Goal: Task Accomplishment & Management: Complete application form

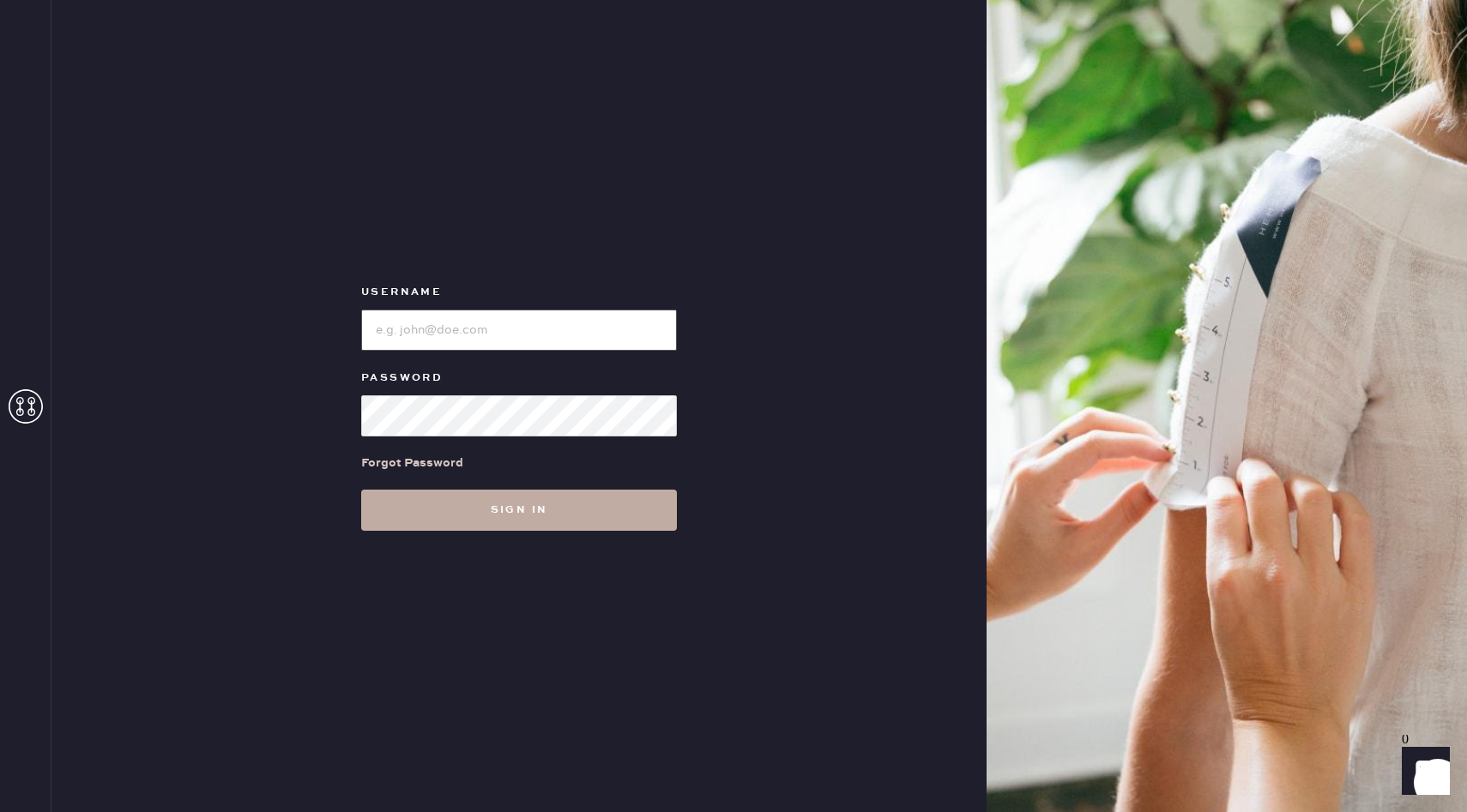
type input "reformationnorthpark"
click at [502, 519] on button "Sign in" at bounding box center [519, 511] width 316 height 41
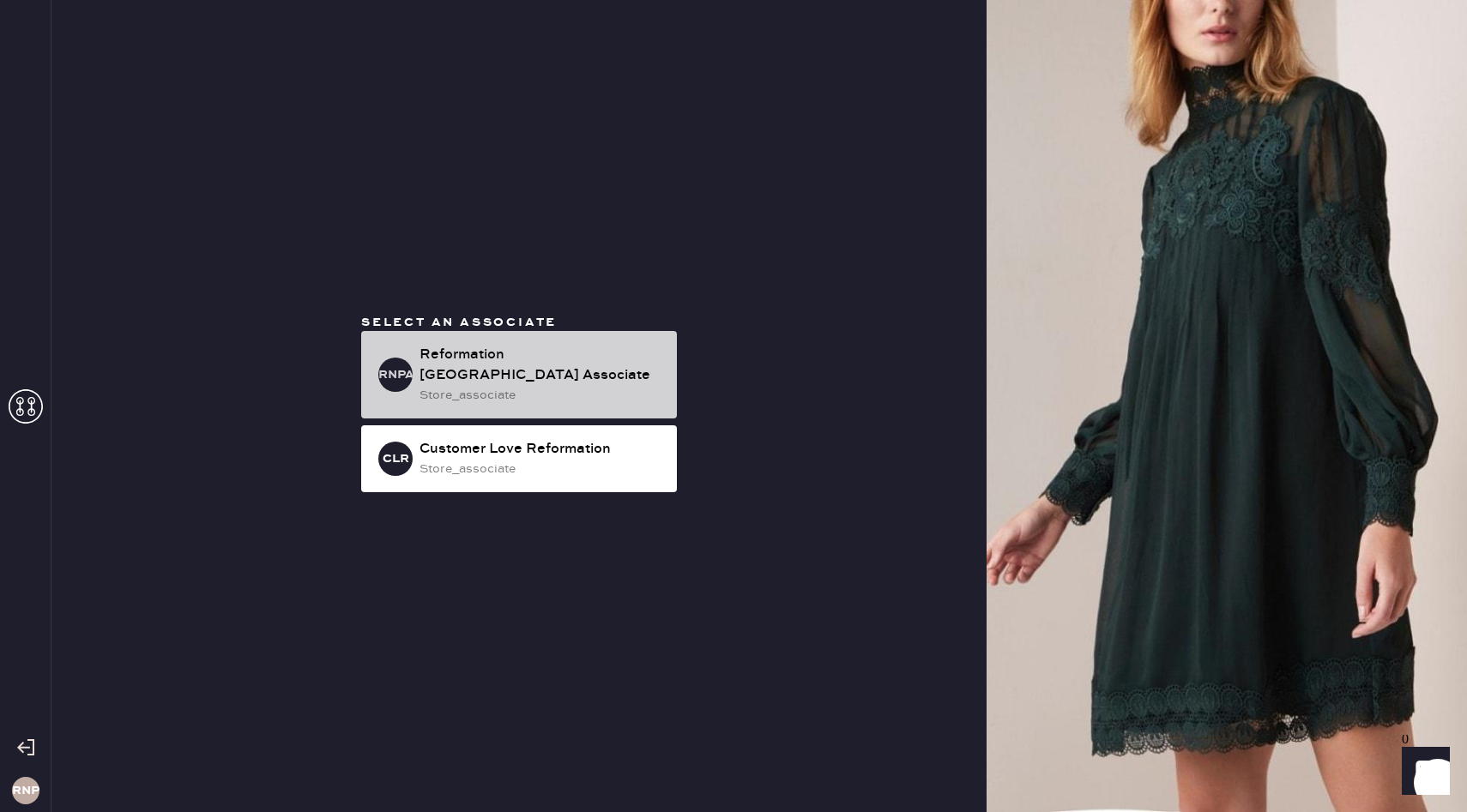
click at [477, 345] on div "RNPA Reformation [GEOGRAPHIC_DATA] Associate store_associate" at bounding box center [519, 374] width 316 height 88
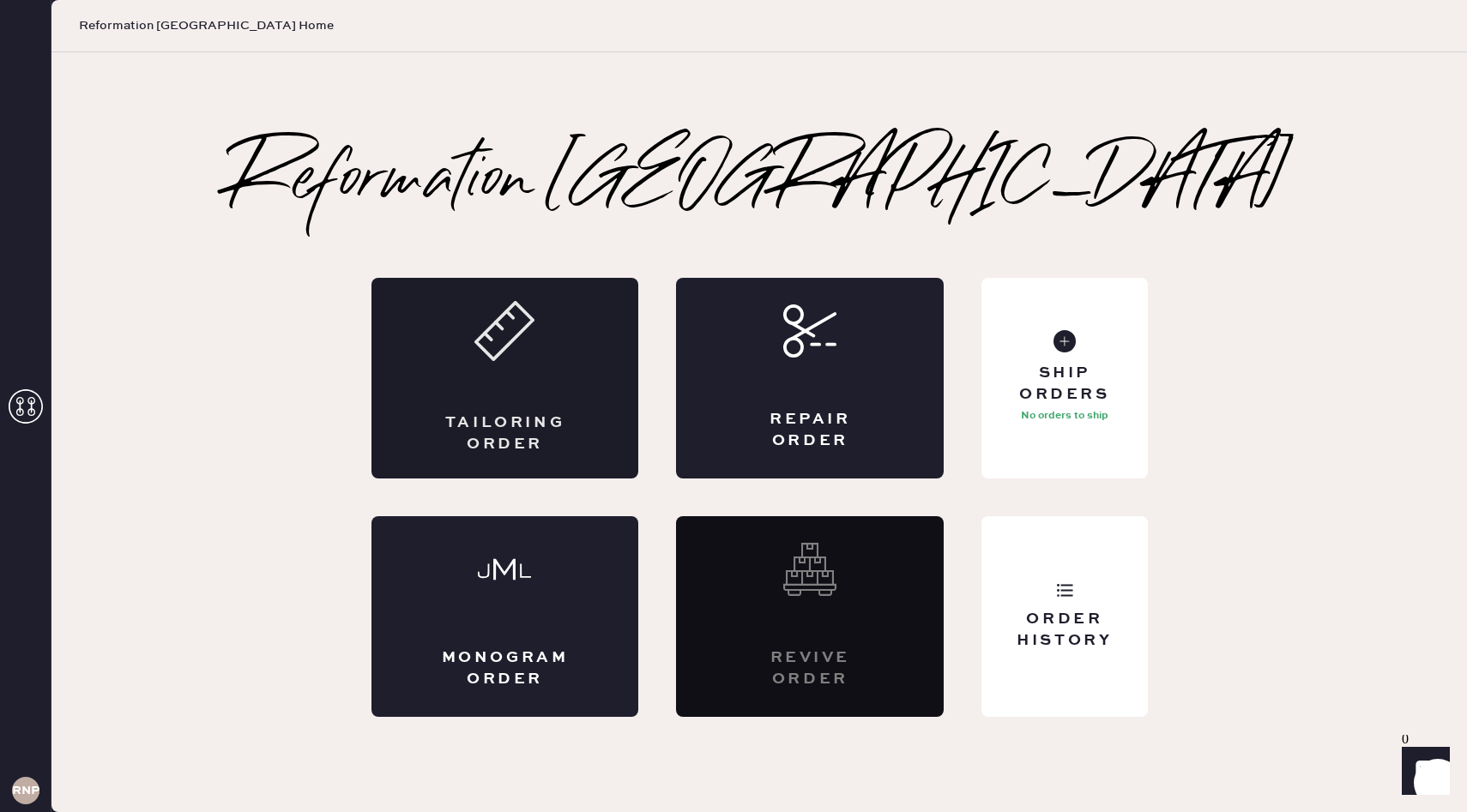
click at [542, 394] on div "Tailoring Order" at bounding box center [505, 378] width 268 height 200
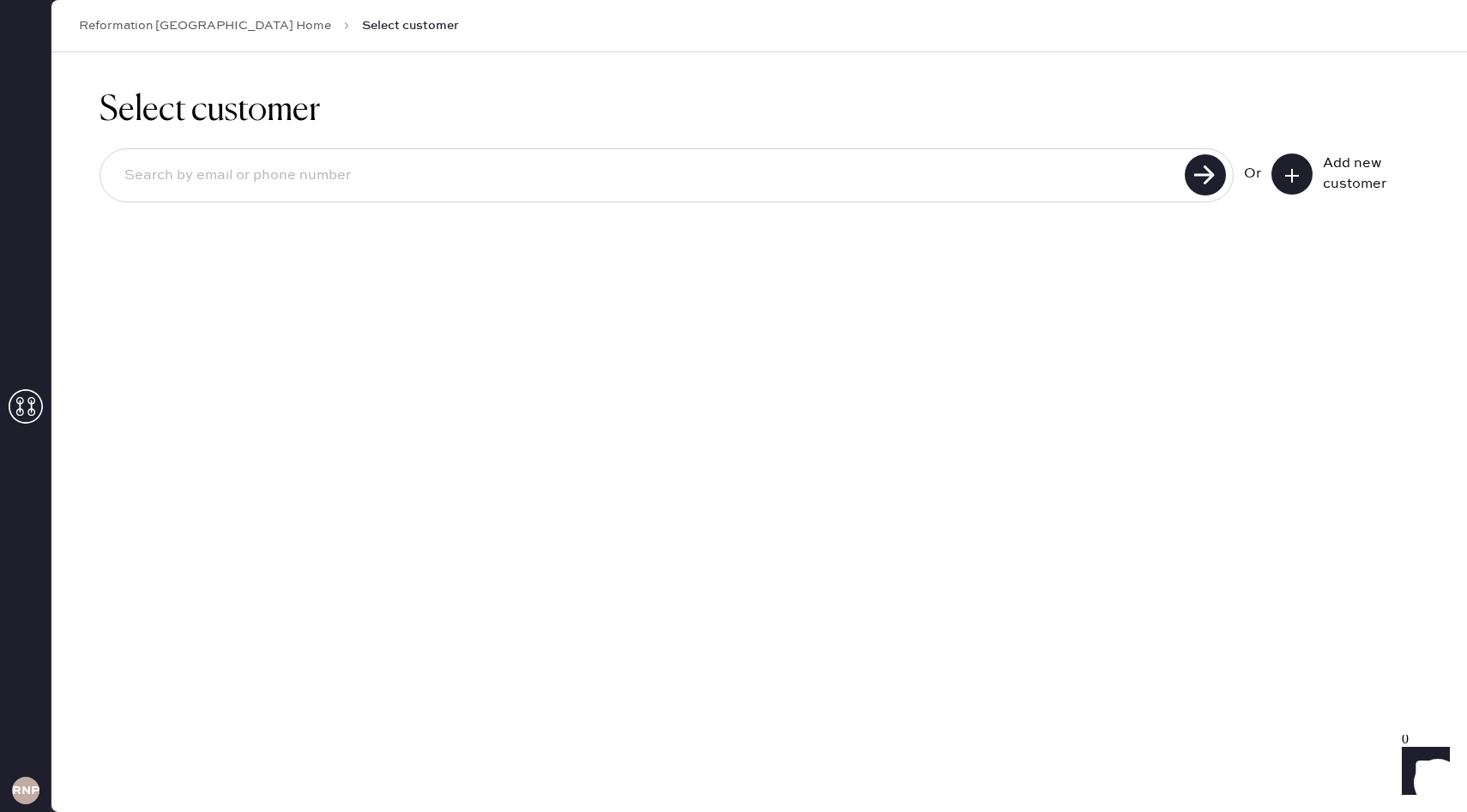
click at [457, 178] on input at bounding box center [645, 176] width 1069 height 40
type input "[EMAIL_ADDRESS][DOMAIN_NAME]"
click at [1207, 186] on use at bounding box center [1205, 175] width 41 height 41
click at [832, 187] on input "[EMAIL_ADDRESS][DOMAIN_NAME]" at bounding box center [645, 176] width 1069 height 40
click at [1295, 171] on icon at bounding box center [1292, 176] width 18 height 18
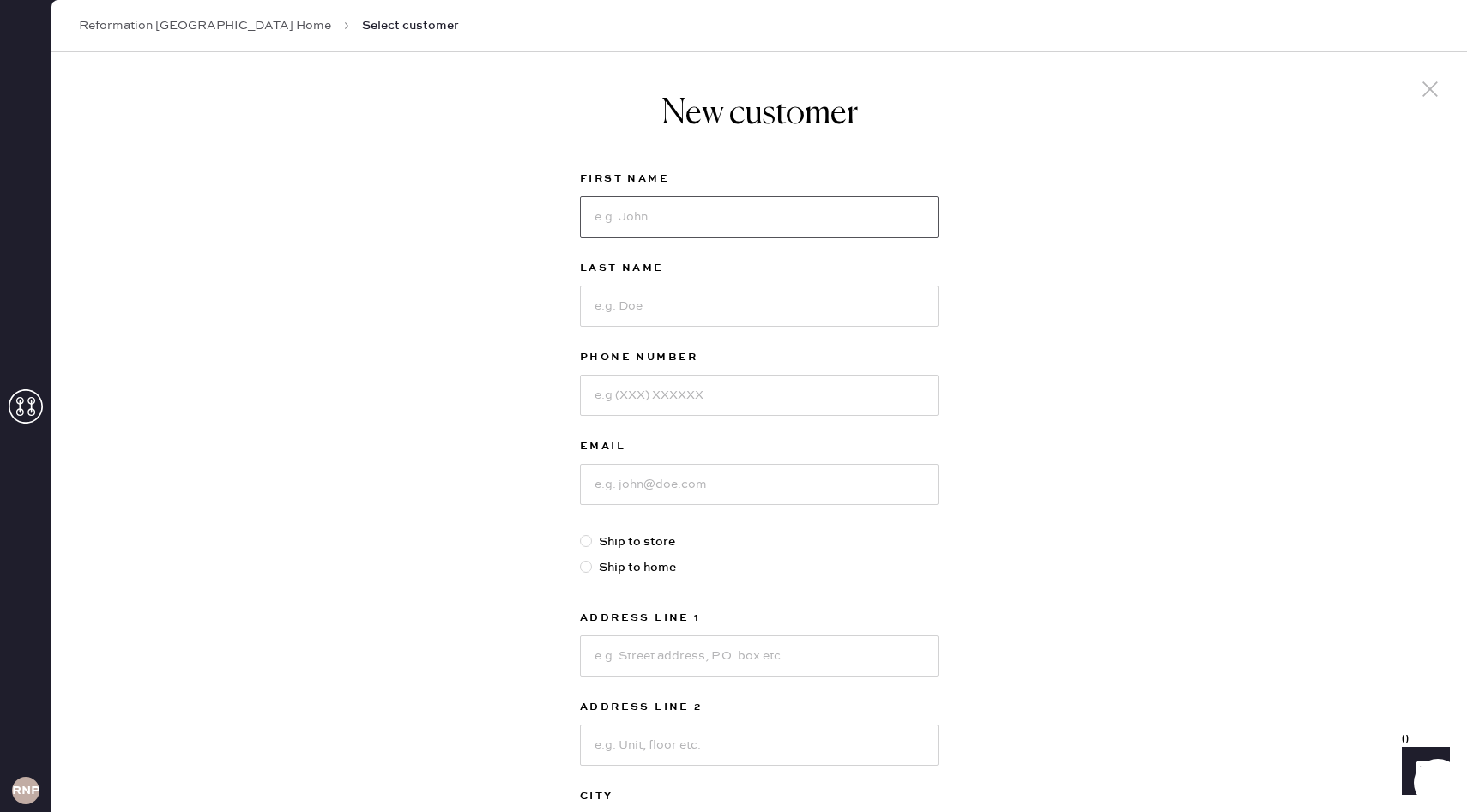
click at [807, 202] on input at bounding box center [759, 217] width 359 height 41
type input "[PERSON_NAME]"
click at [612, 400] on input at bounding box center [759, 395] width 359 height 41
type input "[PHONE_NUMBER]"
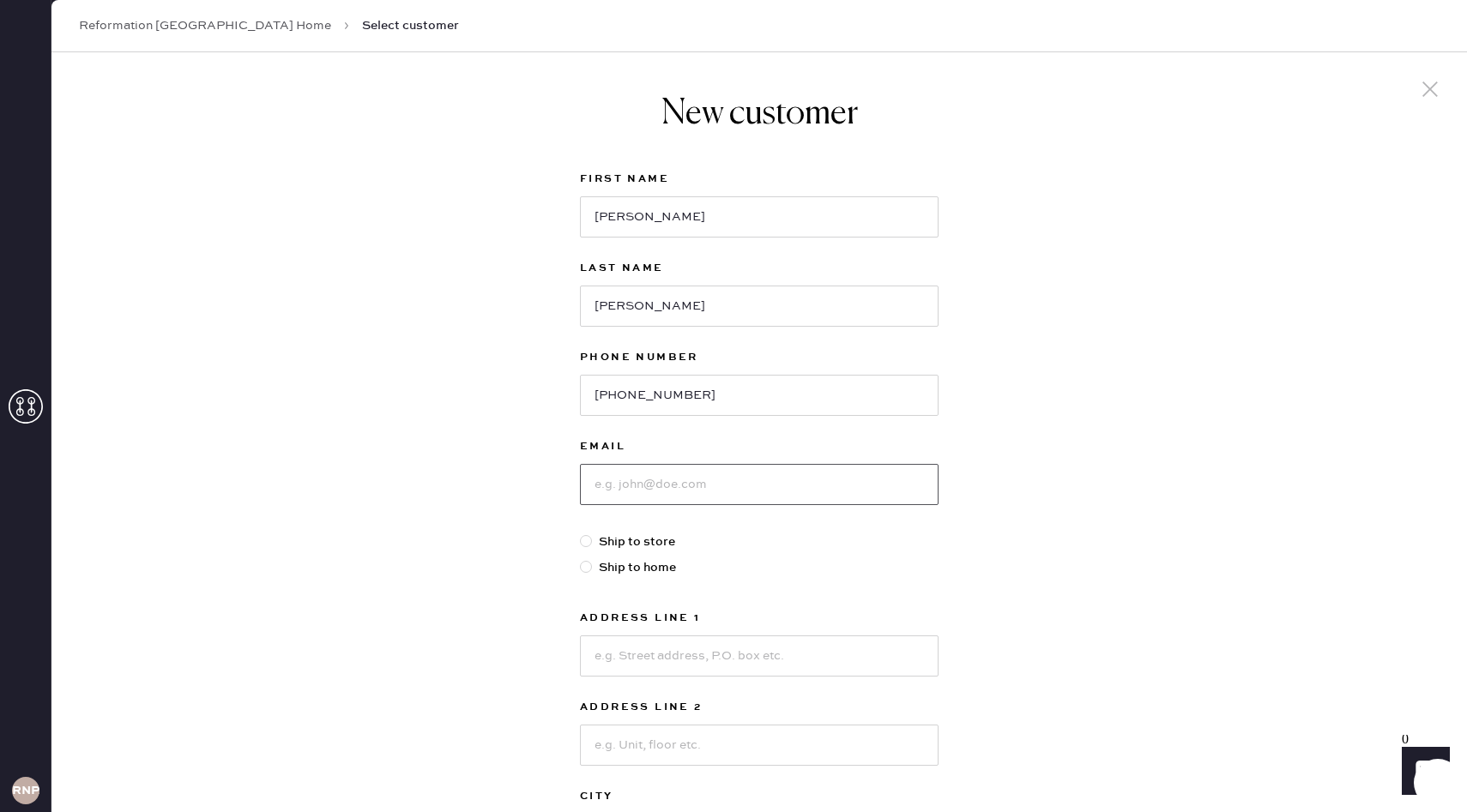
click at [623, 465] on input at bounding box center [759, 484] width 359 height 41
type input "[EMAIL_ADDRESS][DOMAIN_NAME]"
click at [626, 537] on label "Ship to store" at bounding box center [759, 542] width 359 height 18
click at [581, 534] on input "Ship to store" at bounding box center [580, 533] width 1 height 1
radio input "true"
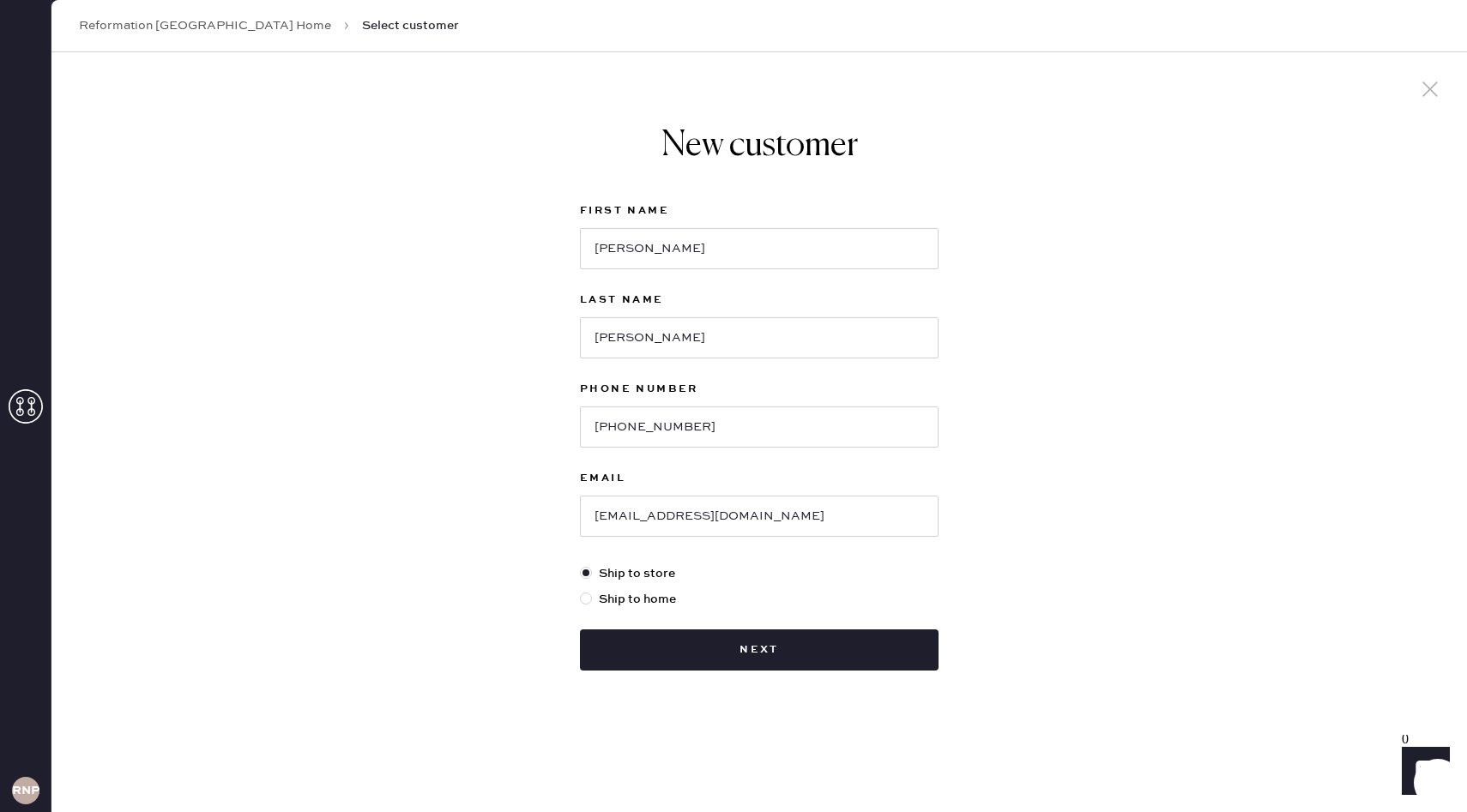
click at [651, 599] on label "Ship to home" at bounding box center [759, 599] width 359 height 18
click at [581, 591] on input "Ship to home" at bounding box center [580, 590] width 1 height 1
radio input "true"
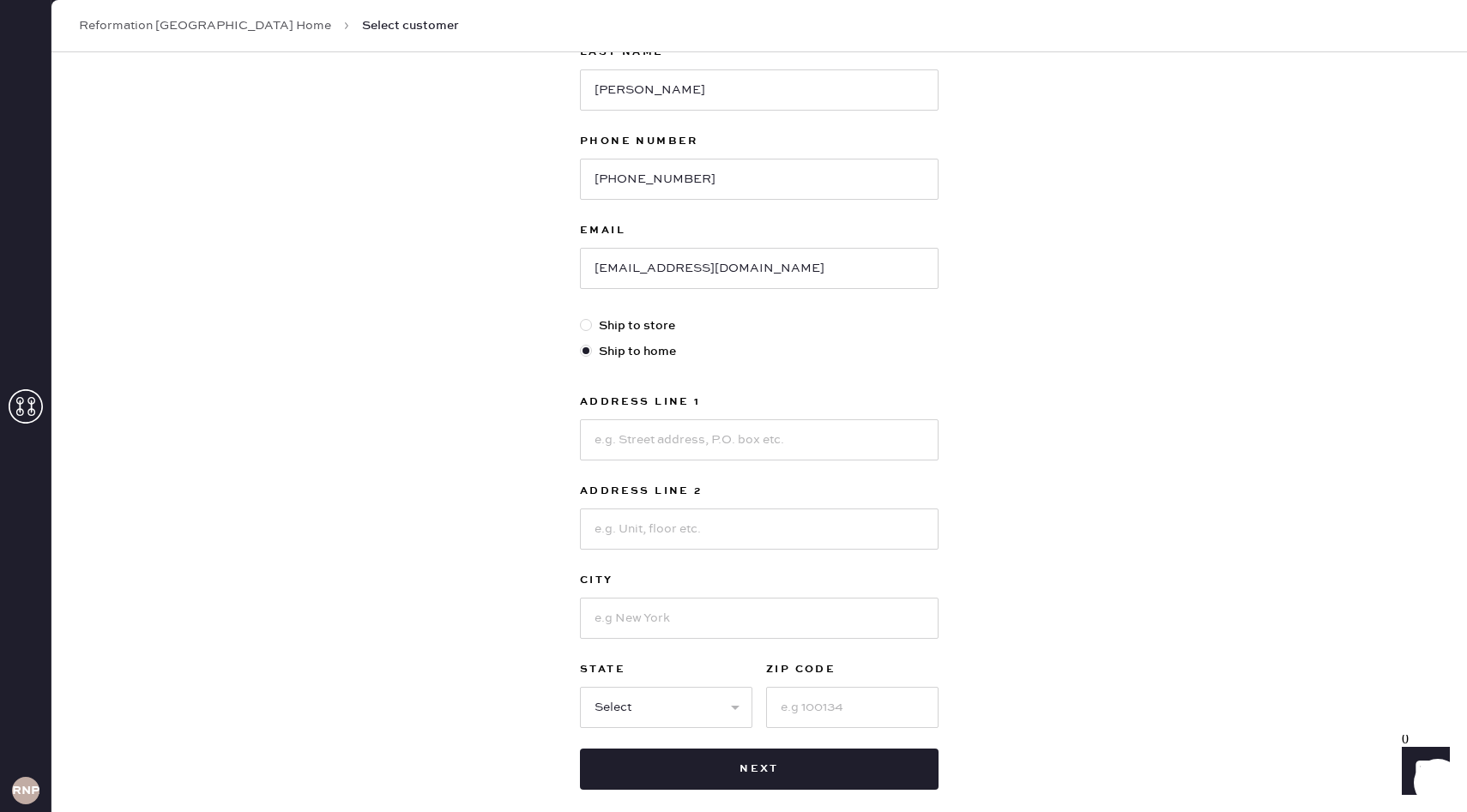
scroll to position [236, 0]
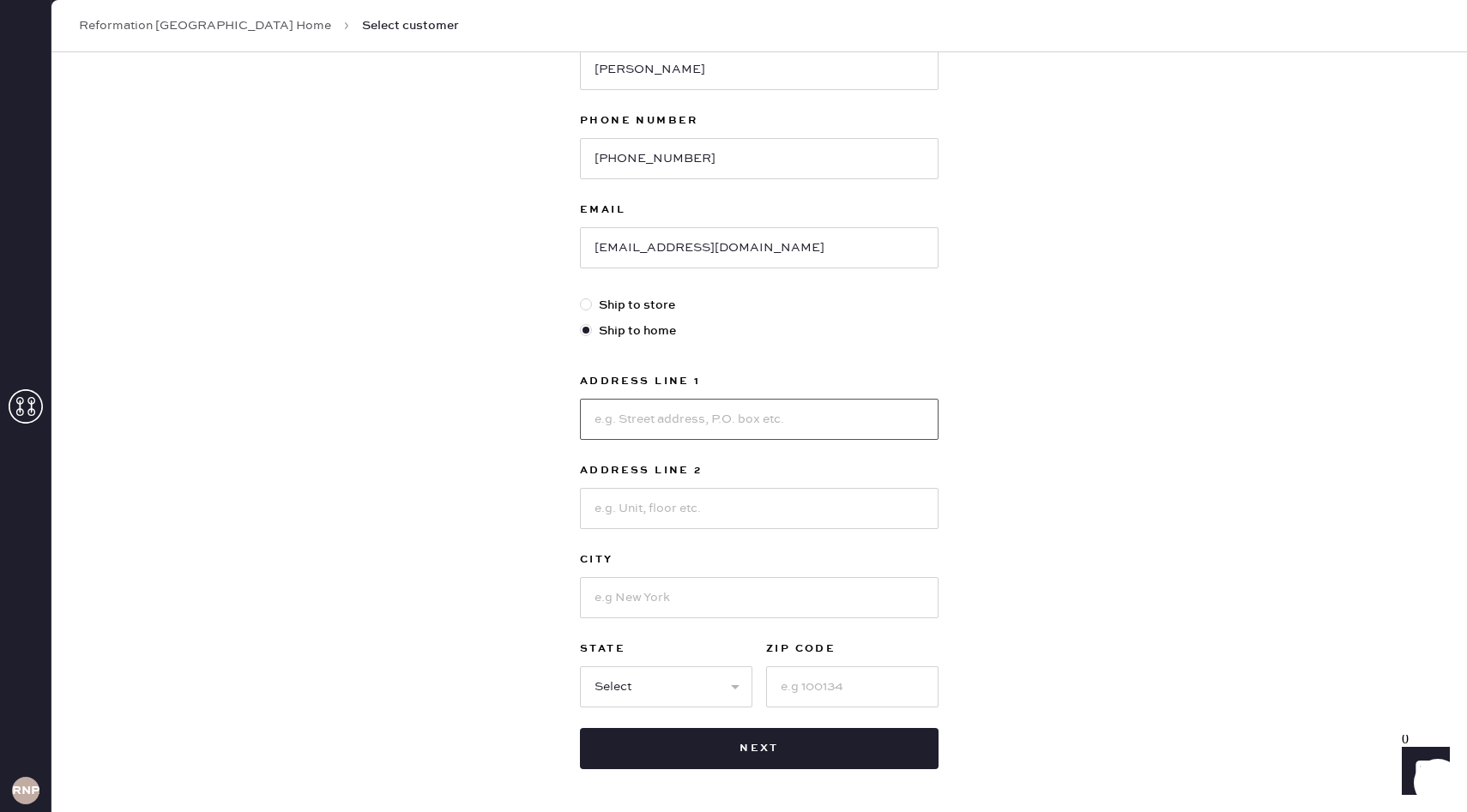
click at [679, 408] on input at bounding box center [759, 419] width 359 height 41
type input "[STREET_ADDRESS][PERSON_NAME]"
click at [733, 510] on input at bounding box center [759, 509] width 359 height 41
type input "Apt 107"
click at [796, 682] on input at bounding box center [852, 687] width 172 height 41
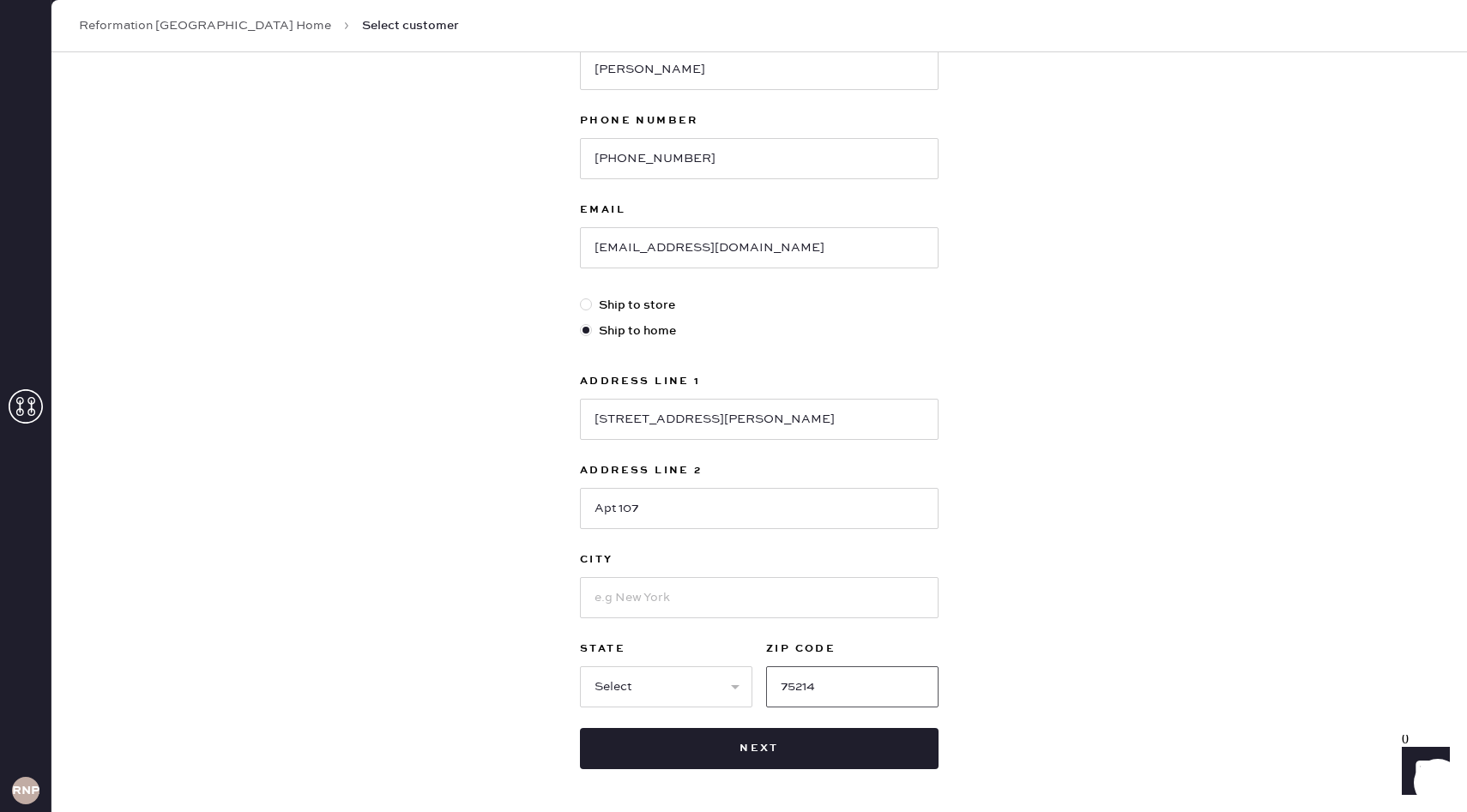
type input "75214"
click at [670, 591] on input at bounding box center [759, 598] width 359 height 41
type input "[GEOGRAPHIC_DATA]"
click at [715, 630] on div "Address Line [GEOGRAPHIC_DATA][PERSON_NAME] Address Line 2 Apt 107 City [GEOGRA…" at bounding box center [759, 540] width 359 height 336
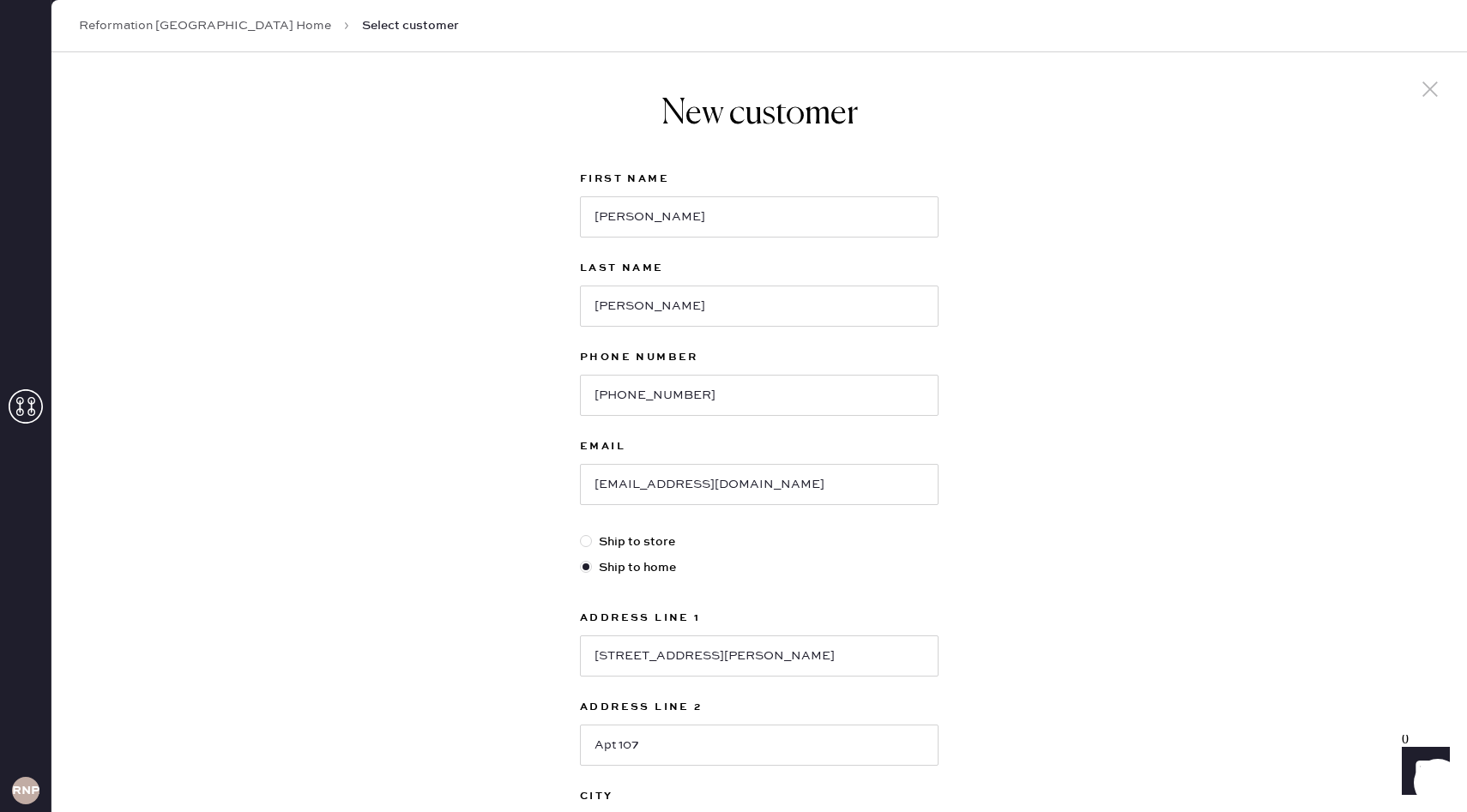
scroll to position [303, 0]
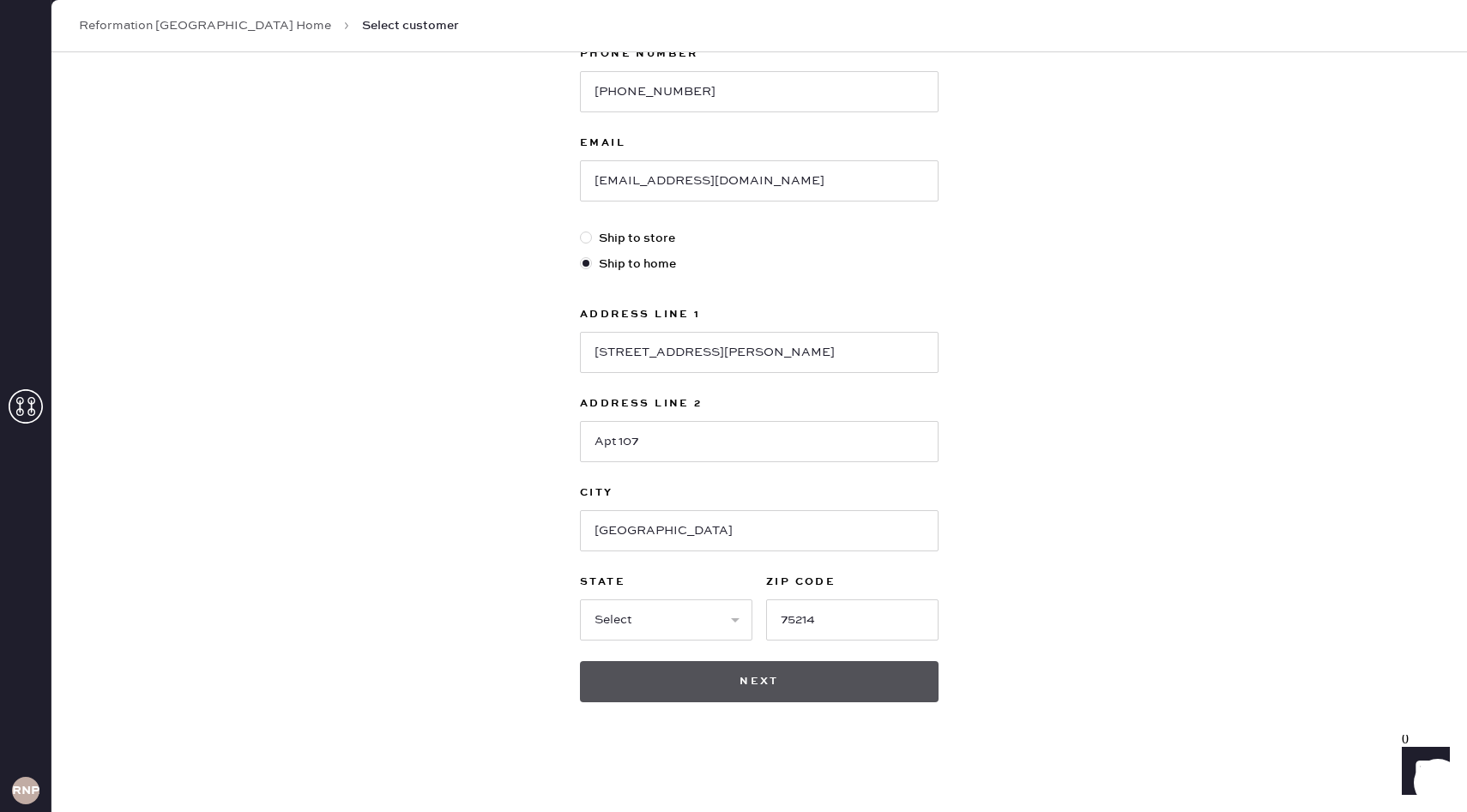
click at [739, 671] on button "Next" at bounding box center [759, 682] width 359 height 41
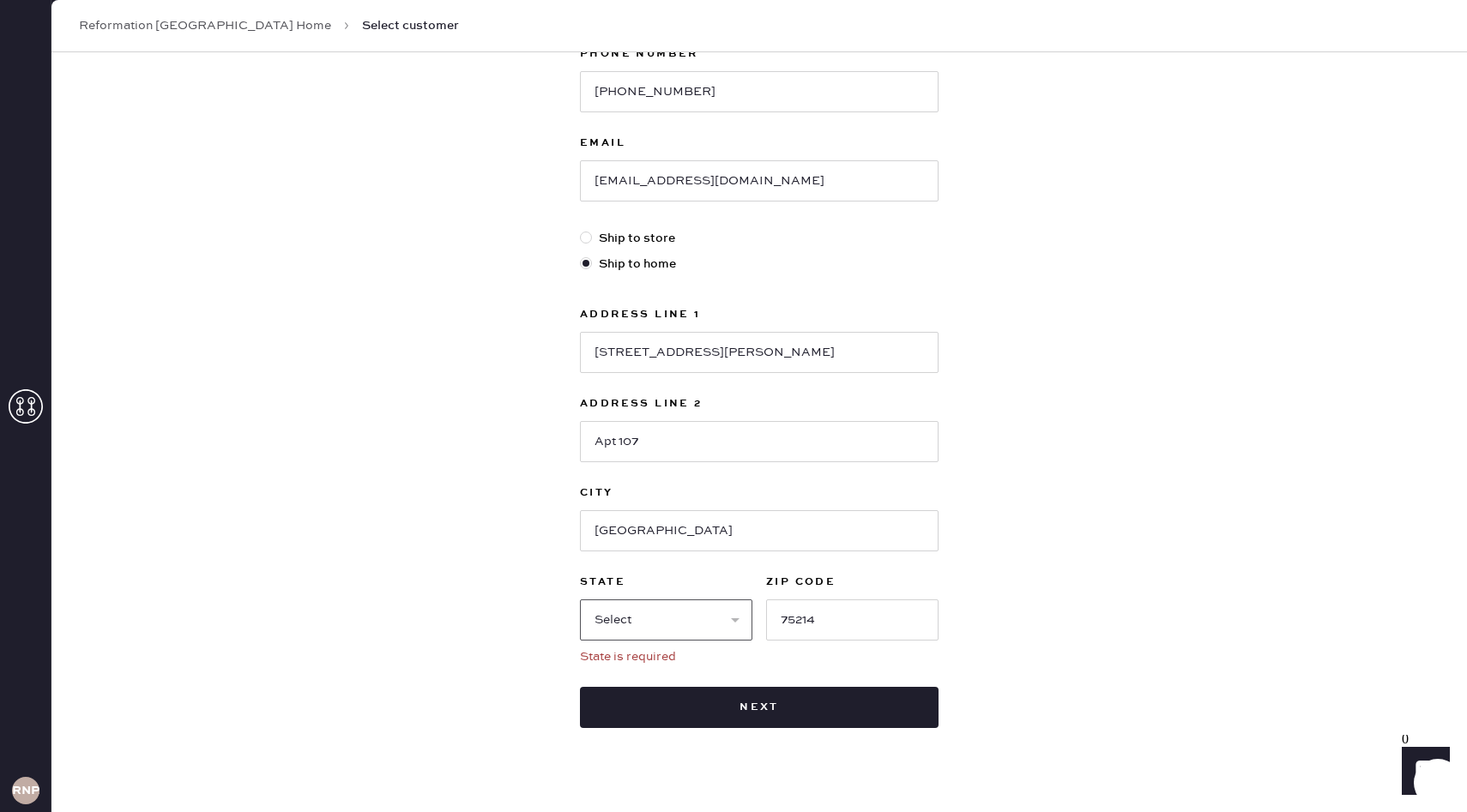
click at [665, 618] on select "Select AK AL AR AZ CA CO CT [GEOGRAPHIC_DATA] DE FL [GEOGRAPHIC_DATA] HI [GEOGR…" at bounding box center [665, 619] width 172 height 41
select select "[GEOGRAPHIC_DATA]"
click at [580, 599] on select "Select AK AL AR AZ CA CO CT [GEOGRAPHIC_DATA] DE FL [GEOGRAPHIC_DATA] HI [GEOGR…" at bounding box center [665, 619] width 172 height 41
click at [714, 686] on div "First Name [PERSON_NAME] Last Name [PERSON_NAME] Phone Number [PHONE_NUMBER] Em…" at bounding box center [759, 297] width 359 height 863
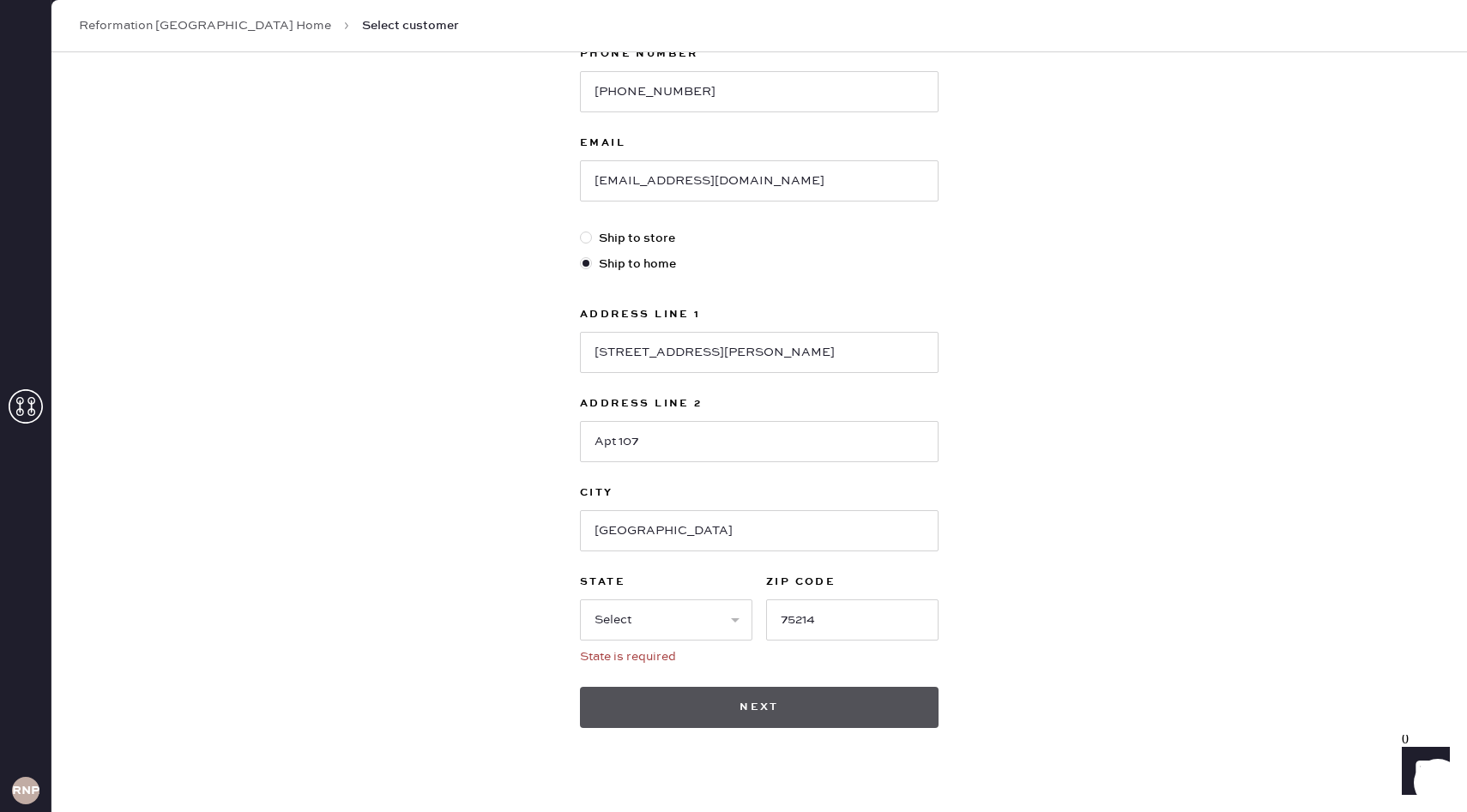
click at [721, 701] on button "Next" at bounding box center [759, 707] width 359 height 41
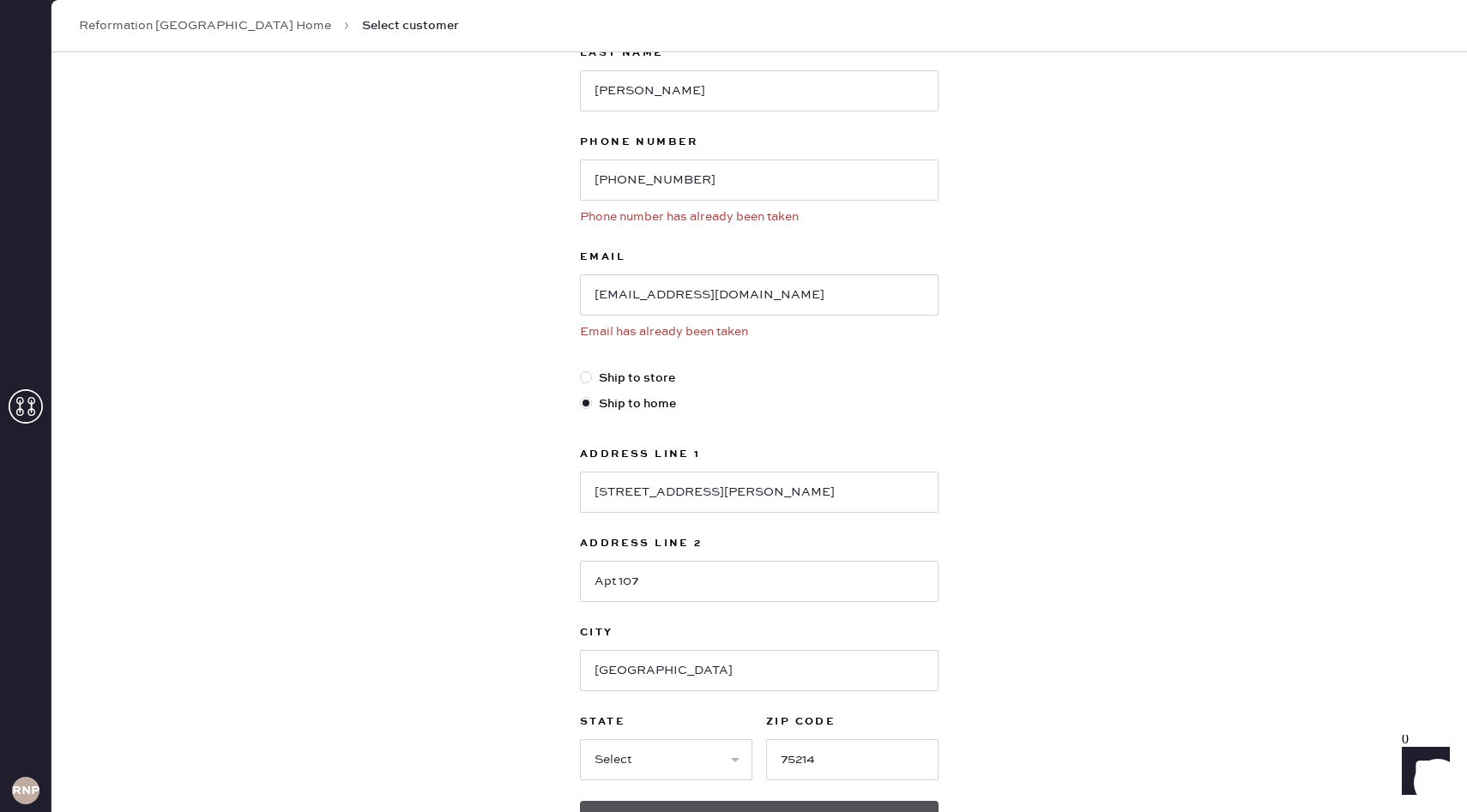
scroll to position [214, 0]
click at [790, 301] on input "[EMAIL_ADDRESS][DOMAIN_NAME]" at bounding box center [759, 297] width 359 height 41
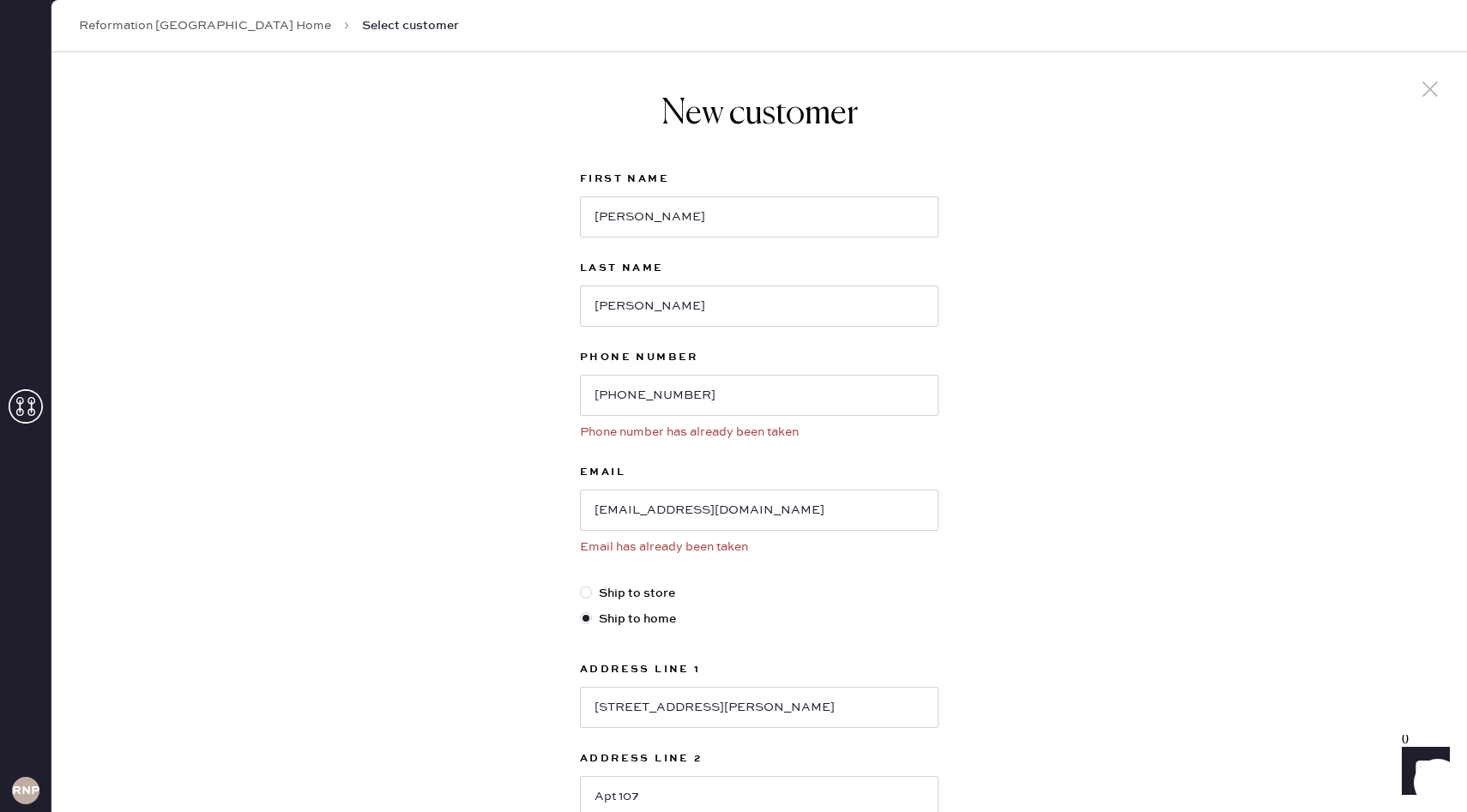
click at [1426, 88] on icon at bounding box center [1430, 88] width 25 height 25
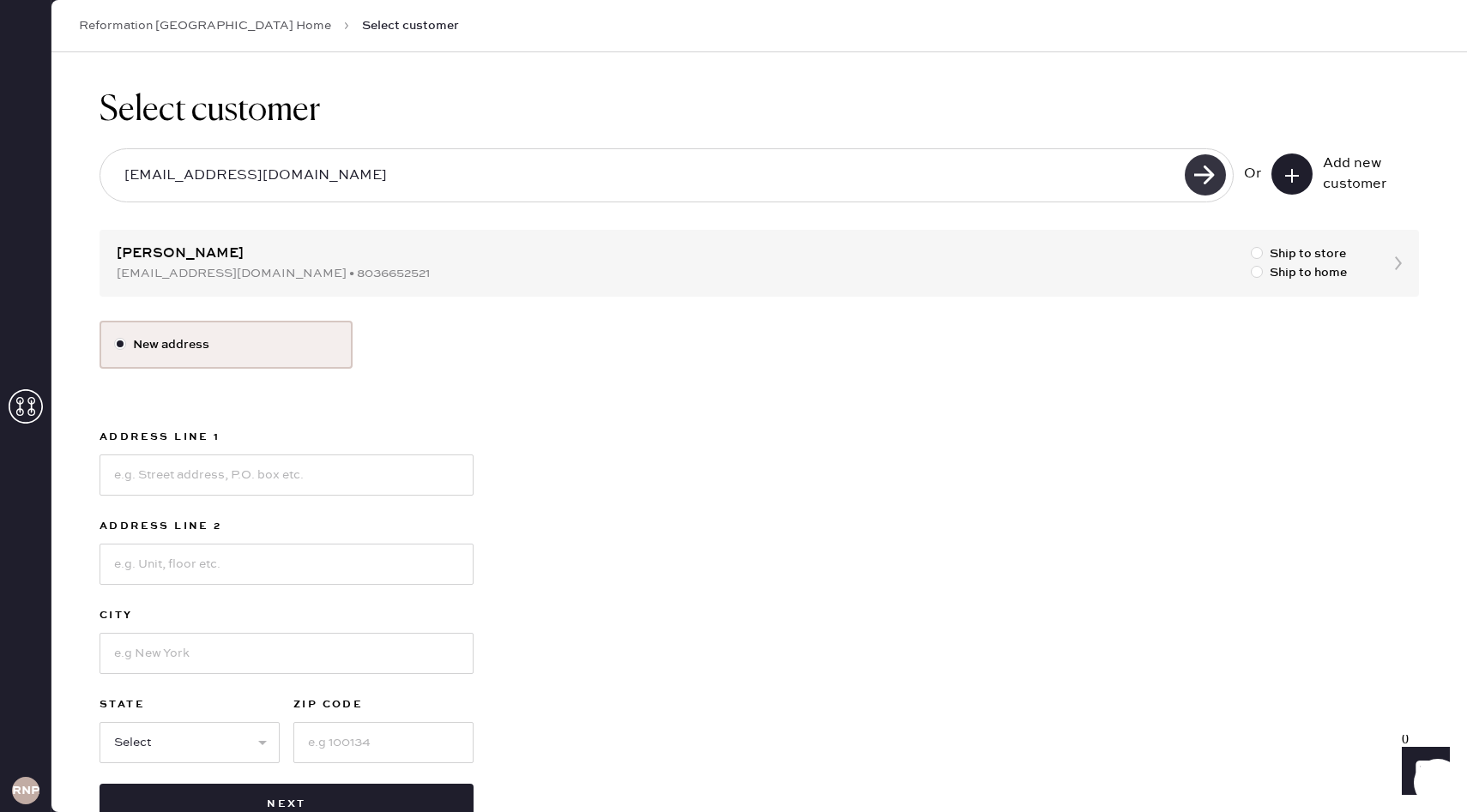
click at [1218, 178] on use at bounding box center [1205, 175] width 41 height 41
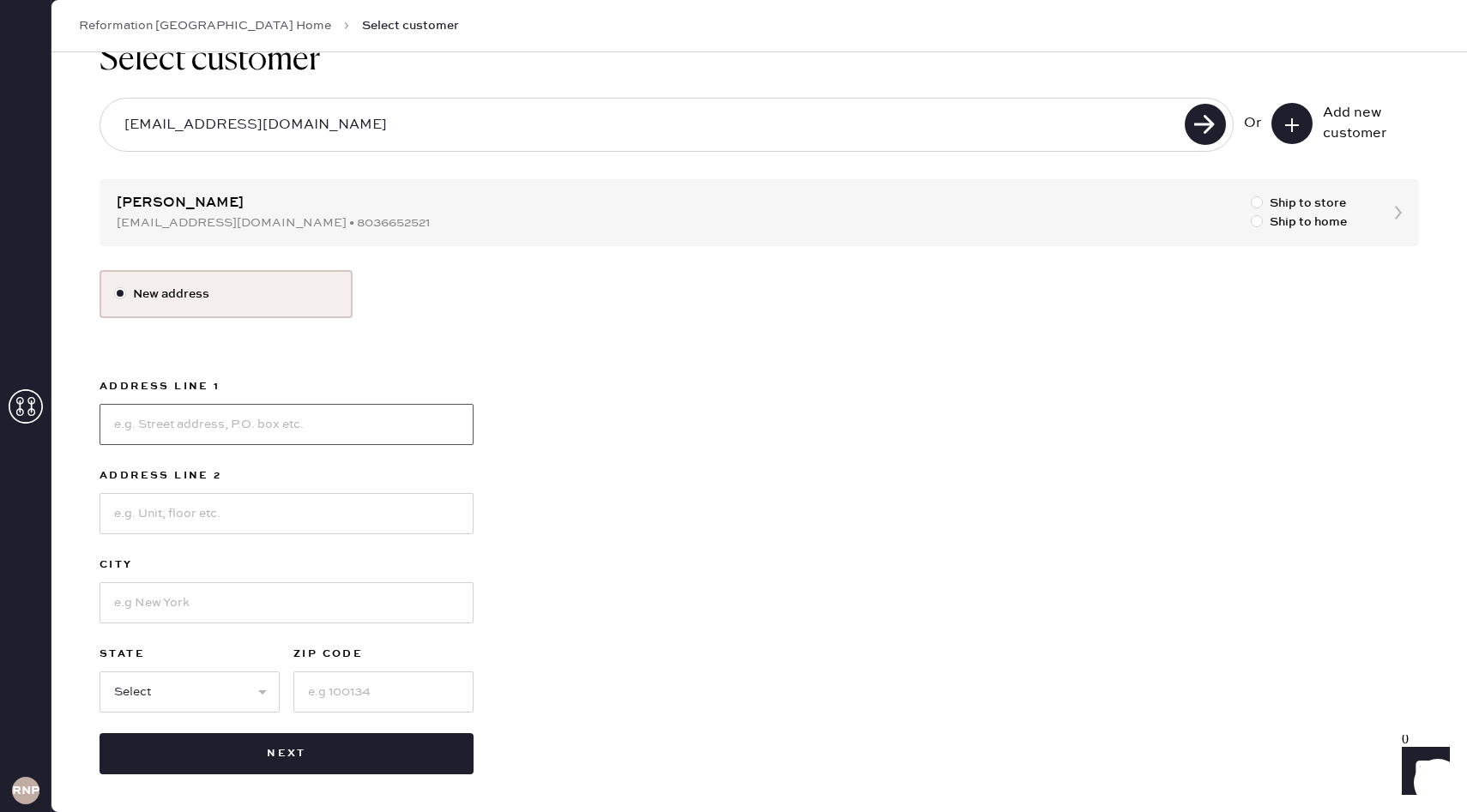
click at [427, 415] on input at bounding box center [286, 424] width 375 height 41
click at [340, 218] on div "Select customer [EMAIL_ADDRESS][DOMAIN_NAME] Or Add new customer [PERSON_NAME] …" at bounding box center [759, 406] width 1415 height 810
click at [1286, 222] on label "Ship to home" at bounding box center [1299, 222] width 96 height 18
click at [1252, 214] on input "Ship to home" at bounding box center [1251, 213] width 1 height 1
radio input "true"
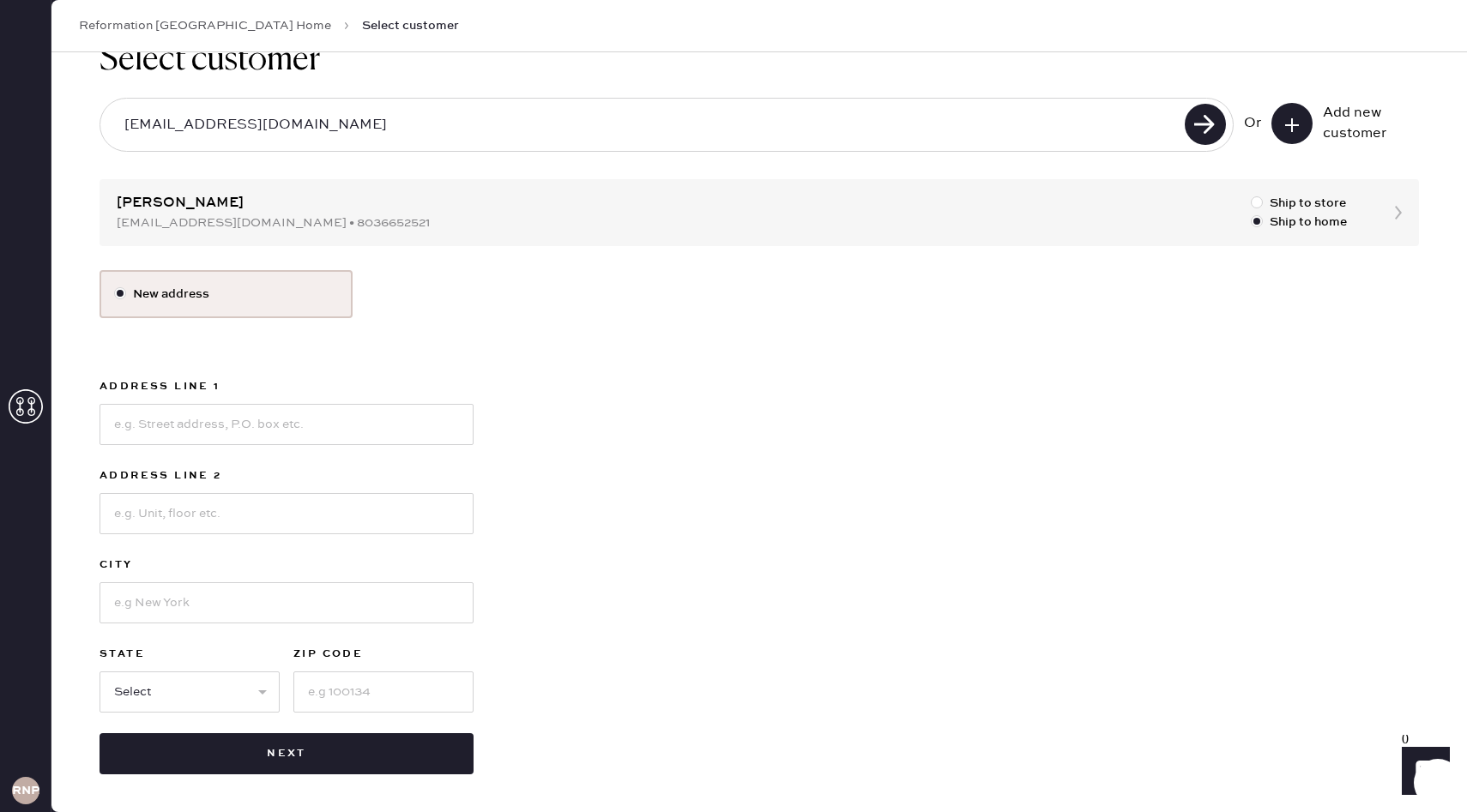
click at [1394, 215] on div "Select customer [EMAIL_ADDRESS][DOMAIN_NAME] Or Add new customer [PERSON_NAME] …" at bounding box center [759, 406] width 1415 height 810
click at [213, 439] on input at bounding box center [286, 424] width 375 height 41
type input "[STREET_ADDRESS][PERSON_NAME]"
click at [213, 518] on input at bounding box center [286, 513] width 375 height 41
type input "Apt 107"
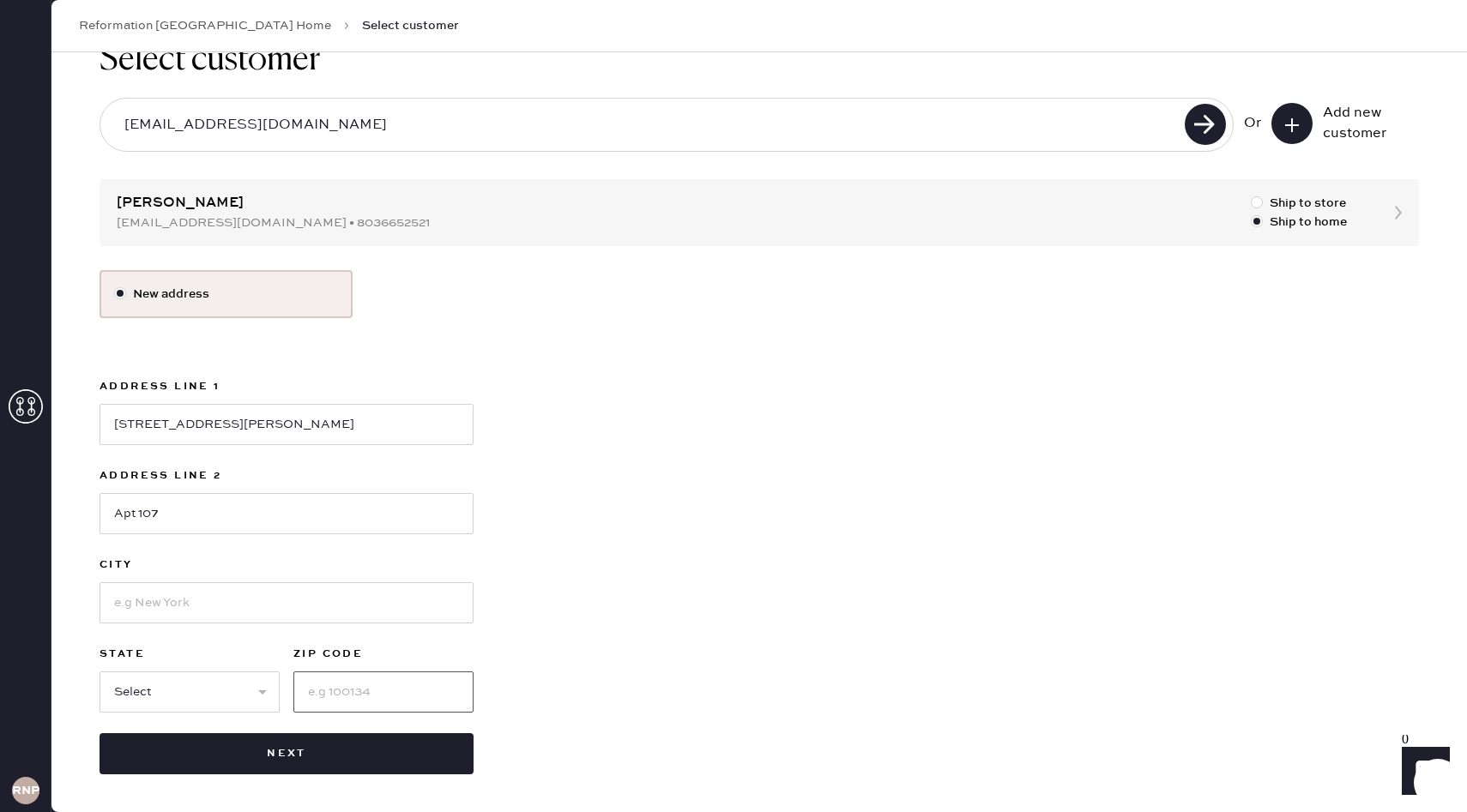
click at [351, 687] on input at bounding box center [383, 692] width 180 height 41
type input "75214"
click at [183, 687] on select "Select AK AL AR AZ CA CO CT [GEOGRAPHIC_DATA] DE FL [GEOGRAPHIC_DATA] HI [GEOGR…" at bounding box center [189, 692] width 180 height 41
select select "[GEOGRAPHIC_DATA]"
click at [99, 672] on select "Select AK AL AR AZ CA CO CT [GEOGRAPHIC_DATA] DE FL [GEOGRAPHIC_DATA] HI [GEOGR…" at bounding box center [189, 692] width 180 height 41
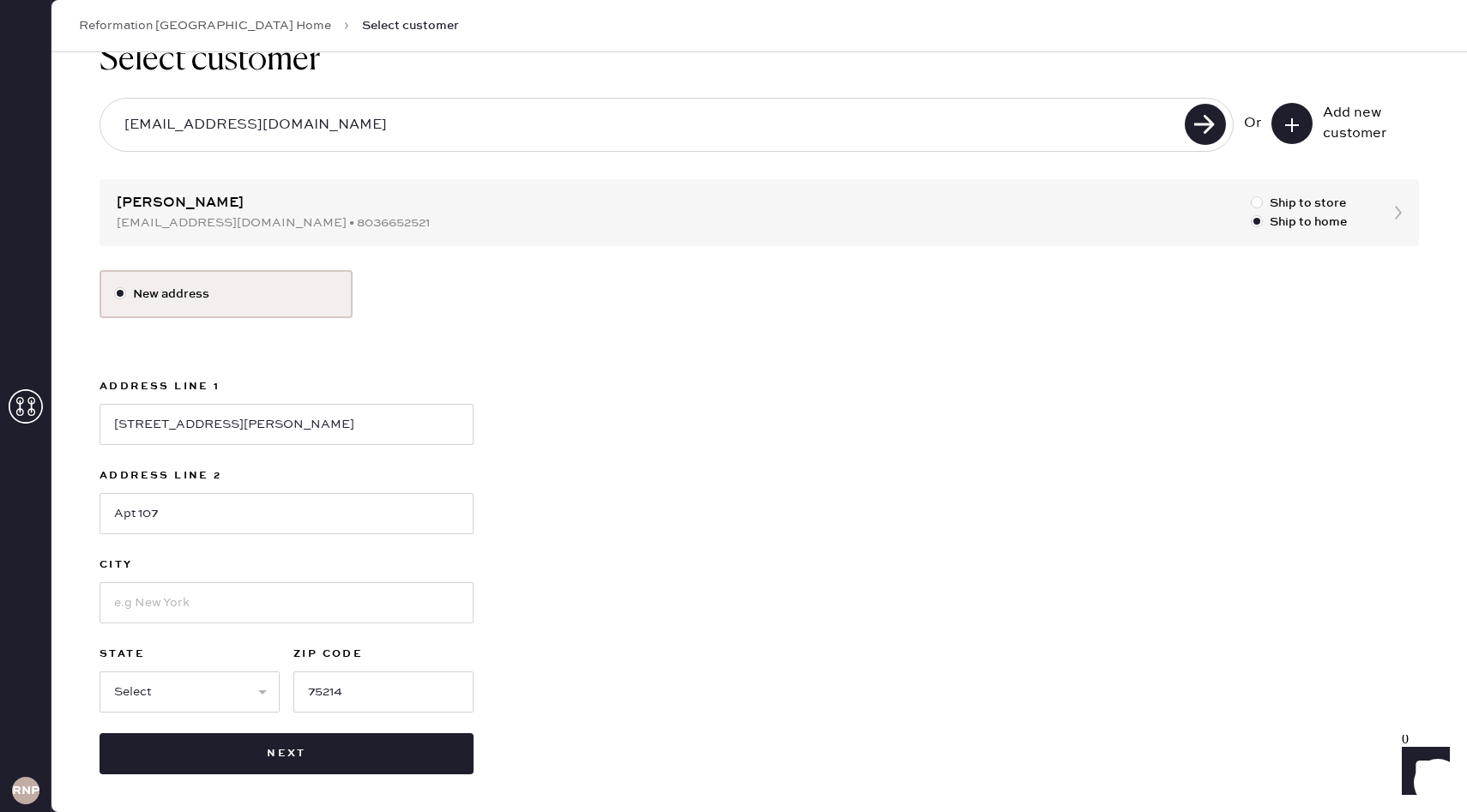
click at [161, 629] on div "Address Line [GEOGRAPHIC_DATA][PERSON_NAME] Address Line 2 Apt 107 City State S…" at bounding box center [286, 554] width 375 height 357
click at [160, 606] on input at bounding box center [286, 603] width 375 height 41
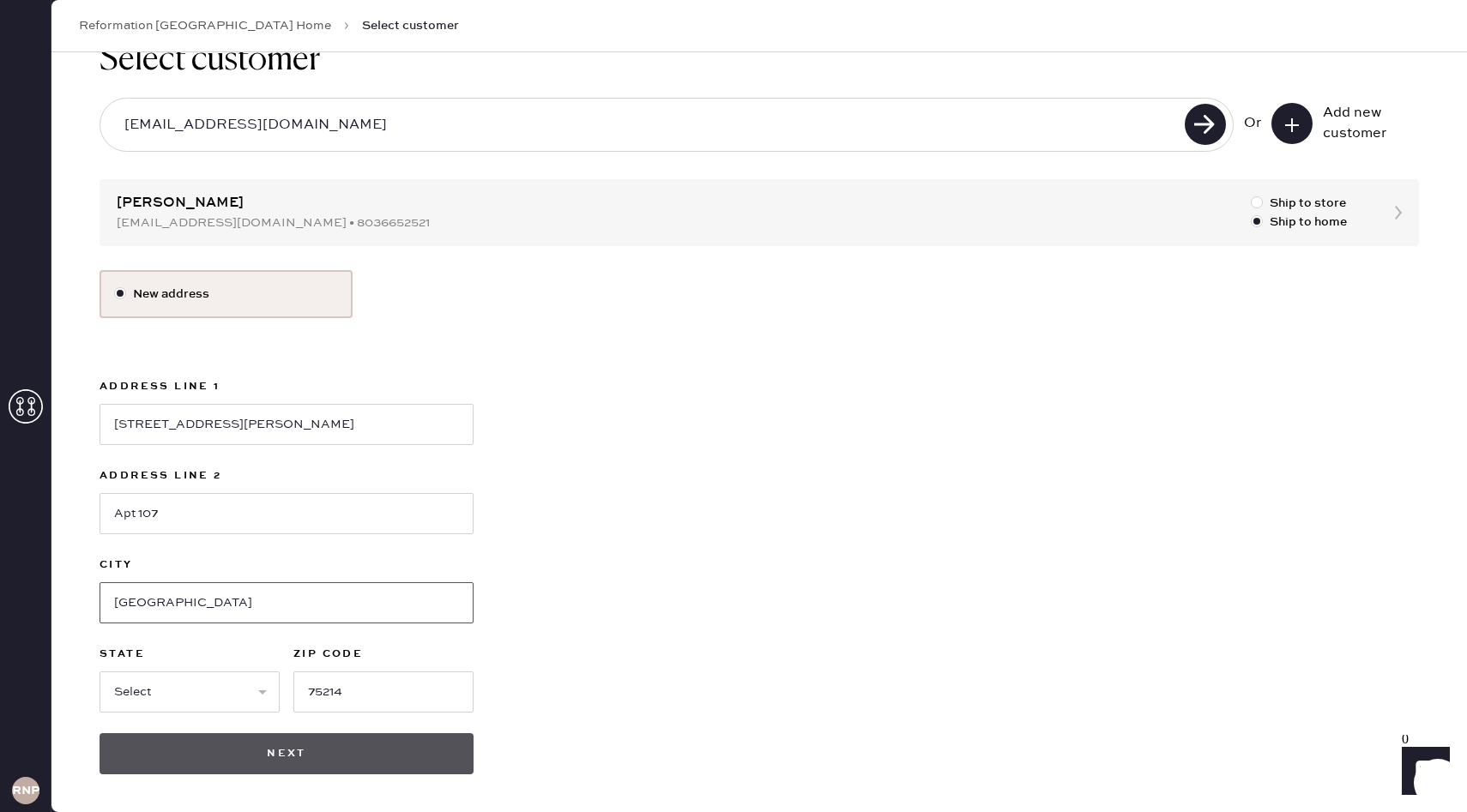
type input "[GEOGRAPHIC_DATA]"
click at [228, 752] on button "Next" at bounding box center [286, 754] width 375 height 41
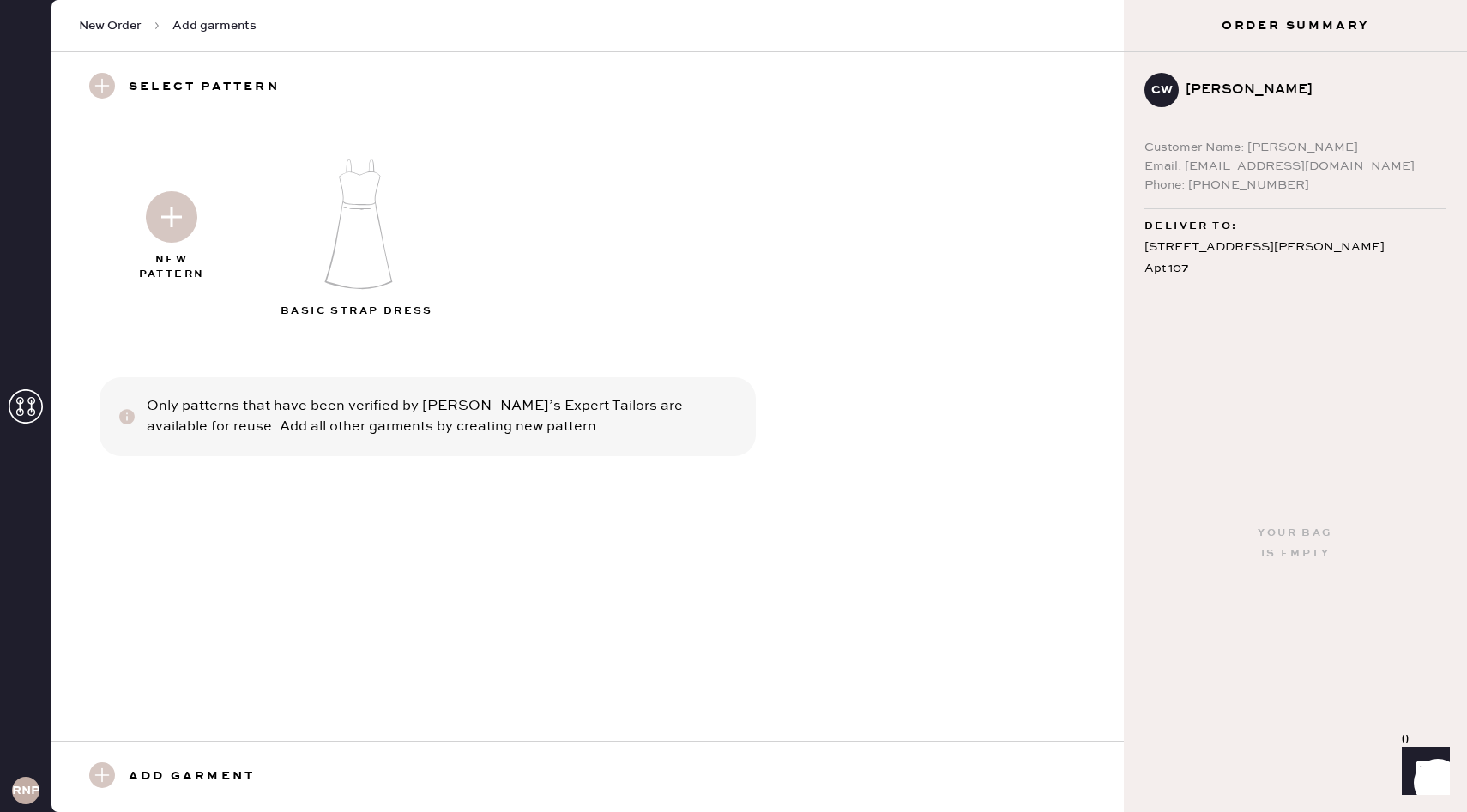
click at [113, 765] on icon at bounding box center [102, 775] width 25 height 25
click at [108, 776] on use at bounding box center [102, 775] width 25 height 25
click at [168, 224] on img at bounding box center [171, 217] width 52 height 52
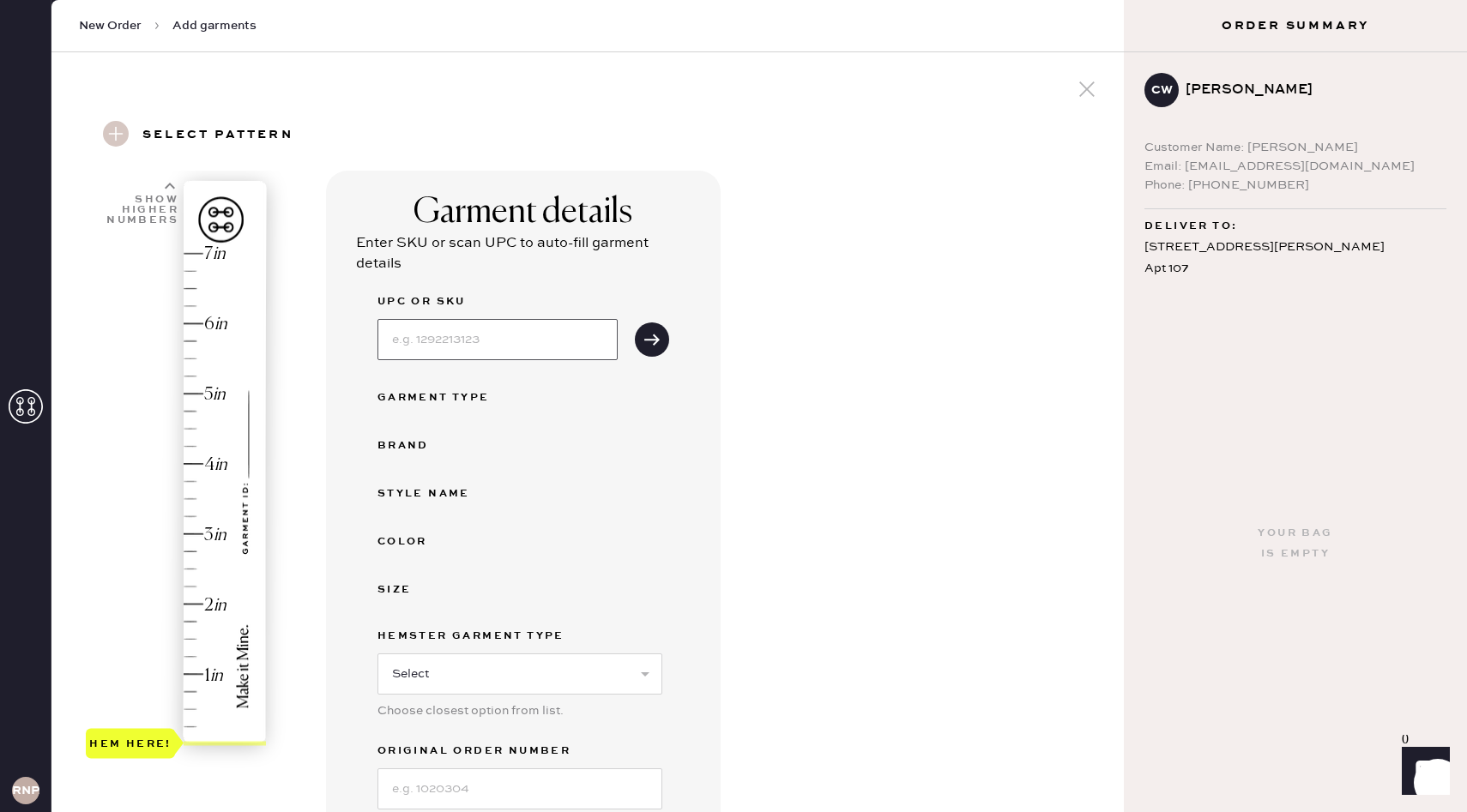
click at [444, 342] on input at bounding box center [497, 339] width 240 height 41
click at [732, 326] on div "Garment details Enter SKU or scan UPC to auto-fill garment details UPC or SKU G…" at bounding box center [718, 606] width 784 height 869
click at [476, 346] on input at bounding box center [497, 339] width 240 height 41
type input "S28770650"
click at [643, 332] on button "submit" at bounding box center [652, 339] width 34 height 34
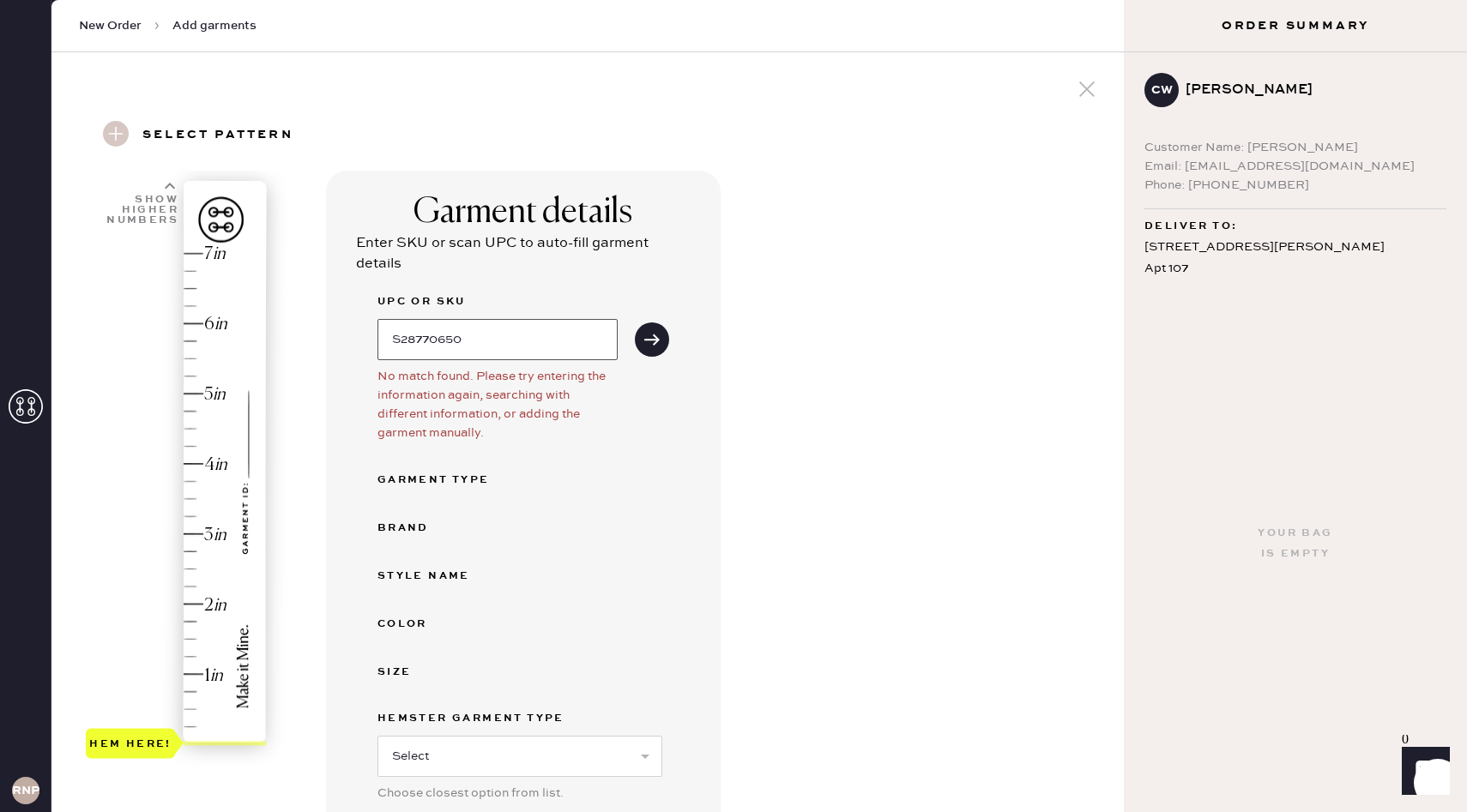
click at [524, 338] on input "S28770650" at bounding box center [497, 339] width 240 height 41
click at [482, 323] on input "S28770650" at bounding box center [497, 339] width 240 height 41
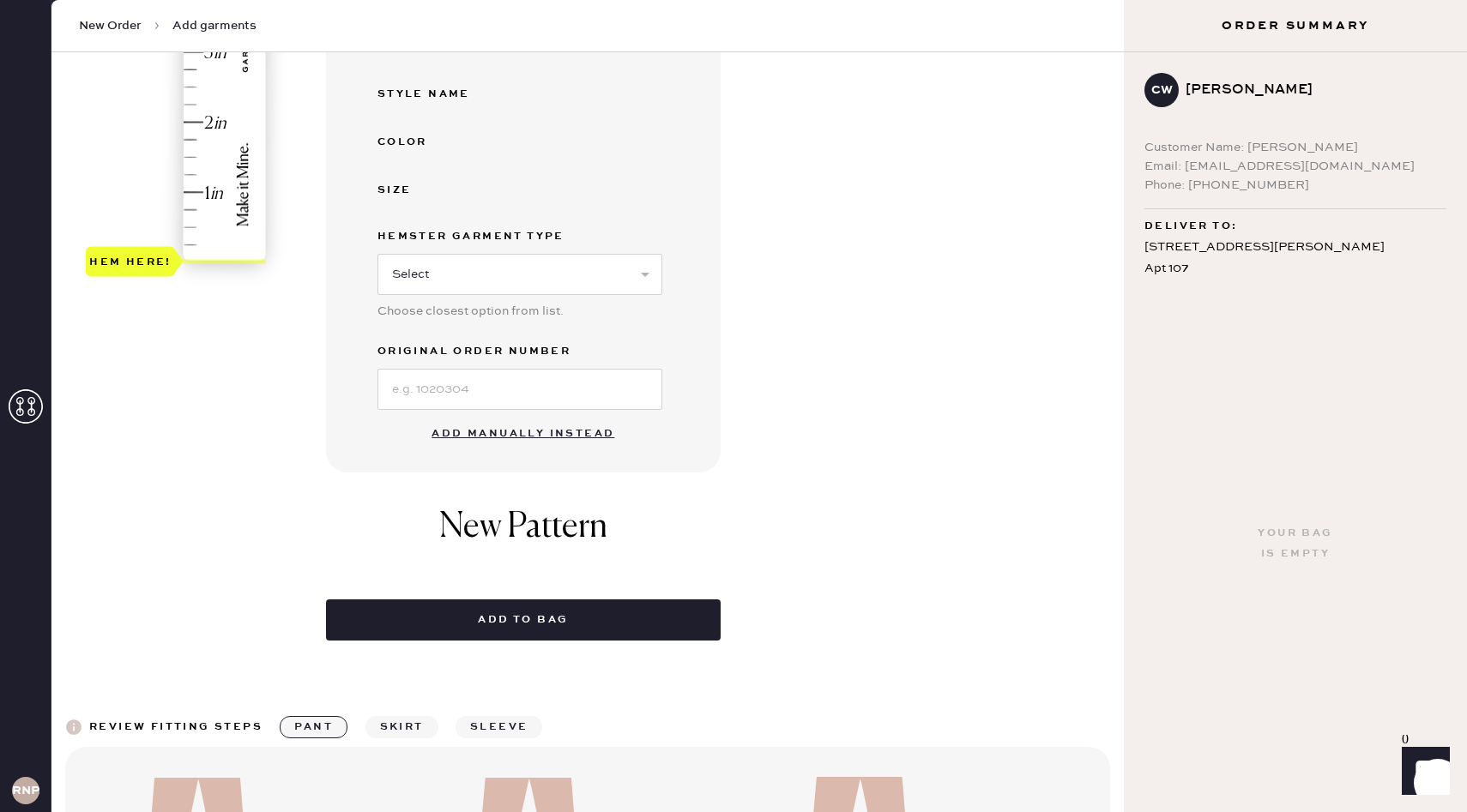
click at [485, 428] on button "Add manually instead" at bounding box center [522, 434] width 203 height 34
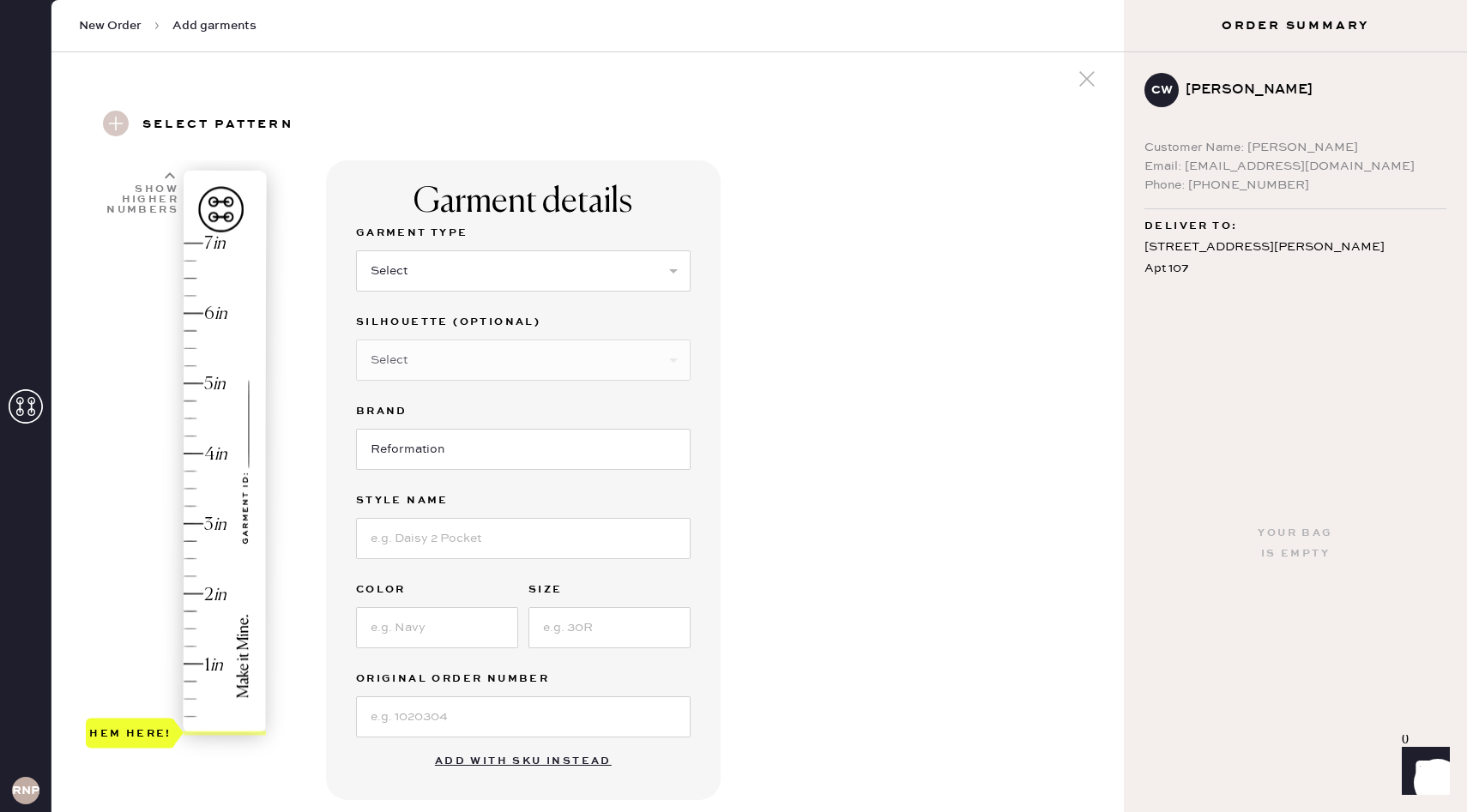
scroll to position [0, 0]
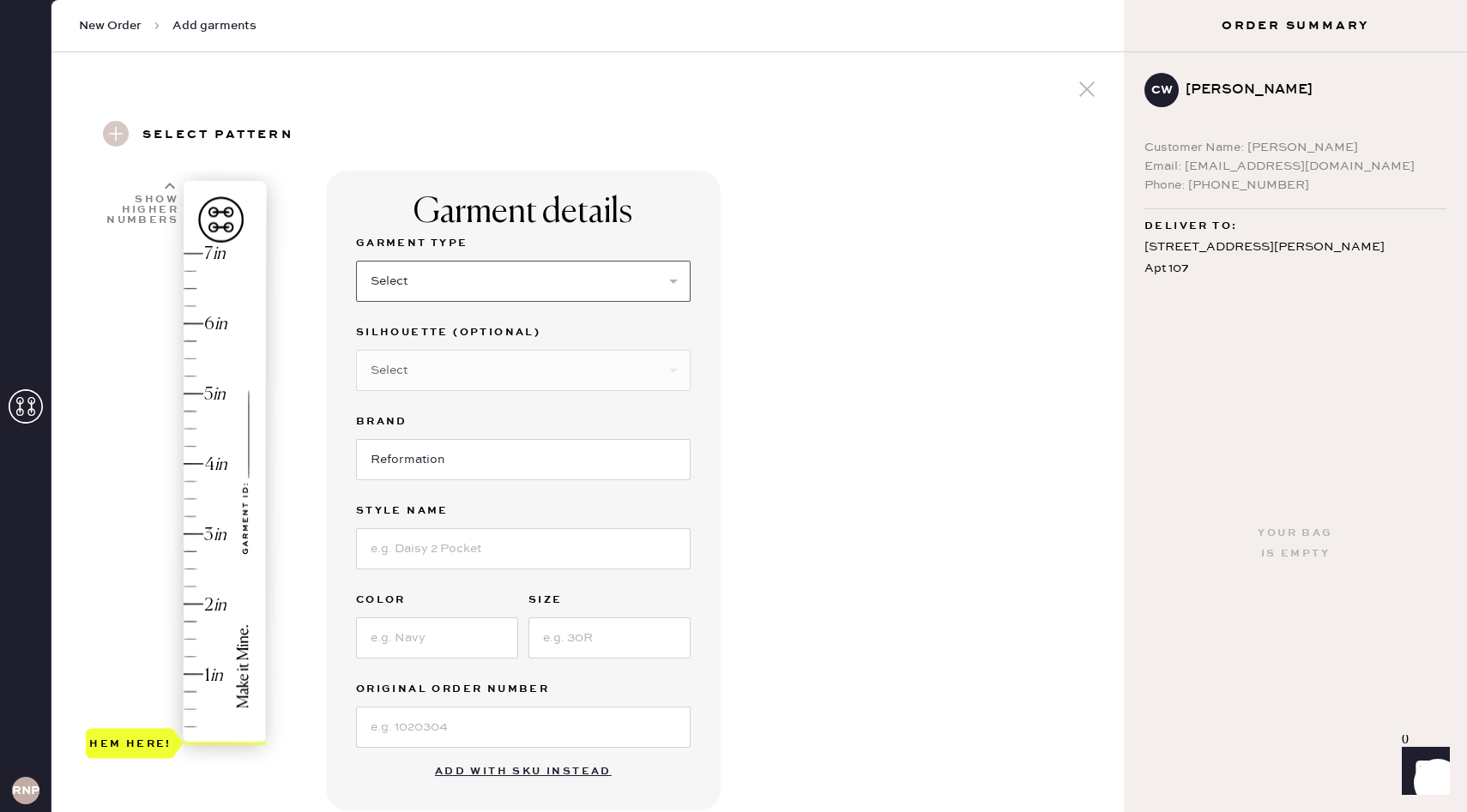
click at [482, 289] on select "Select Basic Skirt Jeans Leggings Pants Shorts Basic Sleeved Dress Basic Sleeve…" at bounding box center [523, 281] width 335 height 41
select select "8"
click at [356, 261] on select "Select Basic Skirt Jeans Leggings Pants Shorts Basic Sleeved Dress Basic Sleeve…" at bounding box center [523, 281] width 335 height 41
click at [440, 551] on input at bounding box center [523, 548] width 335 height 41
type input "Ceara Dress"
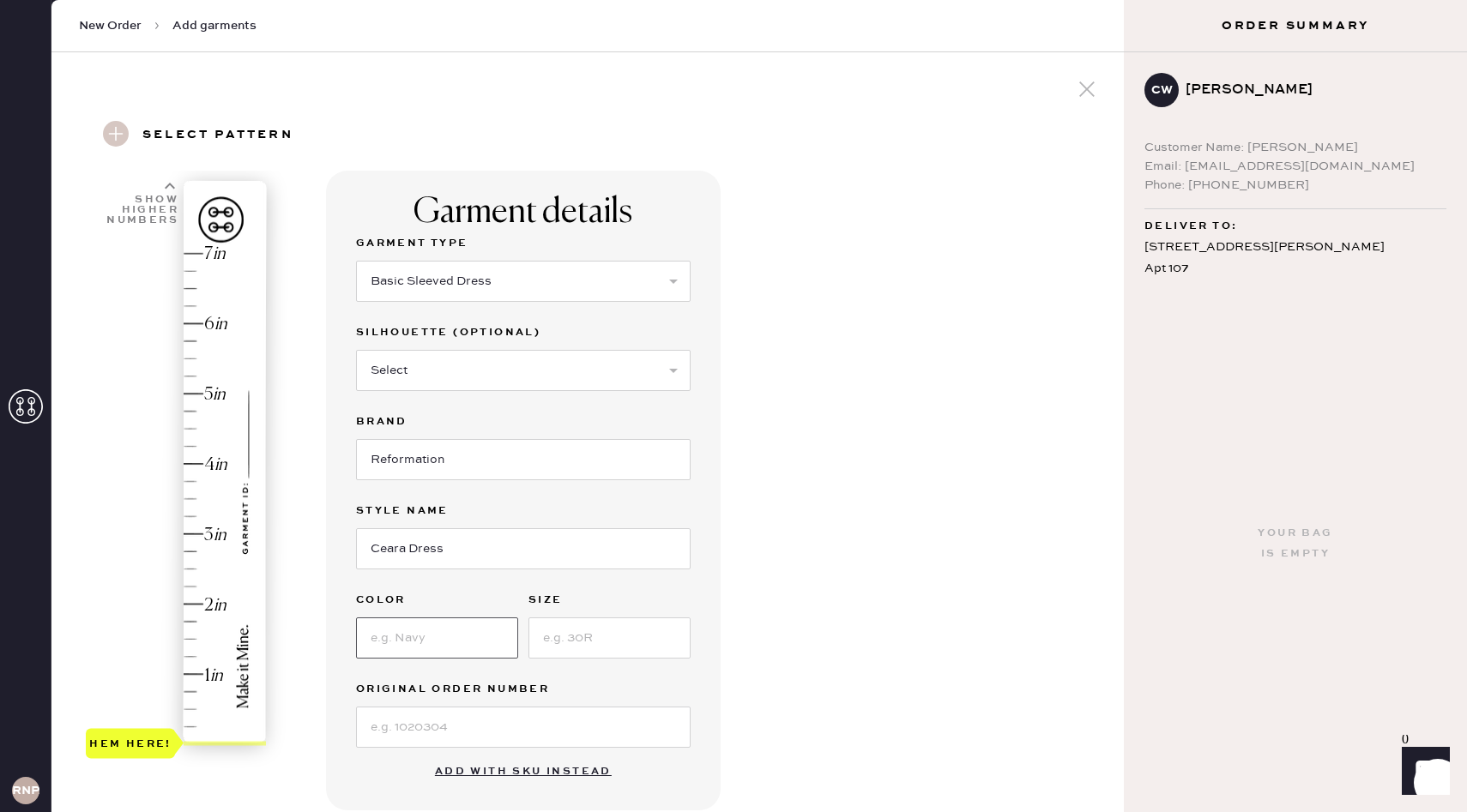
click at [444, 618] on input at bounding box center [437, 638] width 162 height 41
type input "[PERSON_NAME]"
click at [582, 645] on input at bounding box center [609, 638] width 162 height 41
type input "4"
click at [461, 721] on input at bounding box center [523, 727] width 335 height 41
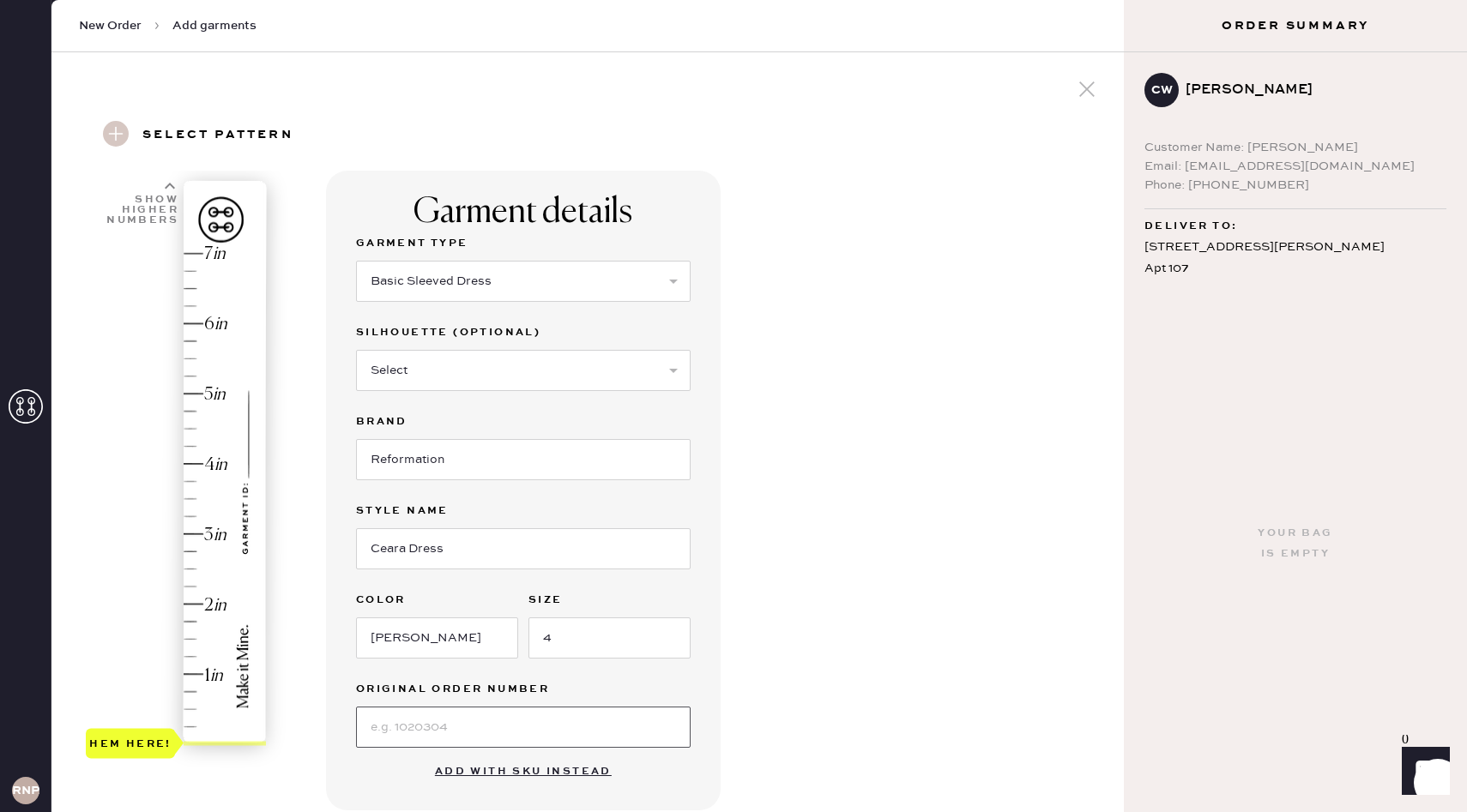
paste input "S28770650"
type input "S28770650"
type input "4"
drag, startPoint x: 134, startPoint y: 731, endPoint x: 149, endPoint y: 455, distance: 276.4
click at [149, 455] on div "Hem here!" at bounding box center [130, 463] width 89 height 30
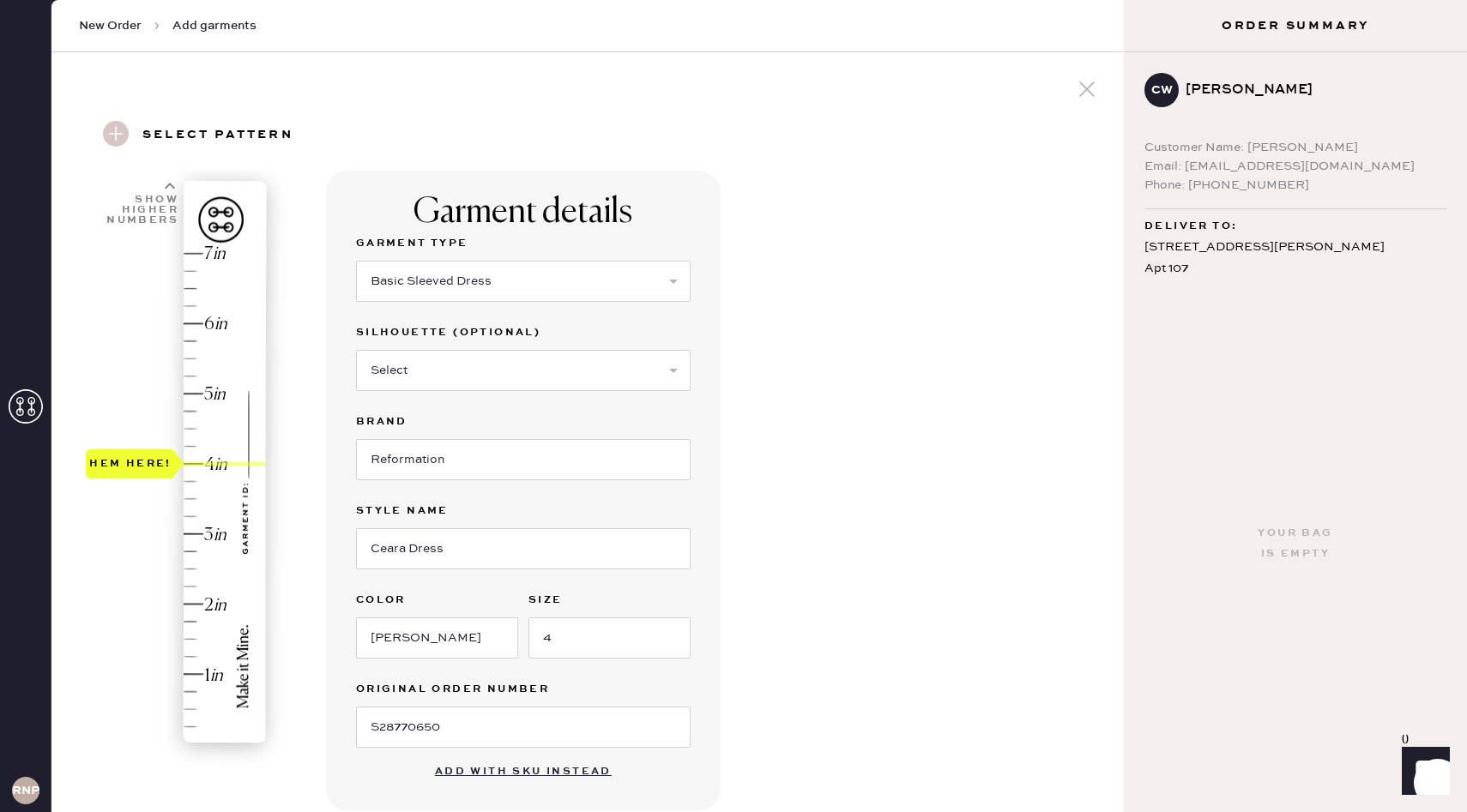
click at [887, 484] on div "Garment details Garment Type Select Basic Skirt Jeans Leggings Pants Shorts Bas…" at bounding box center [718, 682] width 784 height 1022
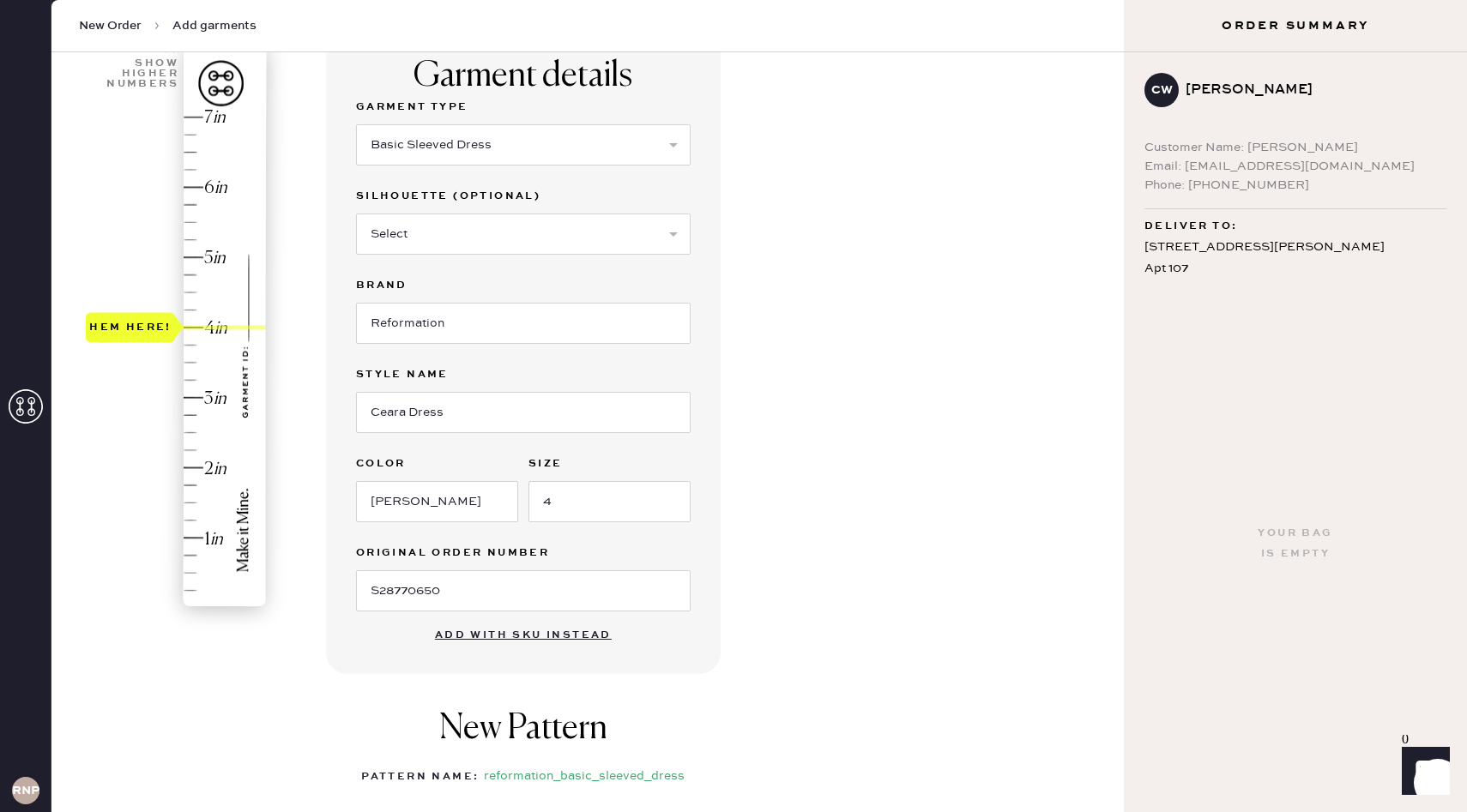
scroll to position [508, 0]
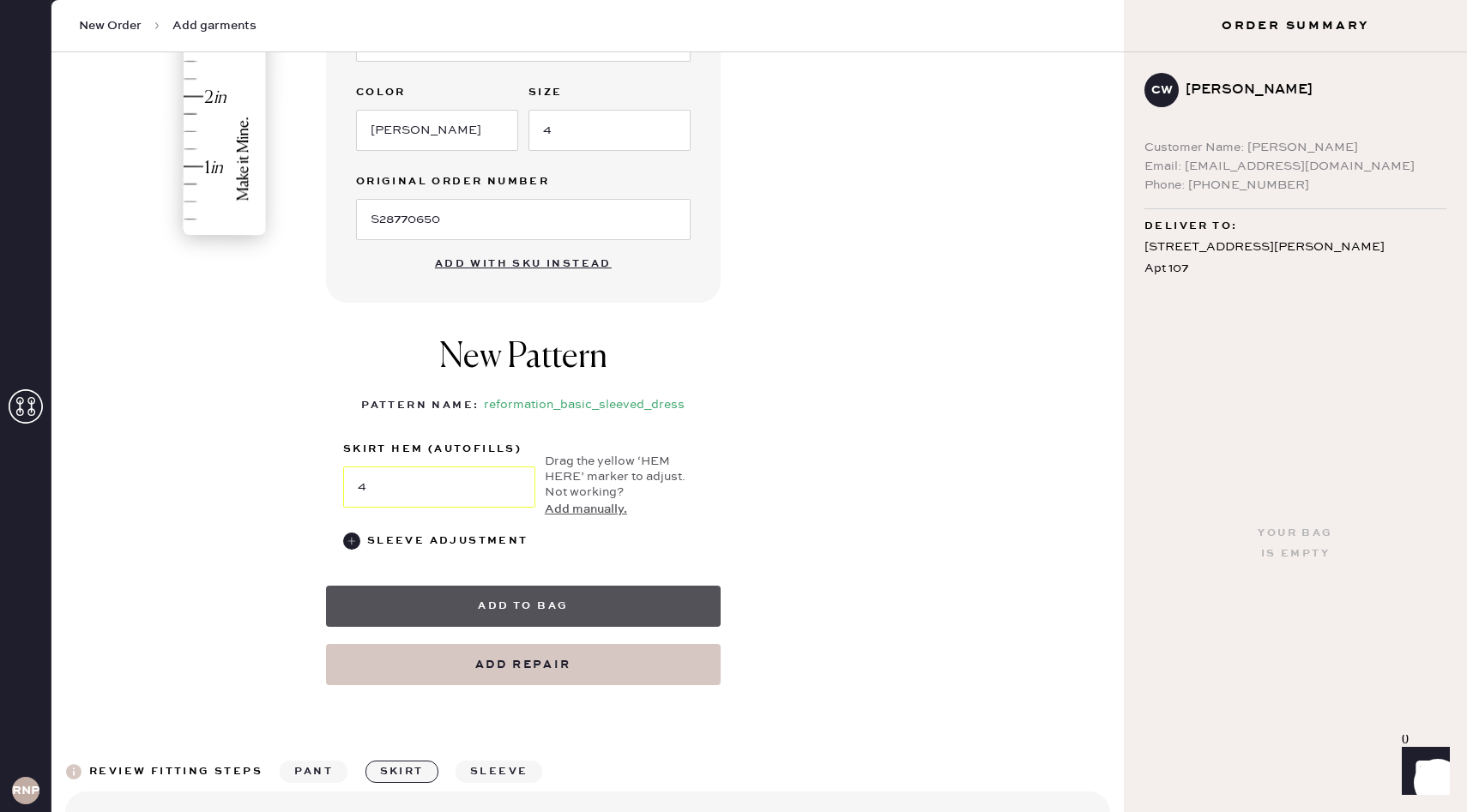
click at [555, 603] on button "Add to bag" at bounding box center [523, 606] width 395 height 41
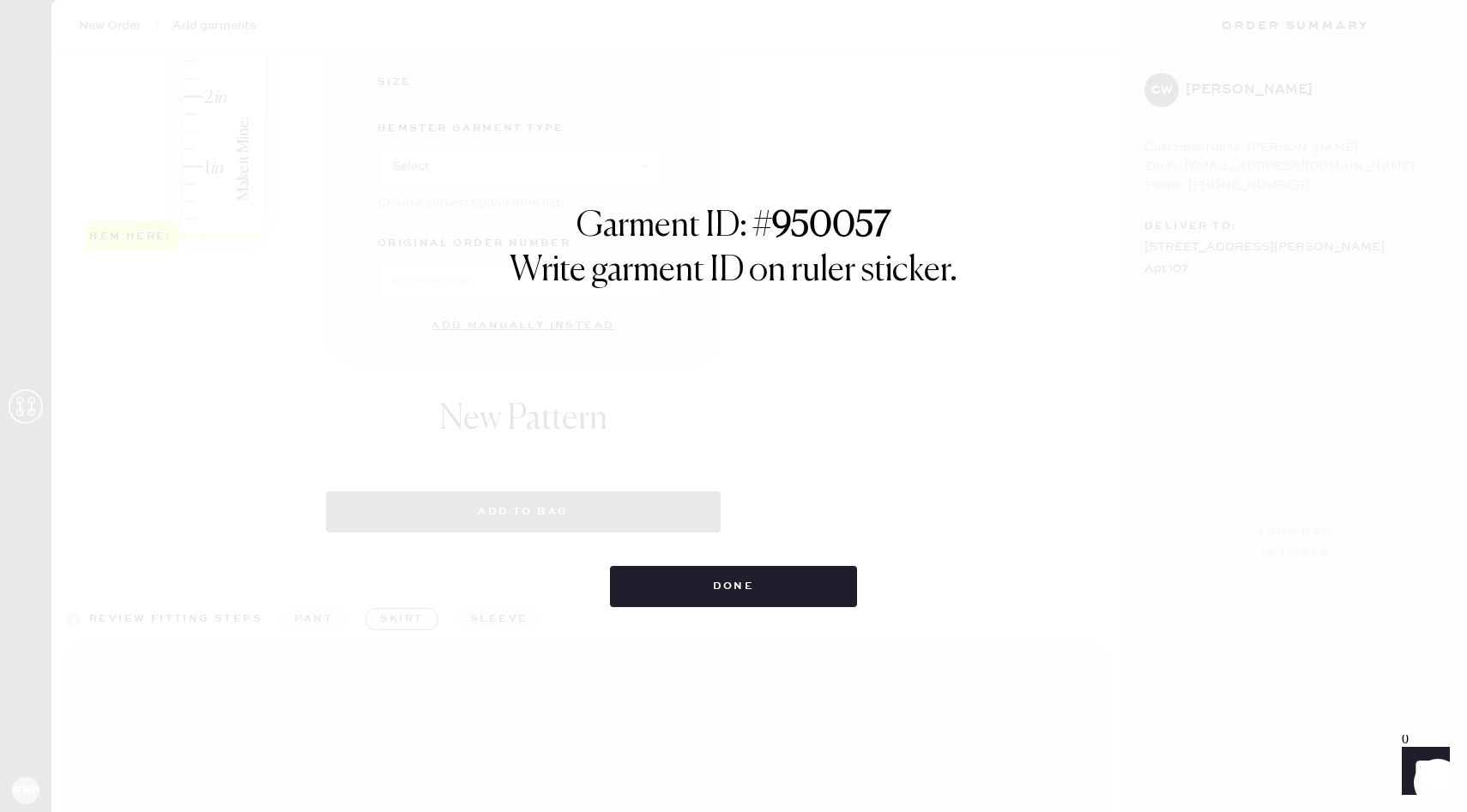
select select "8"
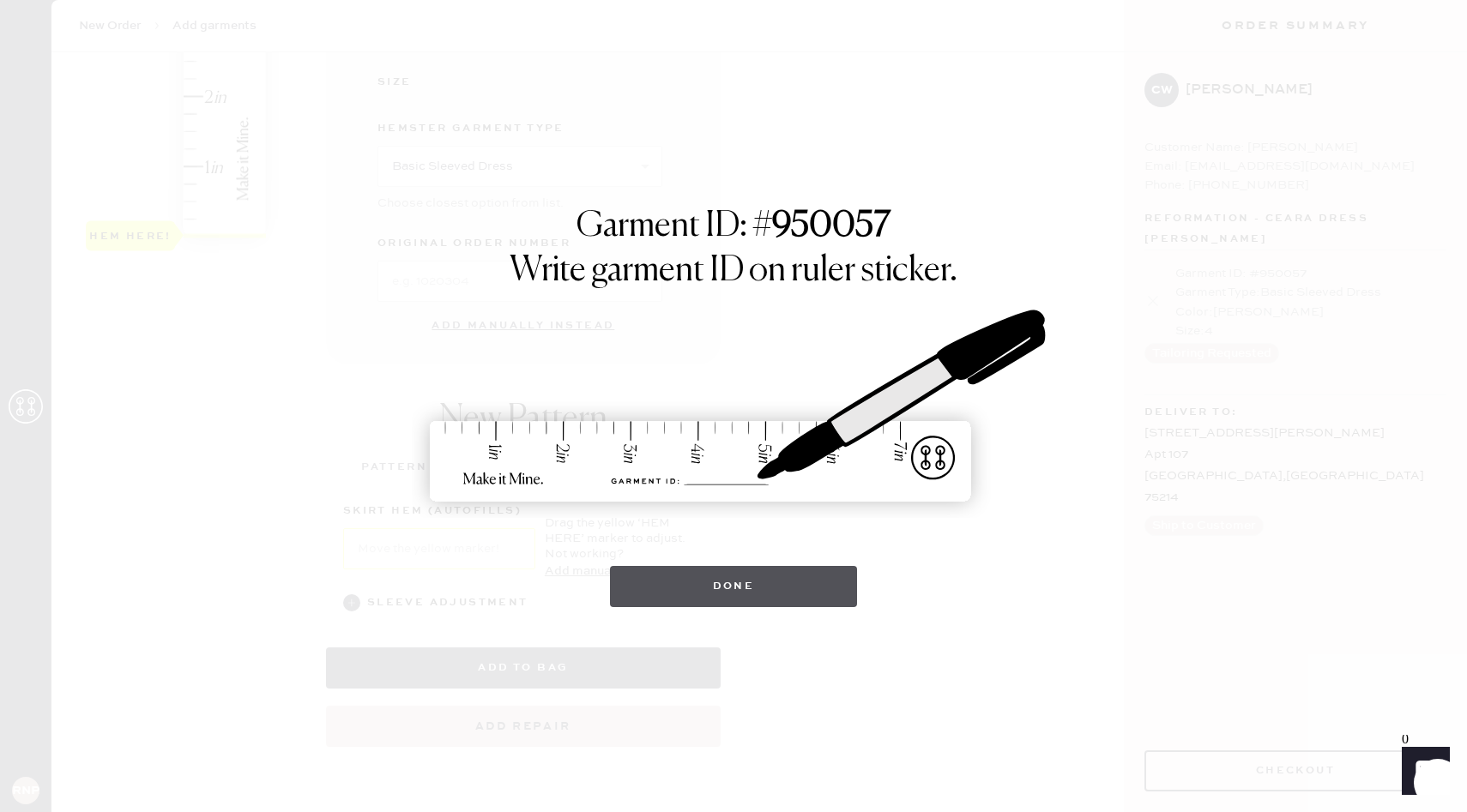
click at [823, 576] on button "Done" at bounding box center [734, 586] width 248 height 41
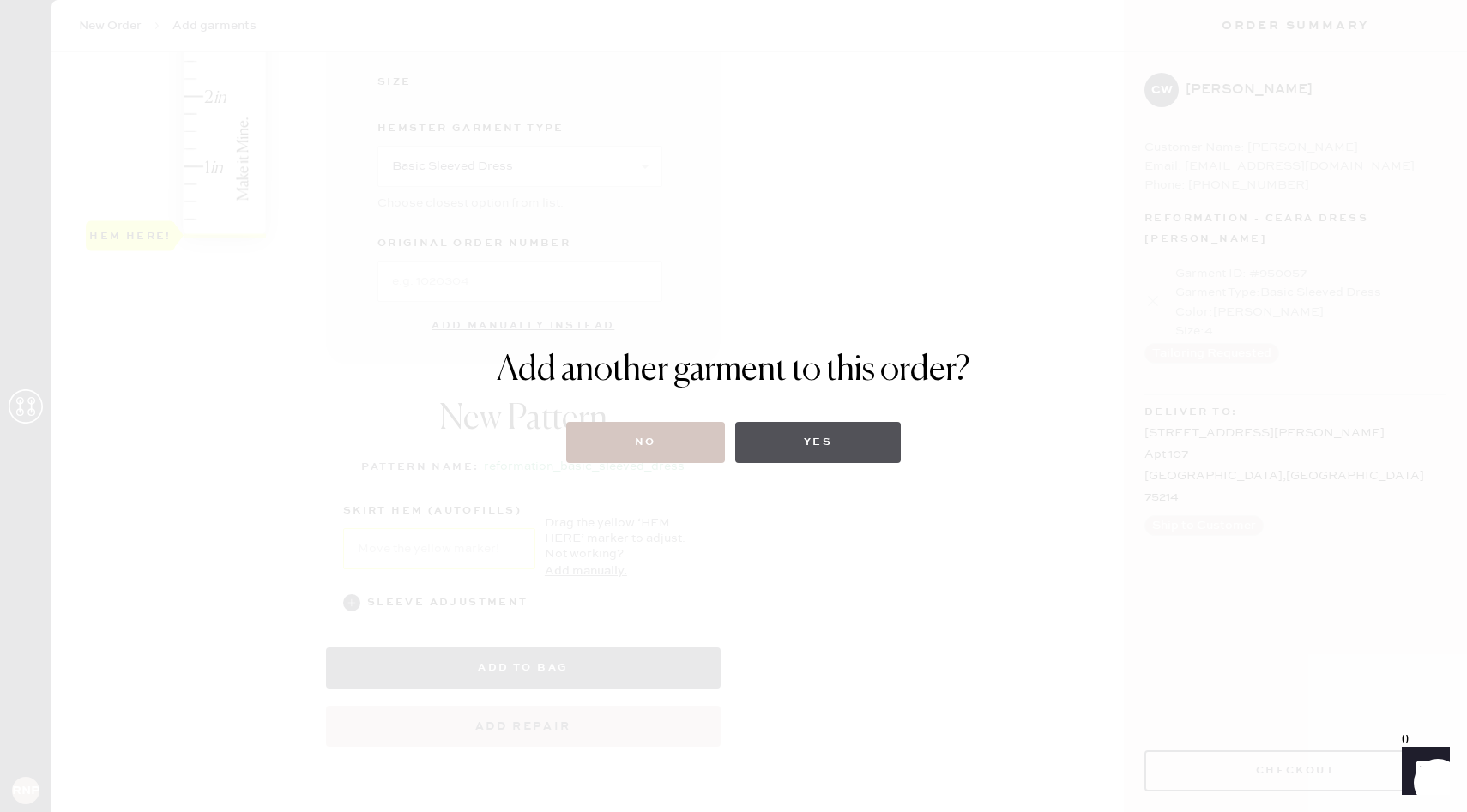
click at [793, 440] on button "Yes" at bounding box center [818, 442] width 165 height 41
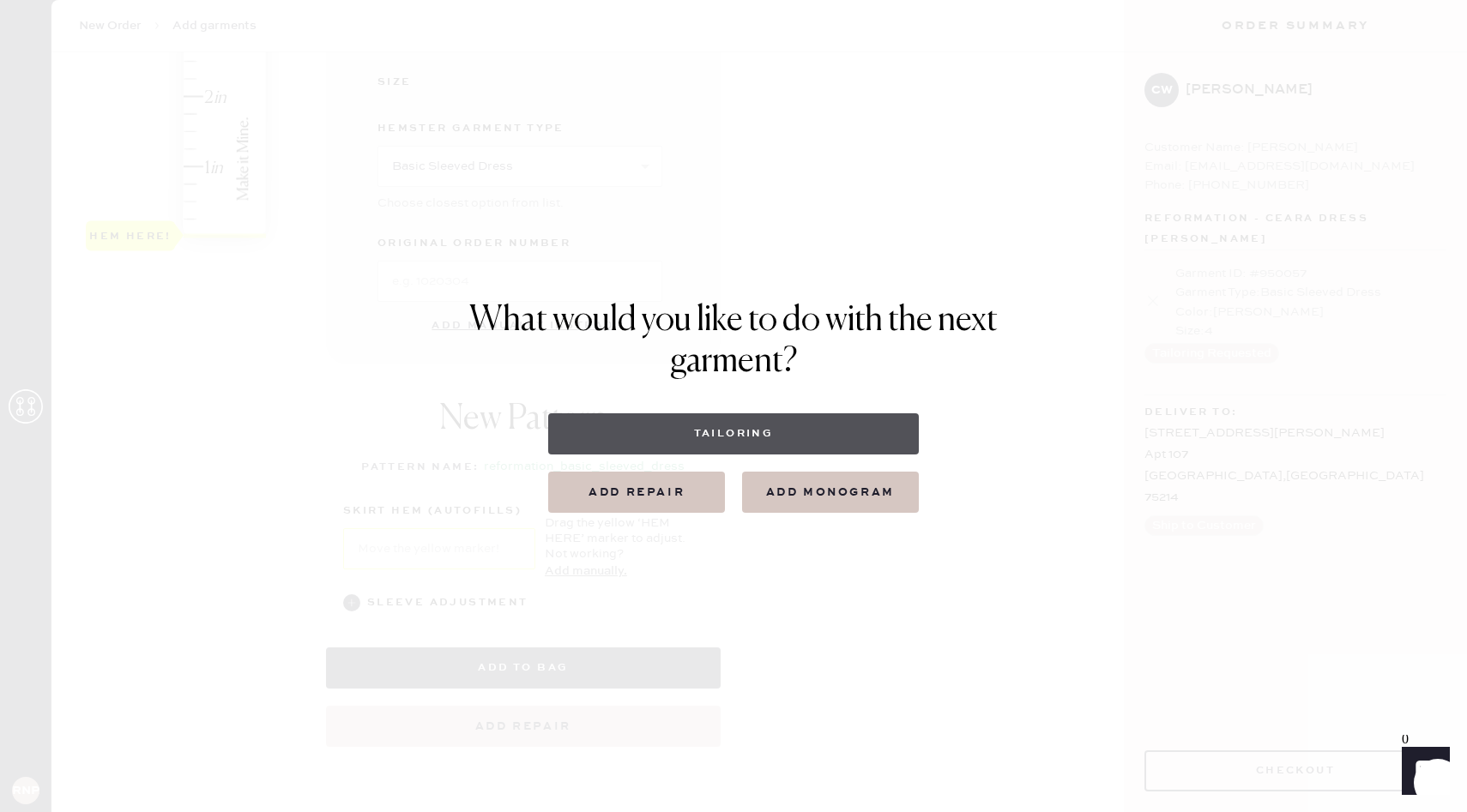
click at [728, 430] on button "Tailoring" at bounding box center [734, 434] width 370 height 41
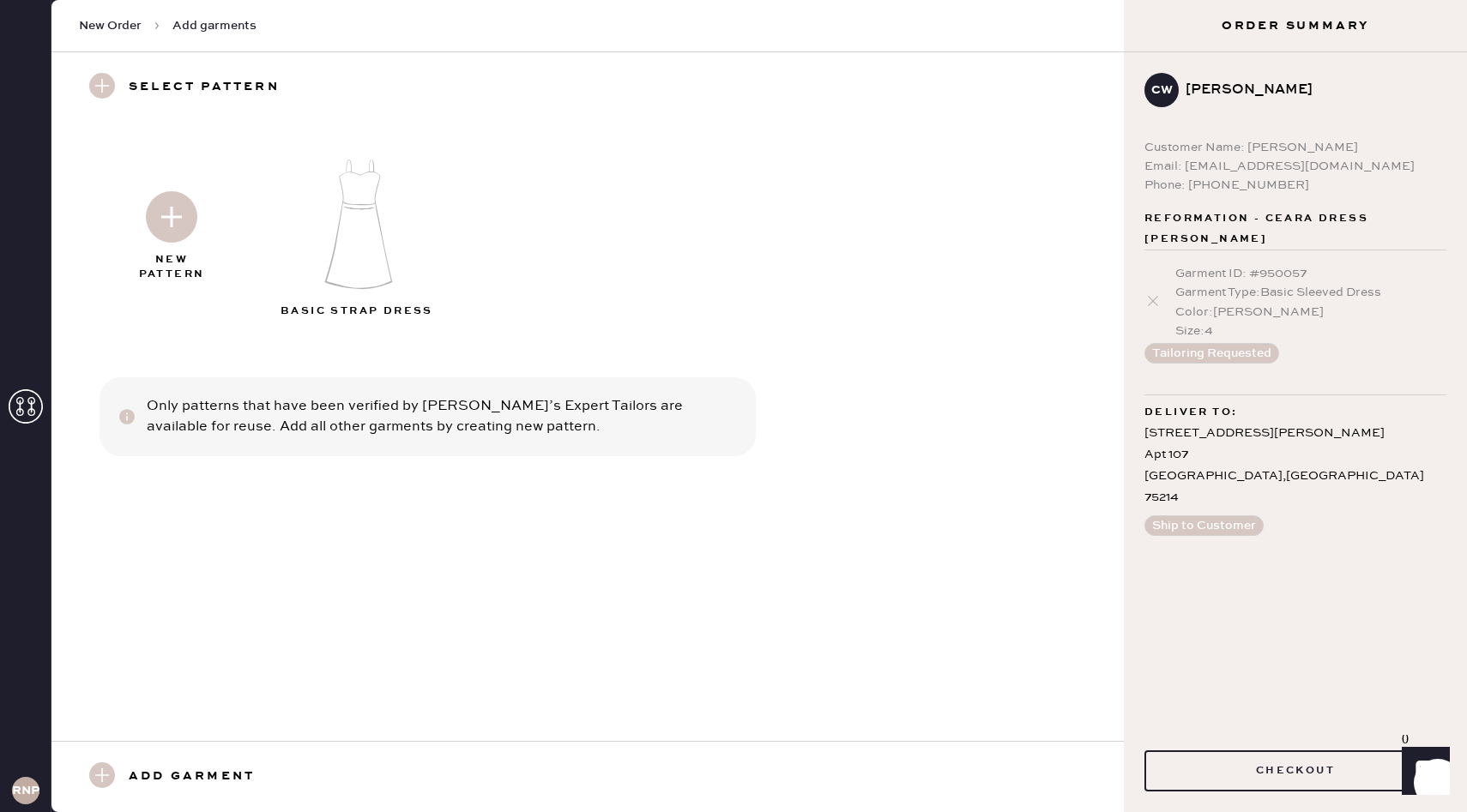
click at [371, 214] on img at bounding box center [358, 224] width 186 height 149
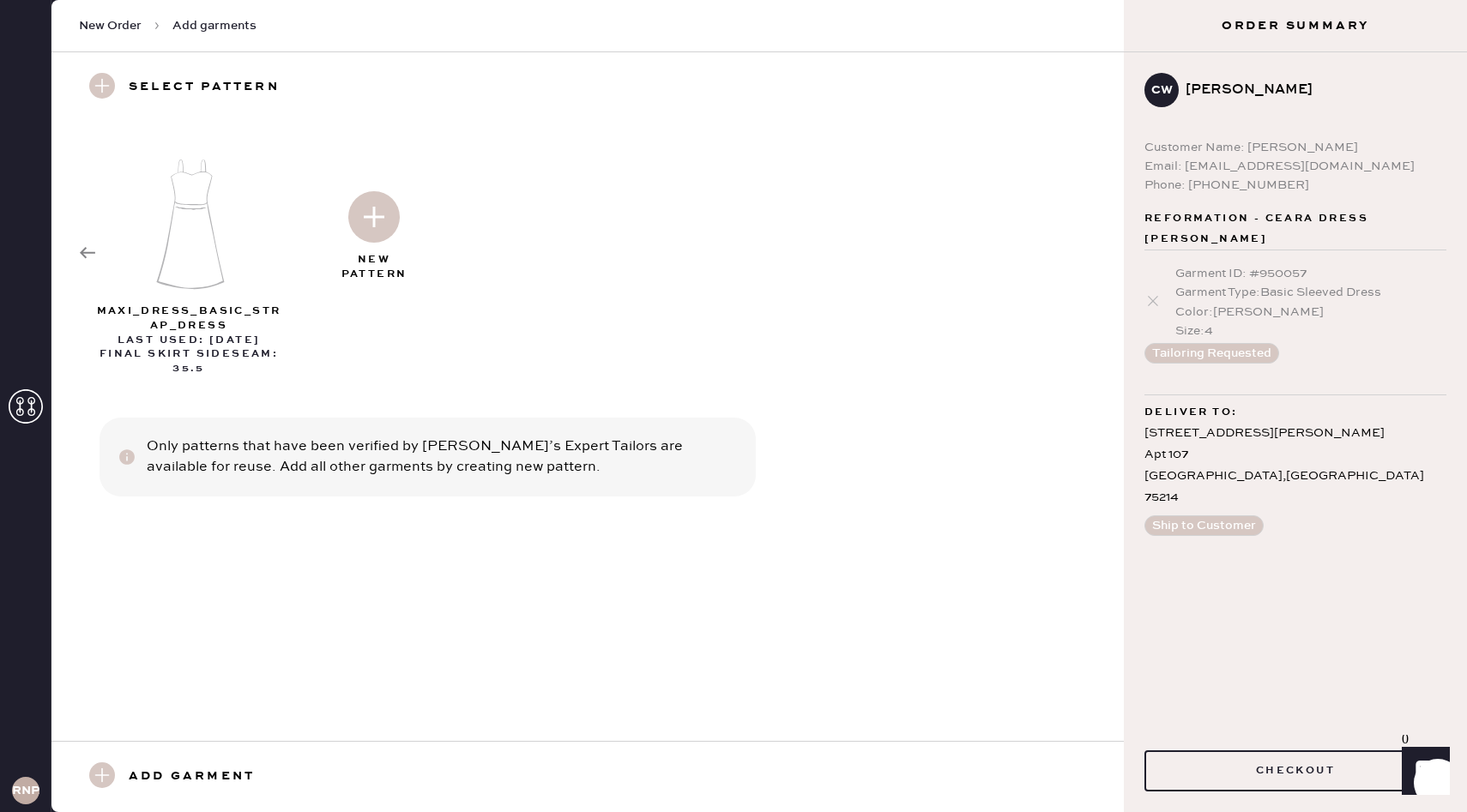
click at [366, 226] on img at bounding box center [374, 217] width 52 height 52
select select "6"
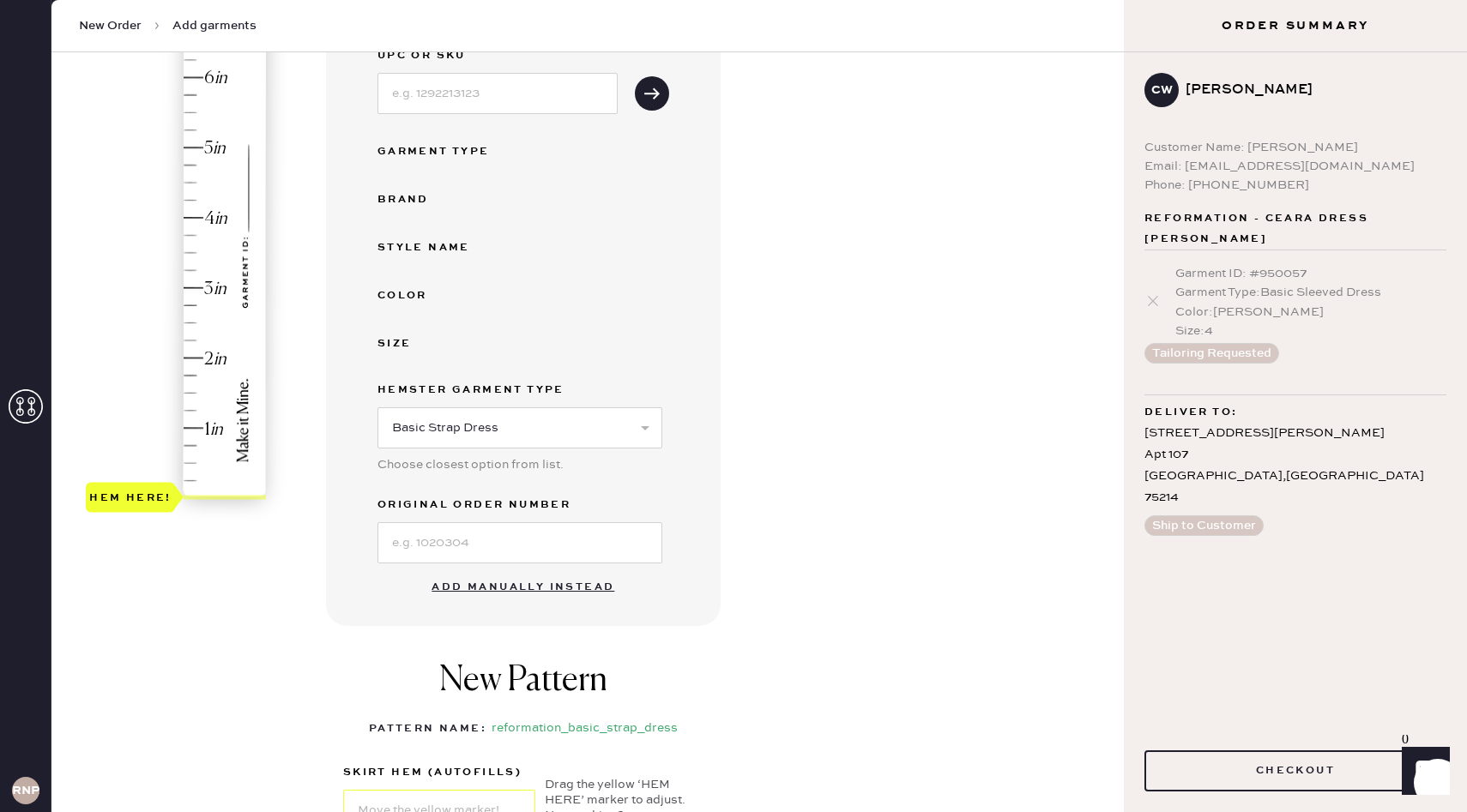
scroll to position [254, 0]
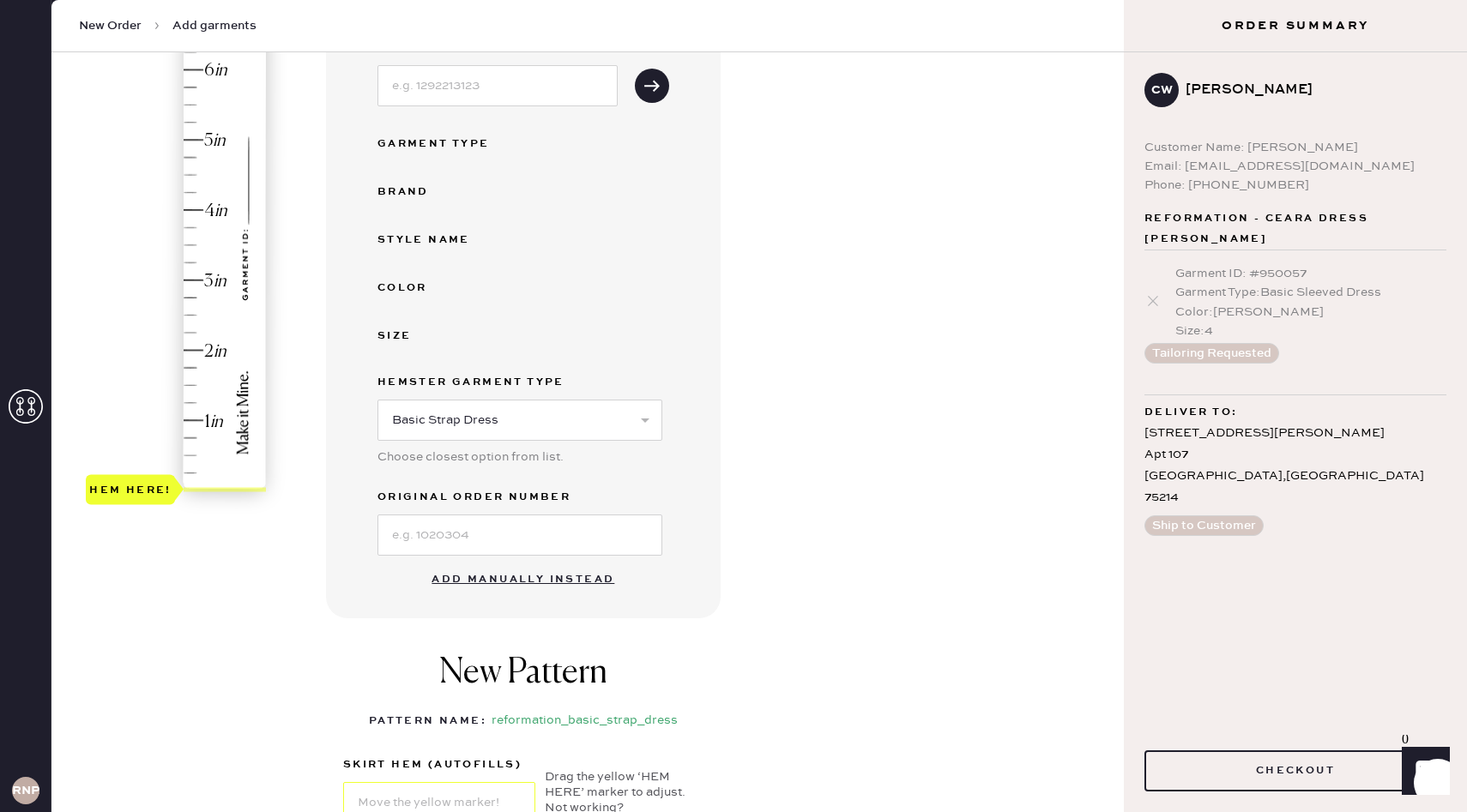
click at [540, 583] on button "Add manually instead" at bounding box center [522, 580] width 203 height 34
select select "6"
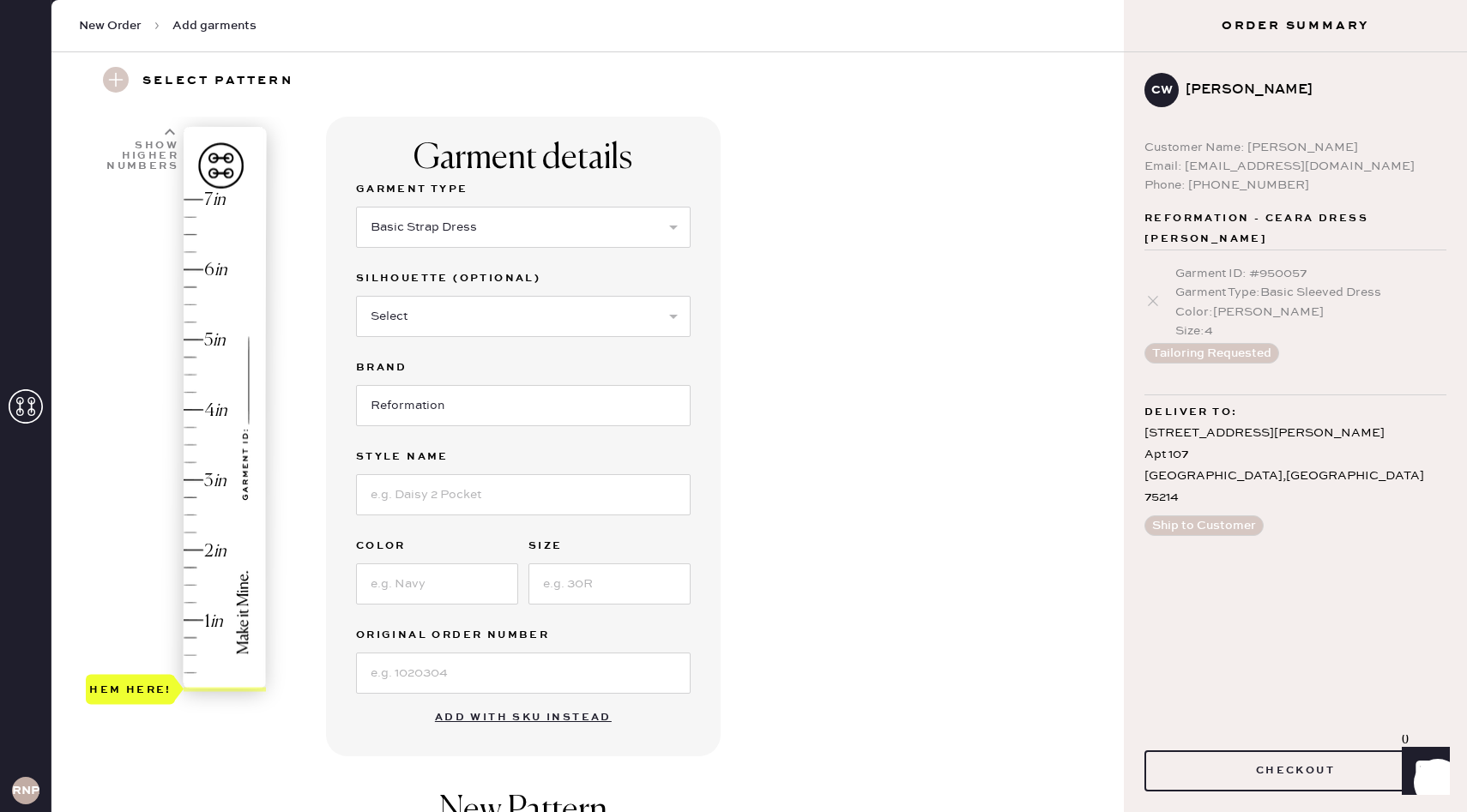
scroll to position [0, 0]
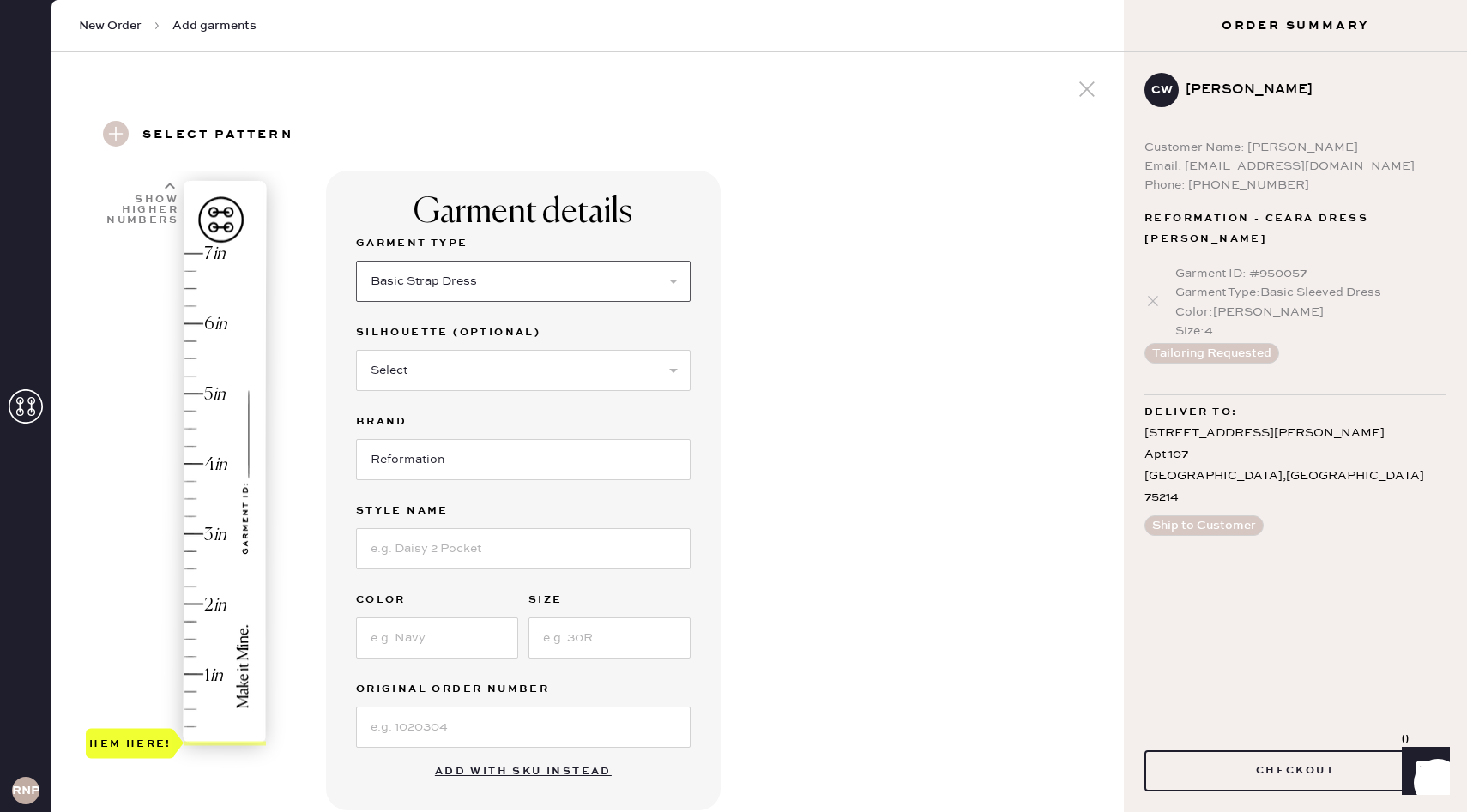
click at [503, 275] on select "Select Basic Skirt Jeans Leggings Pants Shorts Basic Sleeved Dress Basic Sleeve…" at bounding box center [523, 281] width 335 height 41
click at [483, 367] on select "Select Maxi Dress Midi Dress Mini Dress Other" at bounding box center [523, 371] width 335 height 41
click at [356, 350] on select "Select Maxi Dress Midi Dress Mini Dress Other" at bounding box center [523, 371] width 335 height 41
click at [451, 362] on select "Select Maxi Dress Midi Dress Mini Dress Other" at bounding box center [523, 371] width 335 height 41
select select "38"
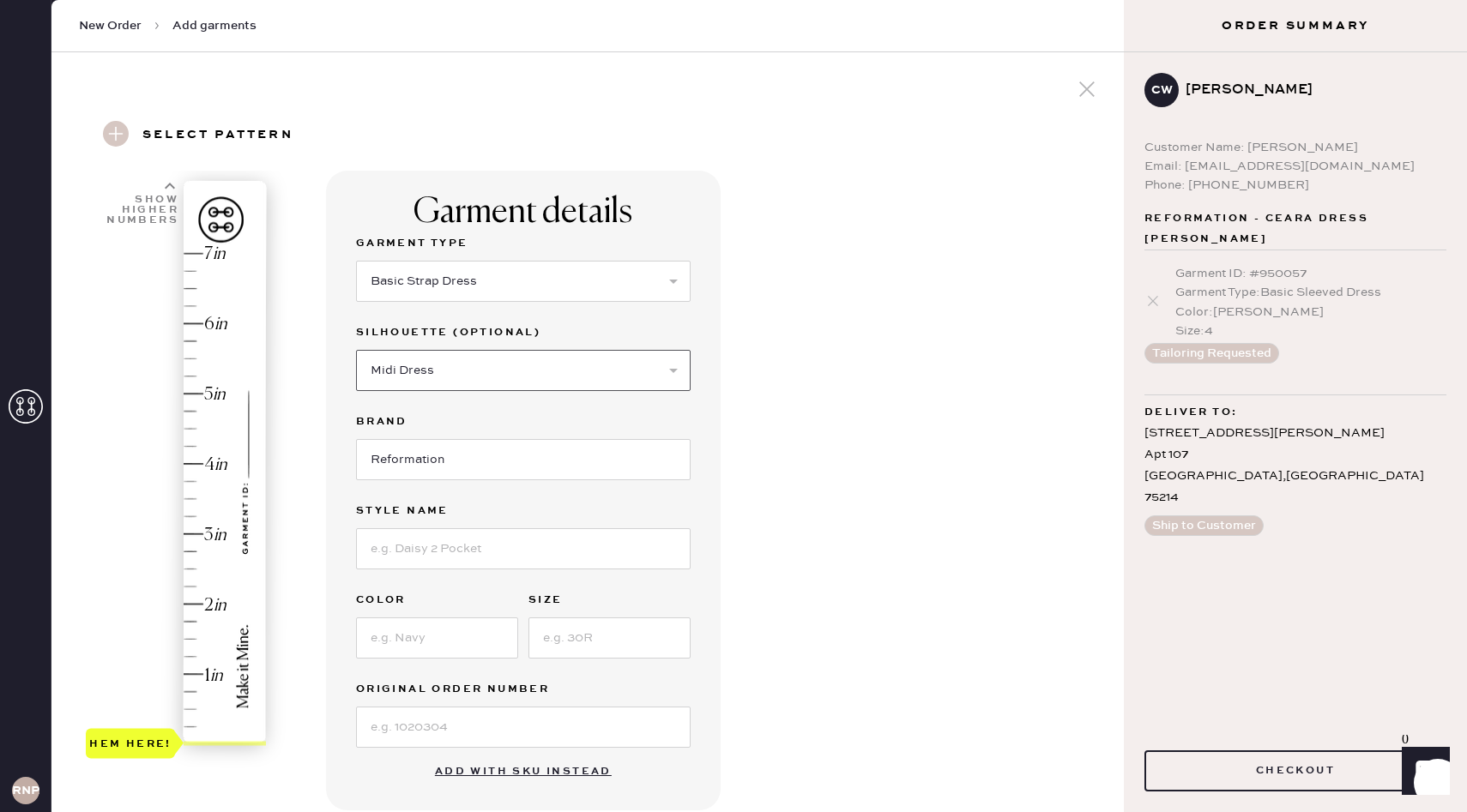
click at [356, 350] on select "Select Maxi Dress Midi Dress Mini Dress Other" at bounding box center [523, 371] width 335 height 41
click at [418, 545] on input at bounding box center [523, 548] width 335 height 41
type input "Sebastien Linen Dress"
click at [406, 643] on input at bounding box center [437, 638] width 162 height 41
click at [458, 634] on input "Dunes" at bounding box center [437, 638] width 162 height 41
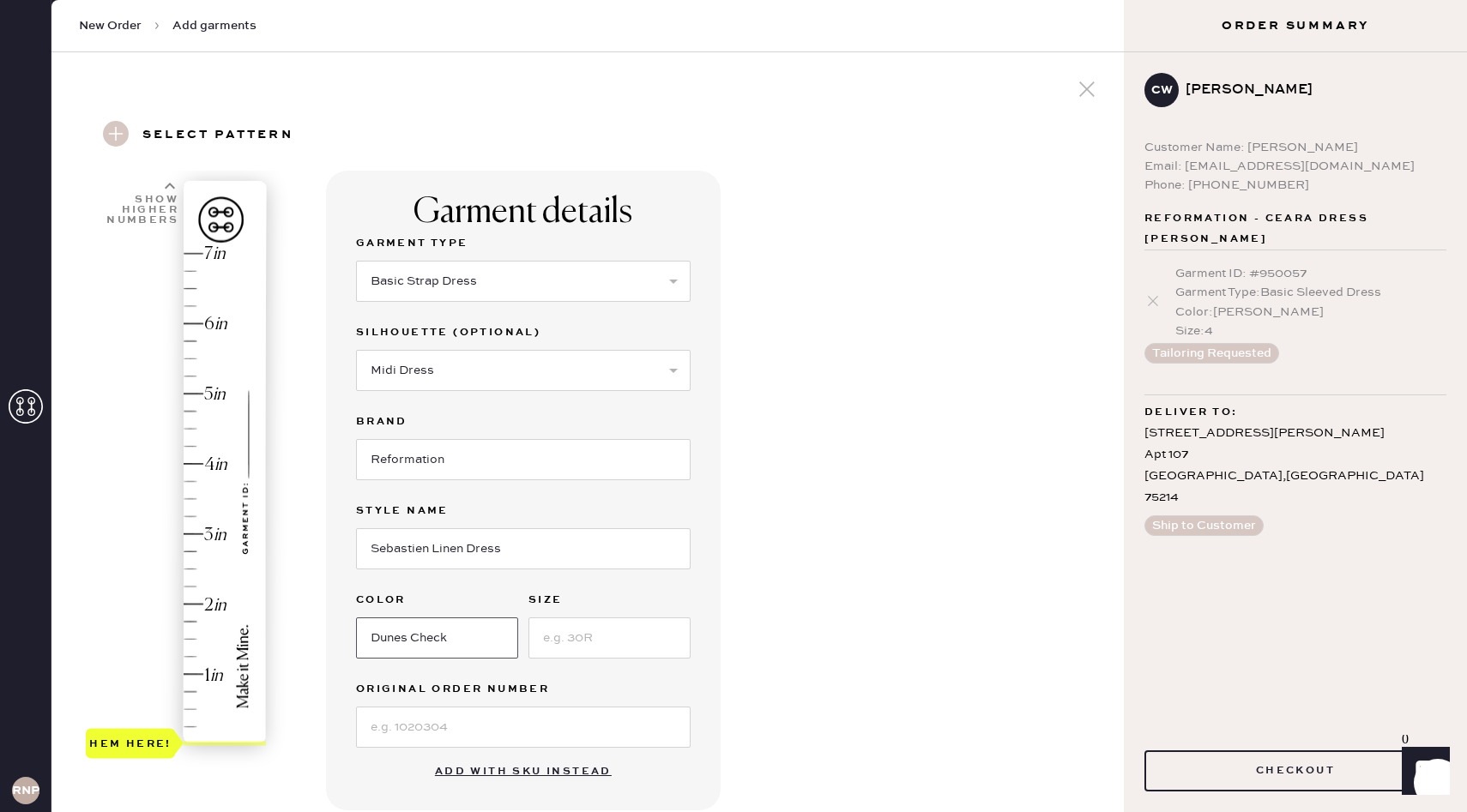
type input "Dunes Check"
click at [634, 636] on input at bounding box center [609, 638] width 162 height 41
type input "4"
click at [820, 614] on div "Garment details Garment Type Select Basic Skirt Jeans Leggings Pants Shorts Bas…" at bounding box center [718, 641] width 784 height 940
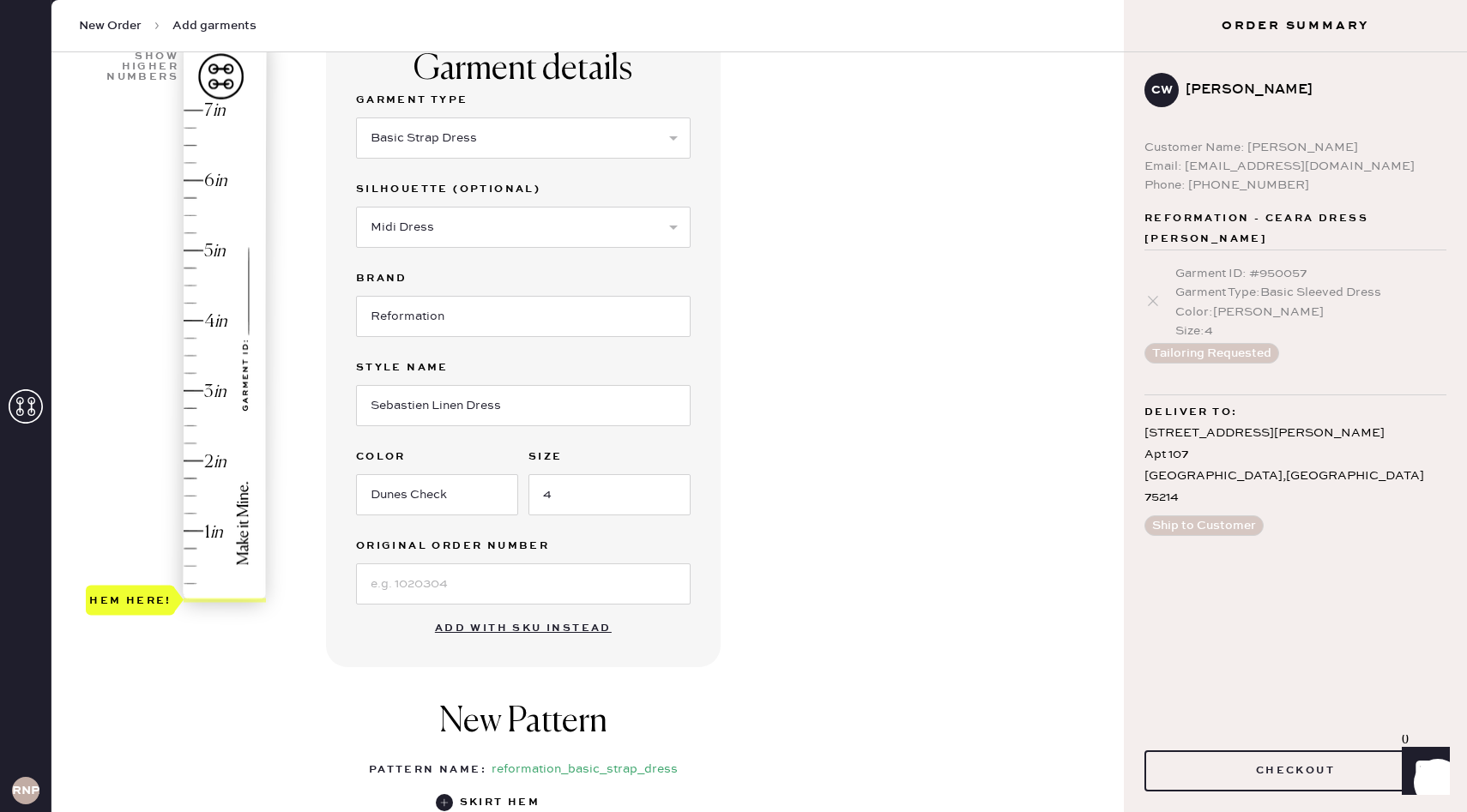
scroll to position [194, 0]
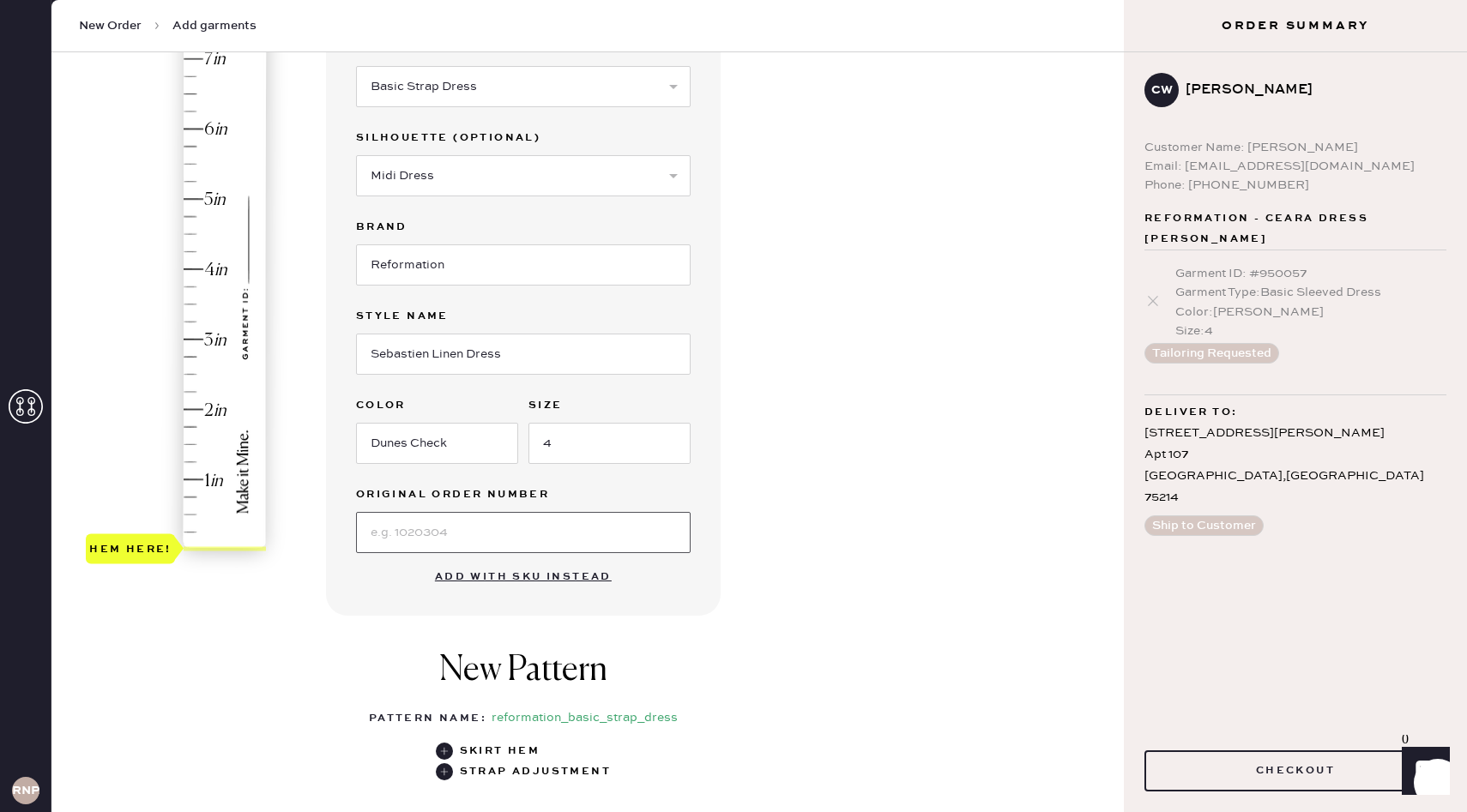
click at [420, 530] on input at bounding box center [523, 533] width 335 height 41
paste input "S28770650"
type input "S28770650"
drag, startPoint x: 119, startPoint y: 556, endPoint x: 120, endPoint y: 289, distance: 267.0
click at [120, 289] on div "Hem here!" at bounding box center [177, 304] width 183 height 506
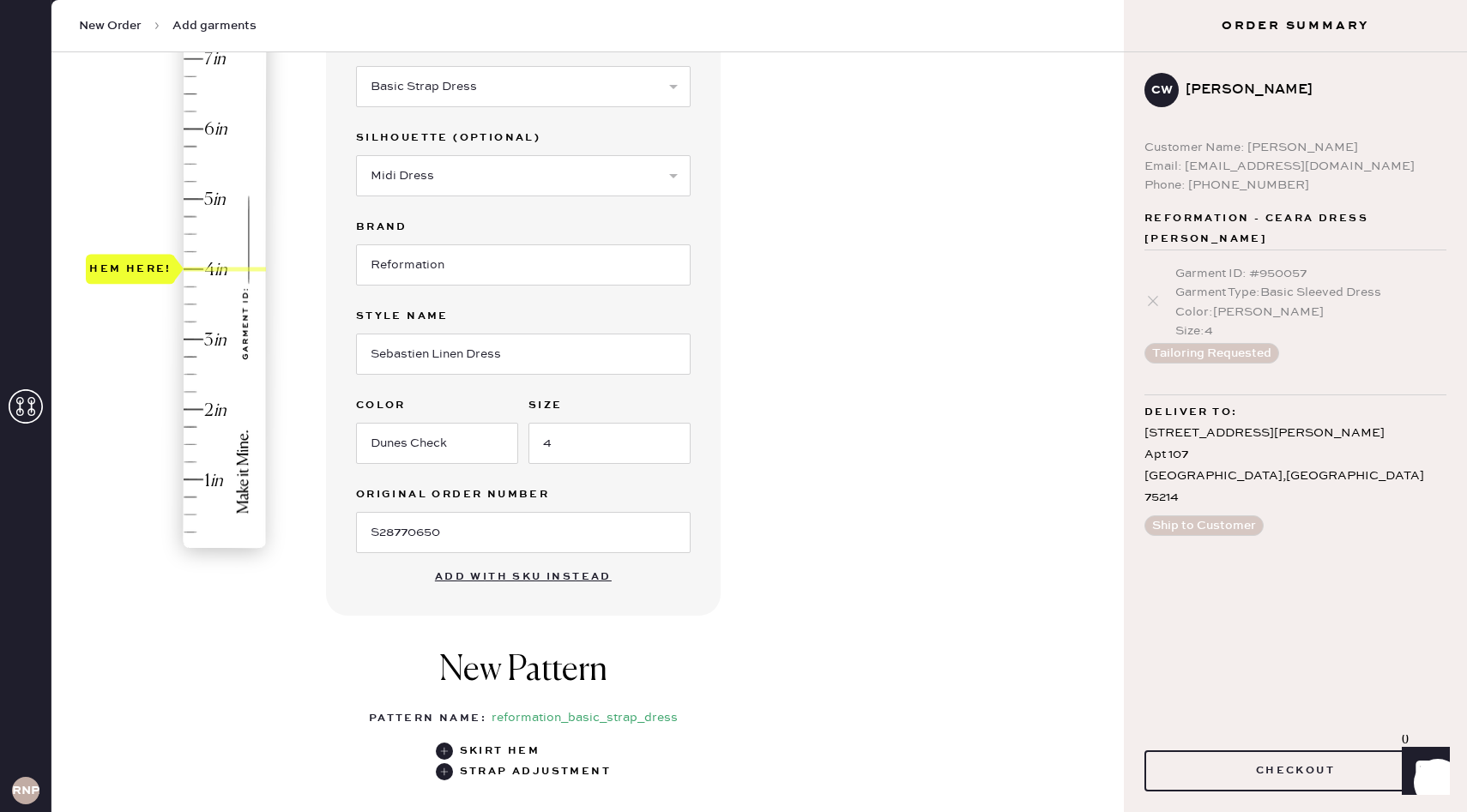
click at [346, 599] on div "Garment details Garment Type Select Basic Skirt Jeans Leggings Pants Shorts Bas…" at bounding box center [523, 296] width 395 height 640
click at [436, 777] on icon at bounding box center [445, 772] width 18 height 18
click at [447, 780] on div "Strap Adjustment" at bounding box center [523, 771] width 175 height 20
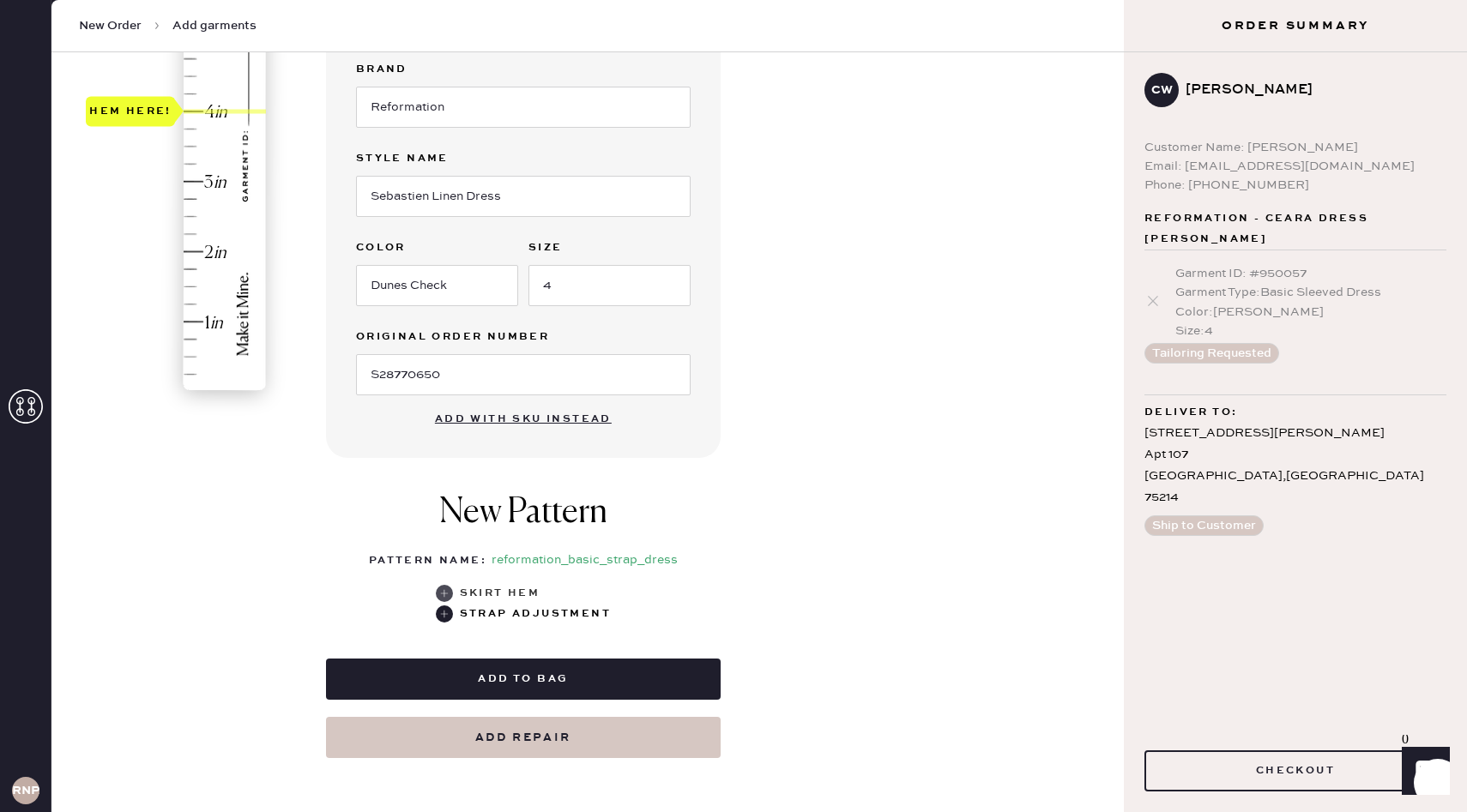
scroll to position [352, 0]
click at [445, 620] on use at bounding box center [445, 616] width 18 height 18
click at [389, 545] on div "New Pattern Pattern Name : reformation_basic_strap_dress 1 in 2 in 3 in 4 in Sh…" at bounding box center [523, 558] width 395 height 166
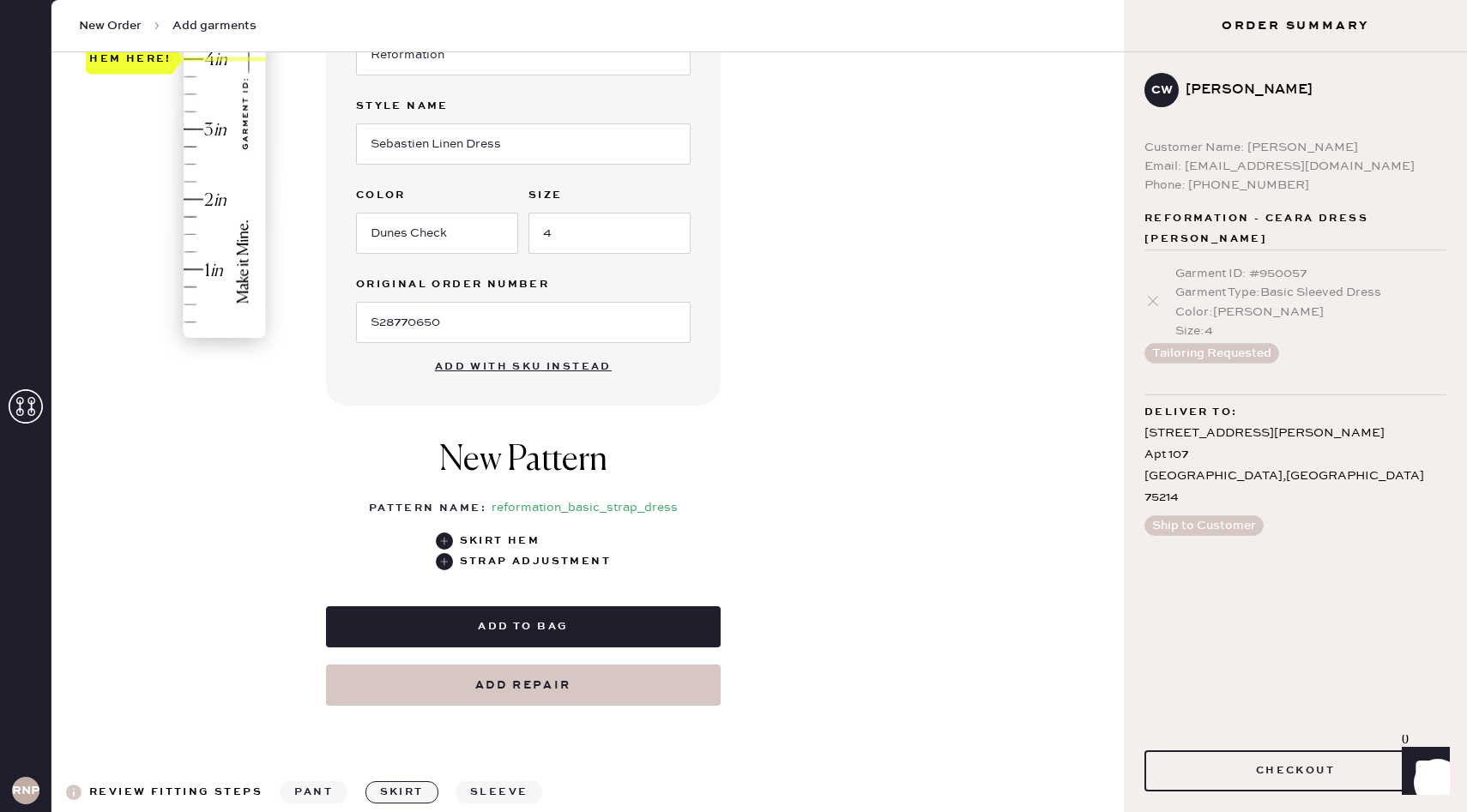
scroll to position [406, 0]
click at [441, 536] on use at bounding box center [445, 541] width 18 height 18
click at [447, 562] on use at bounding box center [445, 561] width 18 height 18
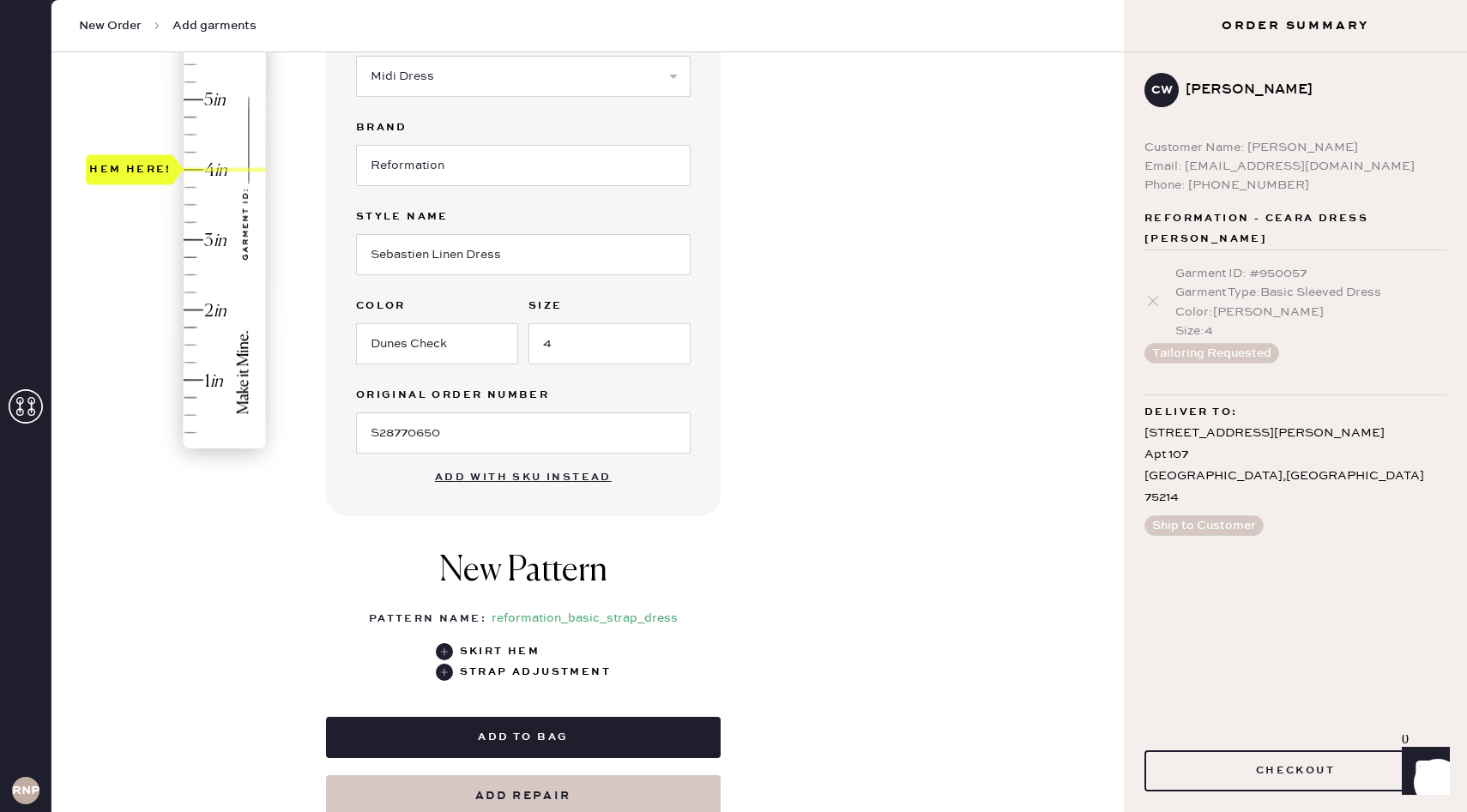
scroll to position [298, 0]
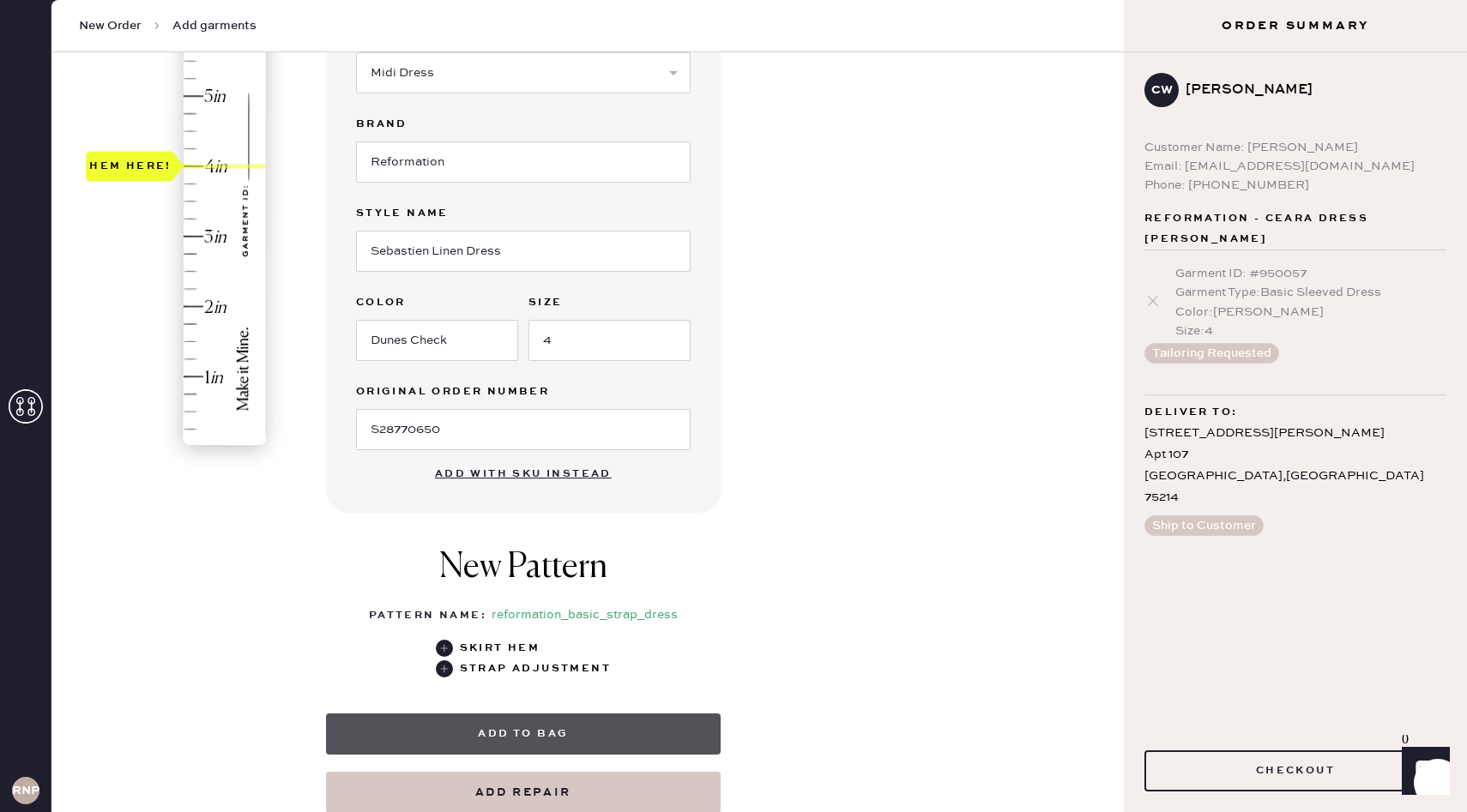
click at [537, 748] on button "Add to bag" at bounding box center [523, 734] width 395 height 41
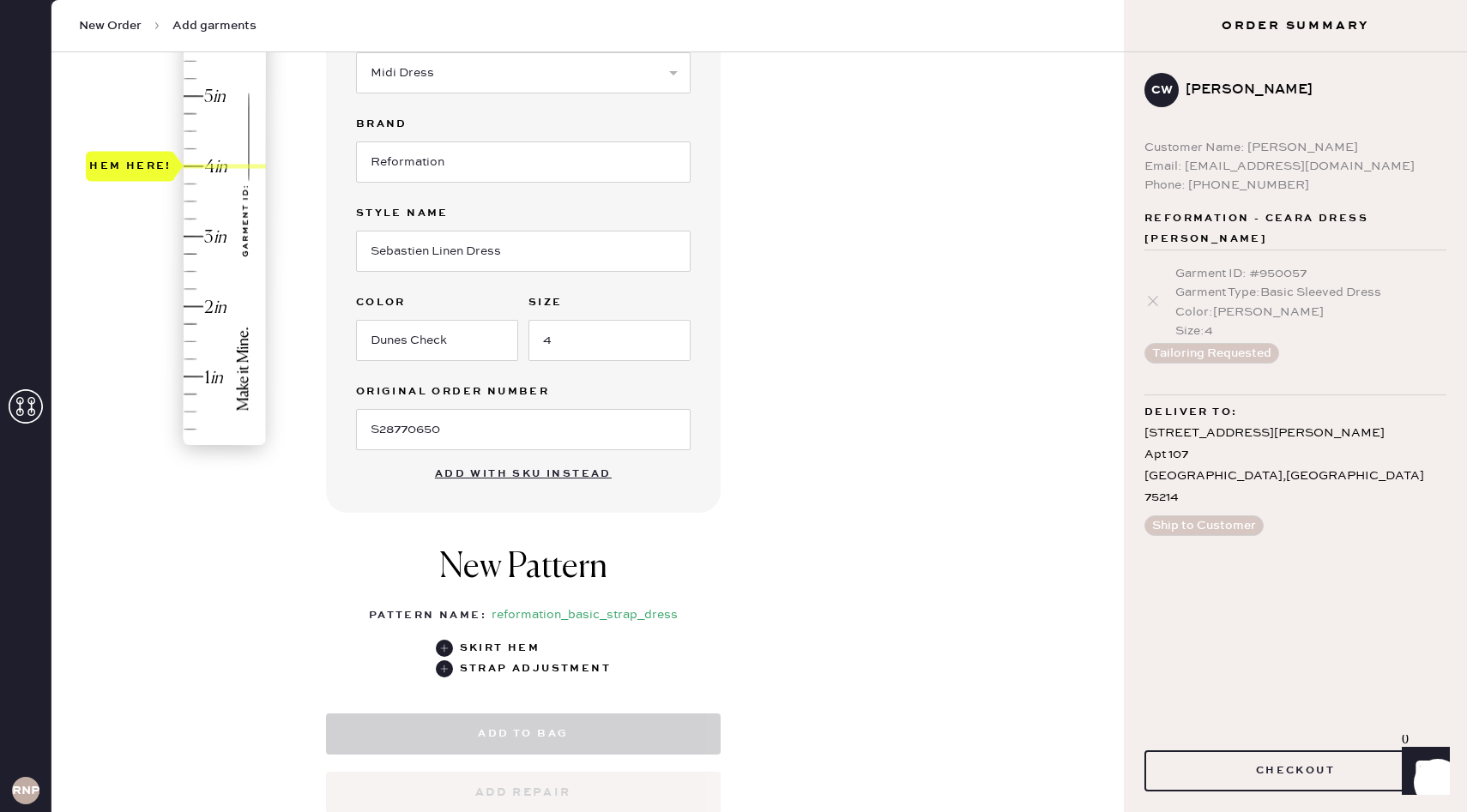
select select "6"
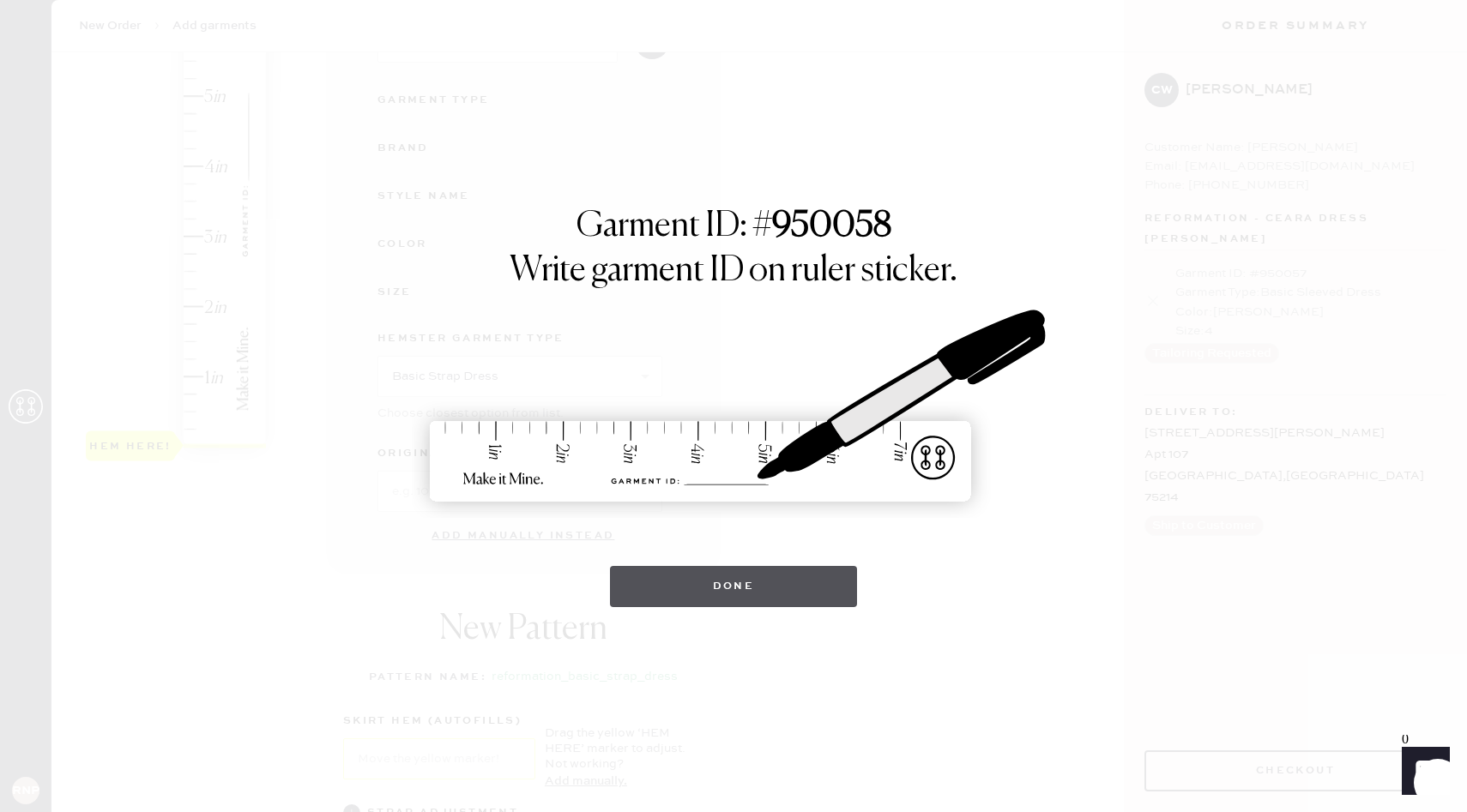
click at [780, 584] on button "Done" at bounding box center [734, 586] width 248 height 41
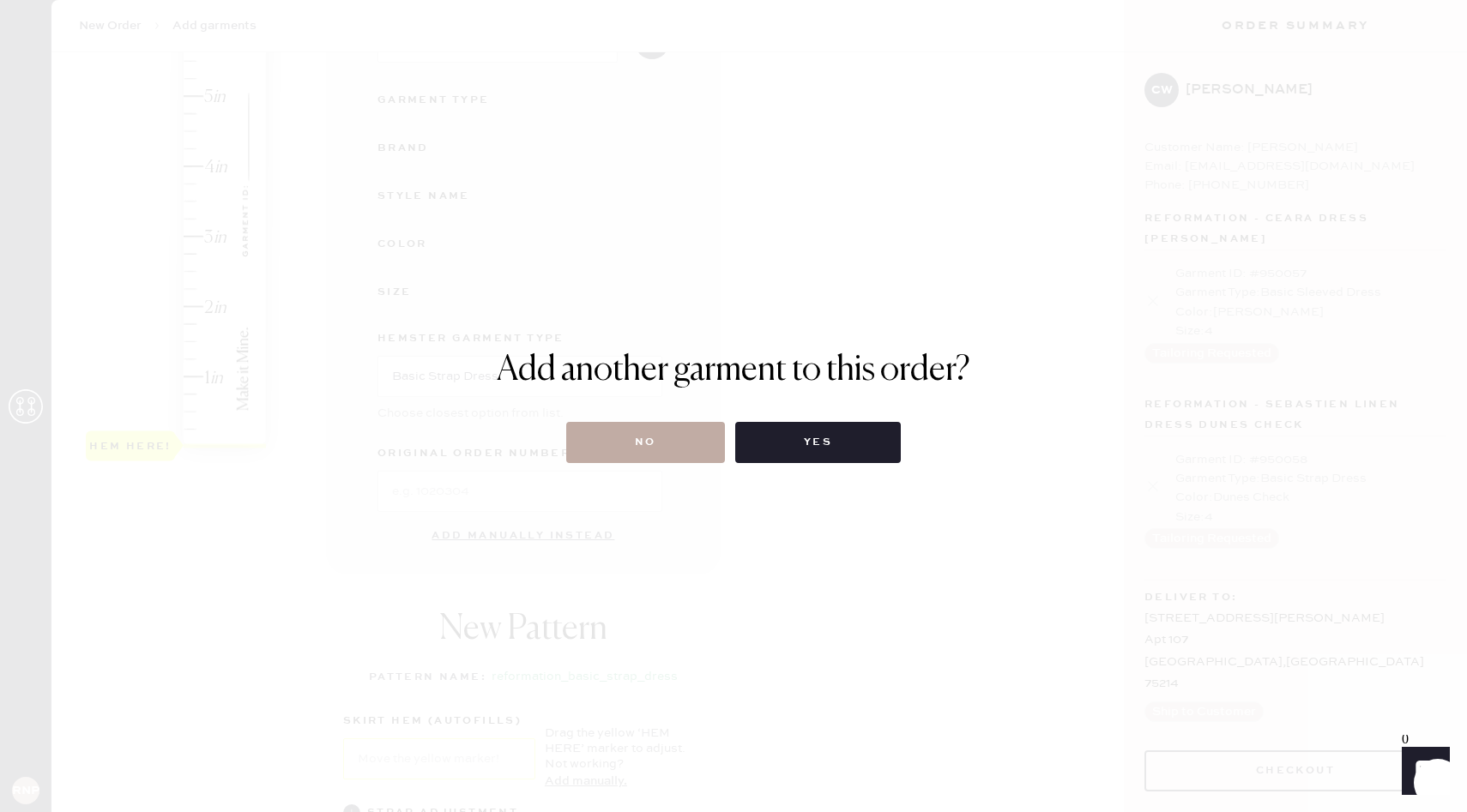
click at [656, 445] on button "No" at bounding box center [645, 442] width 159 height 41
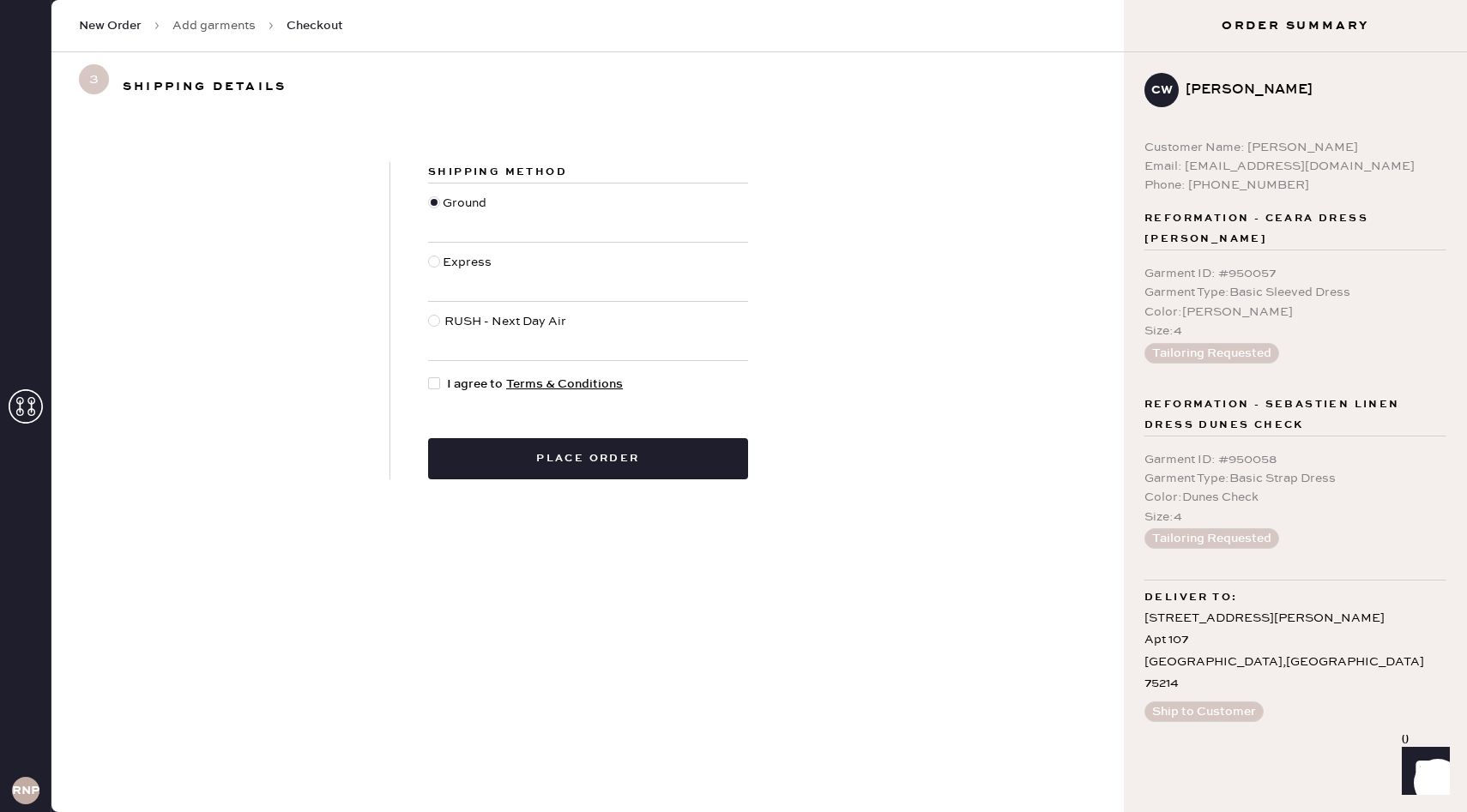
click at [440, 388] on div at bounding box center [437, 383] width 18 height 18
click at [429, 375] on input "I agree to Terms & Conditions" at bounding box center [428, 374] width 1 height 1
checkbox input "true"
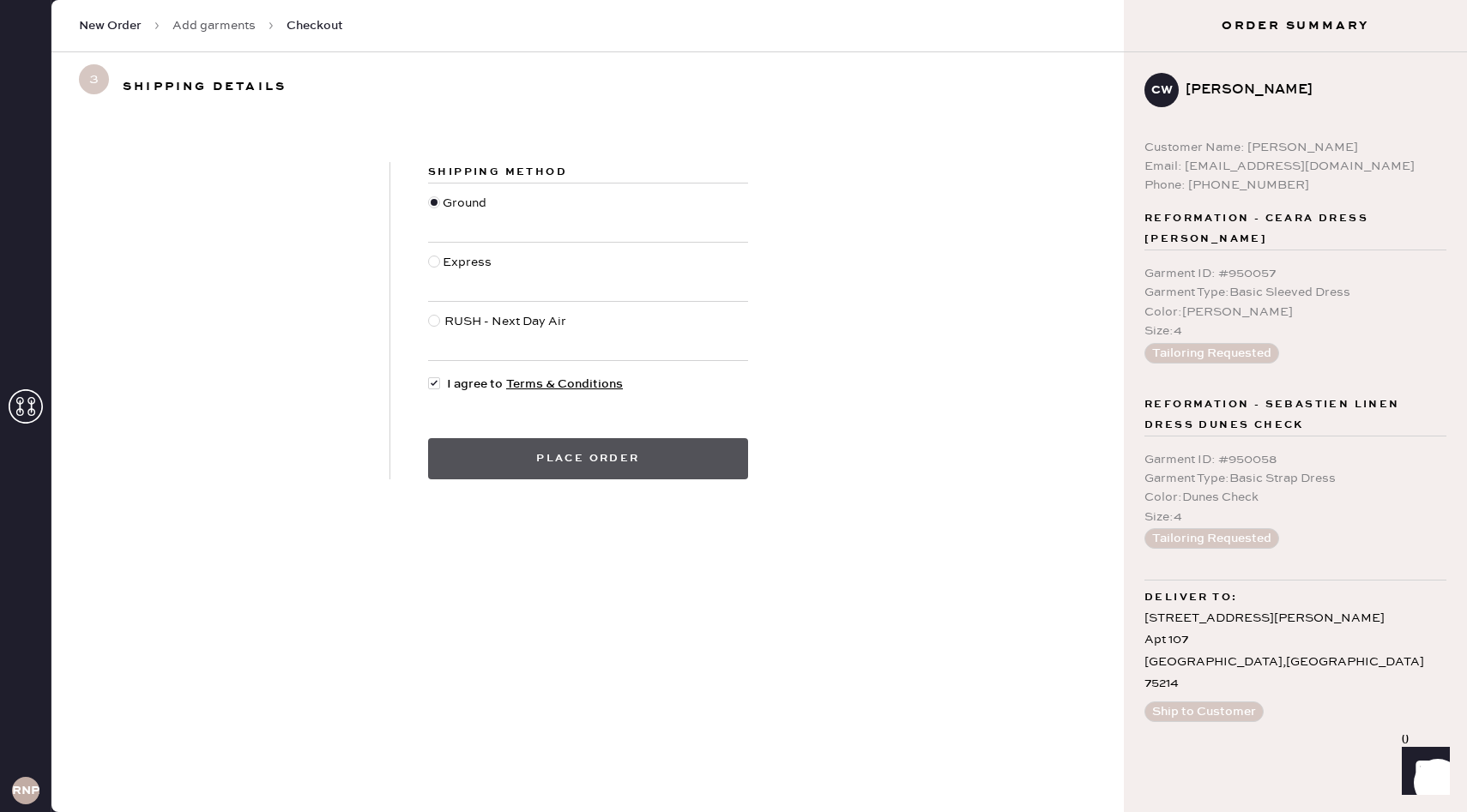
click at [701, 441] on button "Place order" at bounding box center [588, 459] width 320 height 41
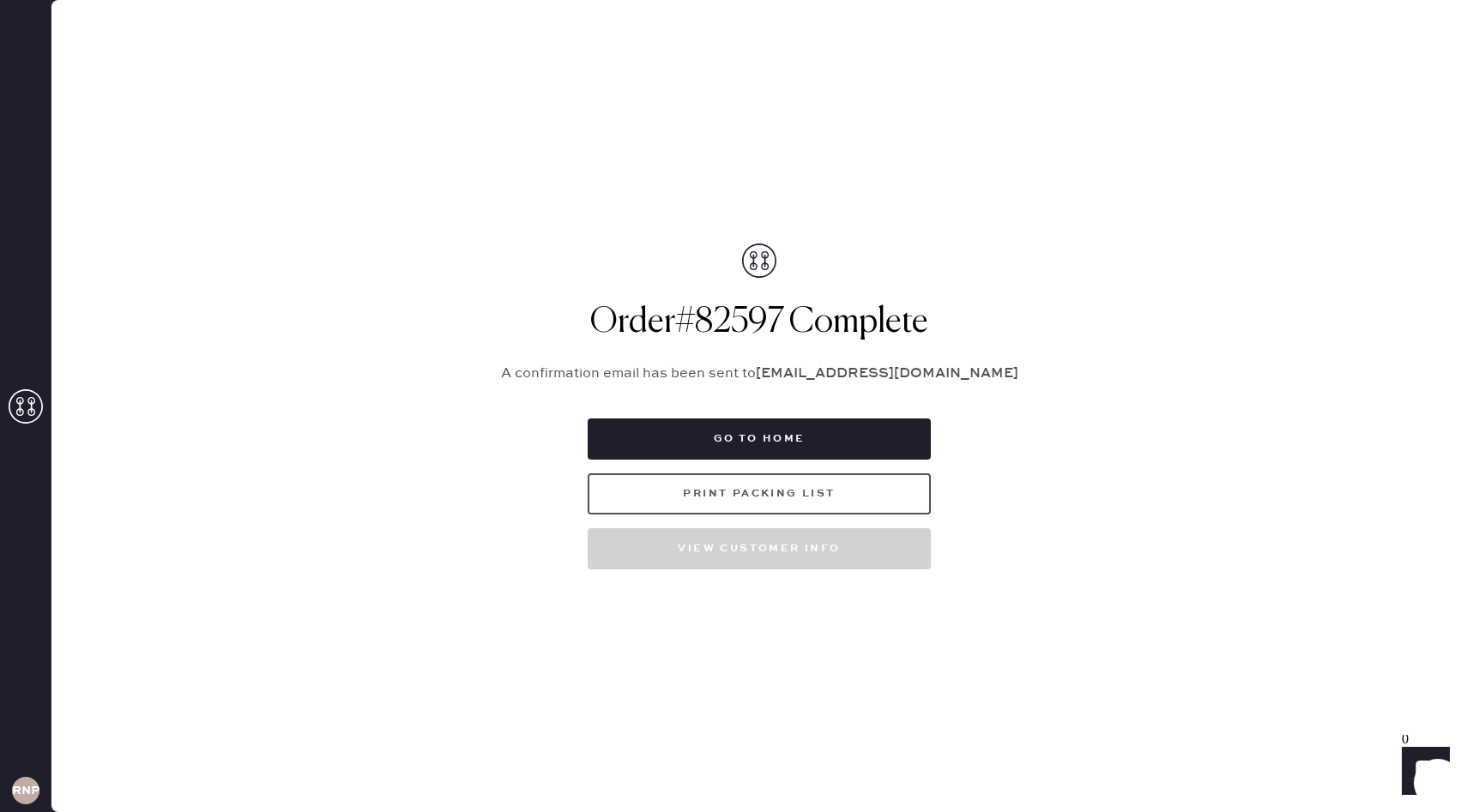
click at [848, 495] on button "Print Packing List" at bounding box center [759, 494] width 343 height 41
click at [755, 438] on button "Go to home" at bounding box center [759, 439] width 343 height 41
